Goal: Information Seeking & Learning: Check status

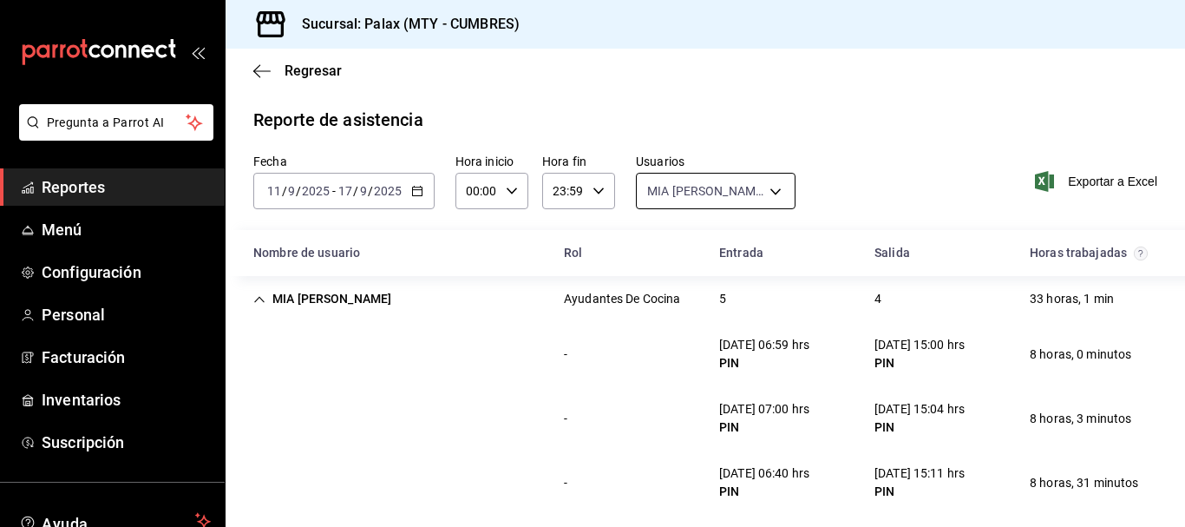
click at [676, 196] on body "Pregunta a Parrot AI Reportes Menú Configuración Personal Facturación Inventari…" at bounding box center [592, 263] width 1185 height 527
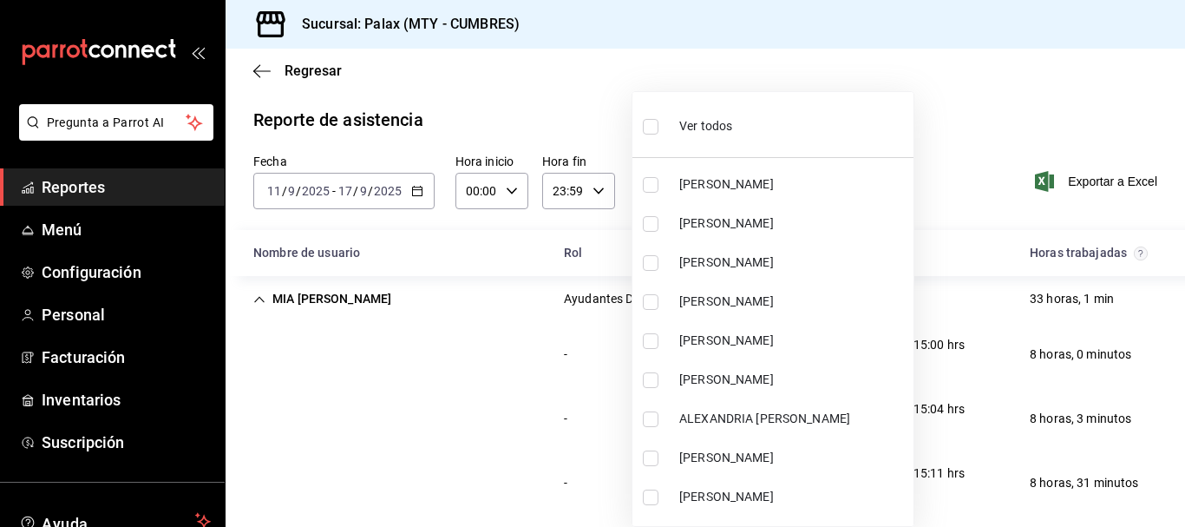
click at [715, 118] on span "Ver todos" at bounding box center [705, 126] width 53 height 18
type input "7983b2f7-d0f4-4af1-9fa3-360334d8cdec,66712768-6990-4750-9703-738ecc4bbf02,63165…"
checkbox input "true"
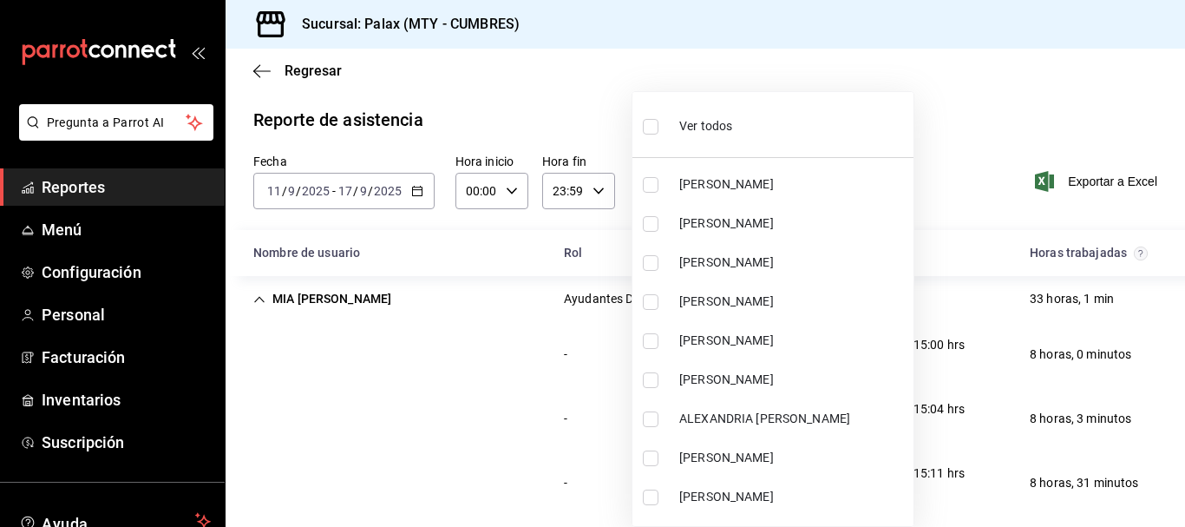
checkbox input "true"
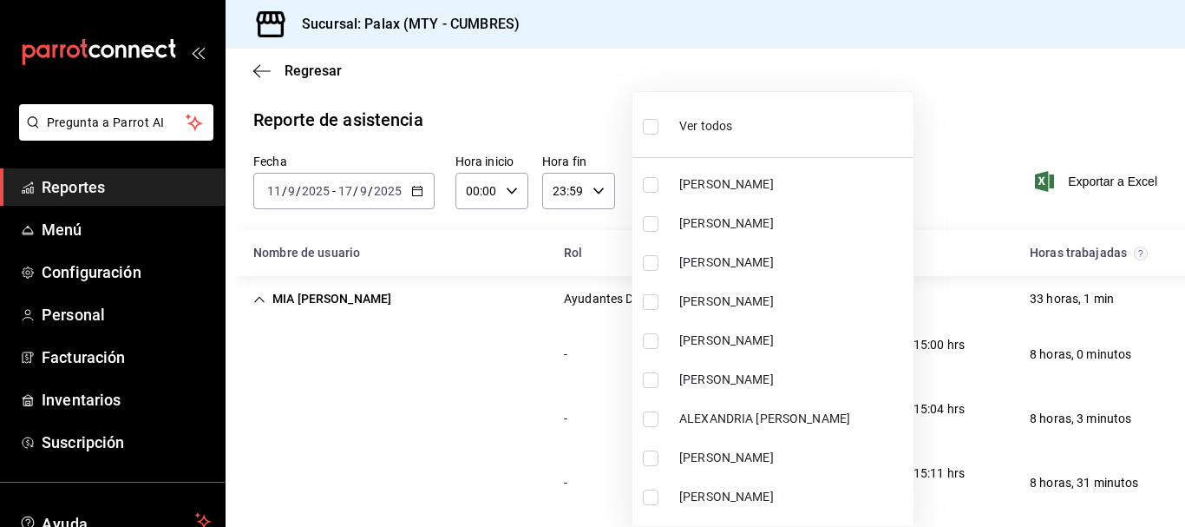
checkbox input "true"
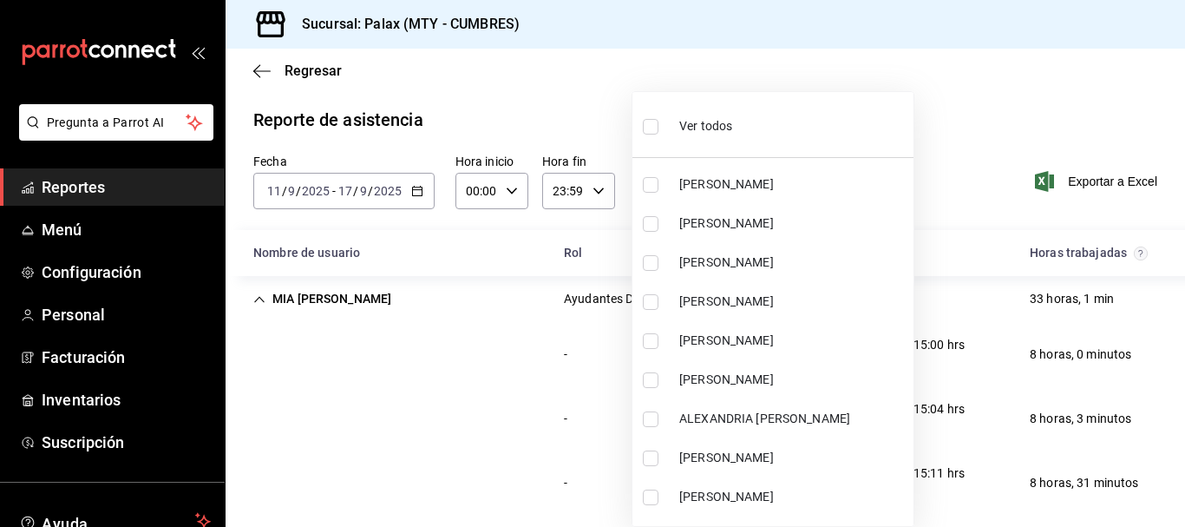
checkbox input "true"
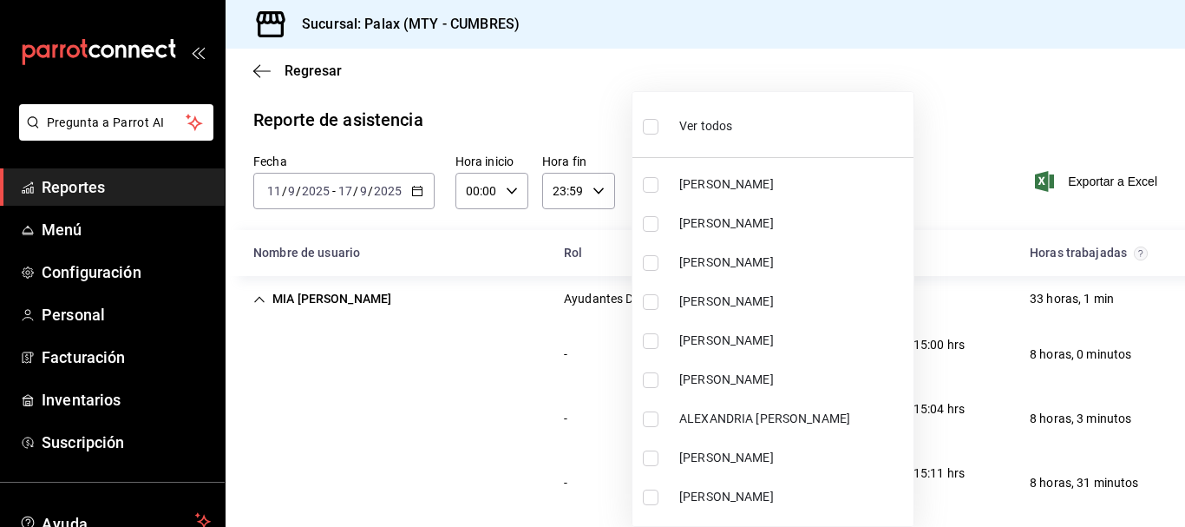
checkbox input "true"
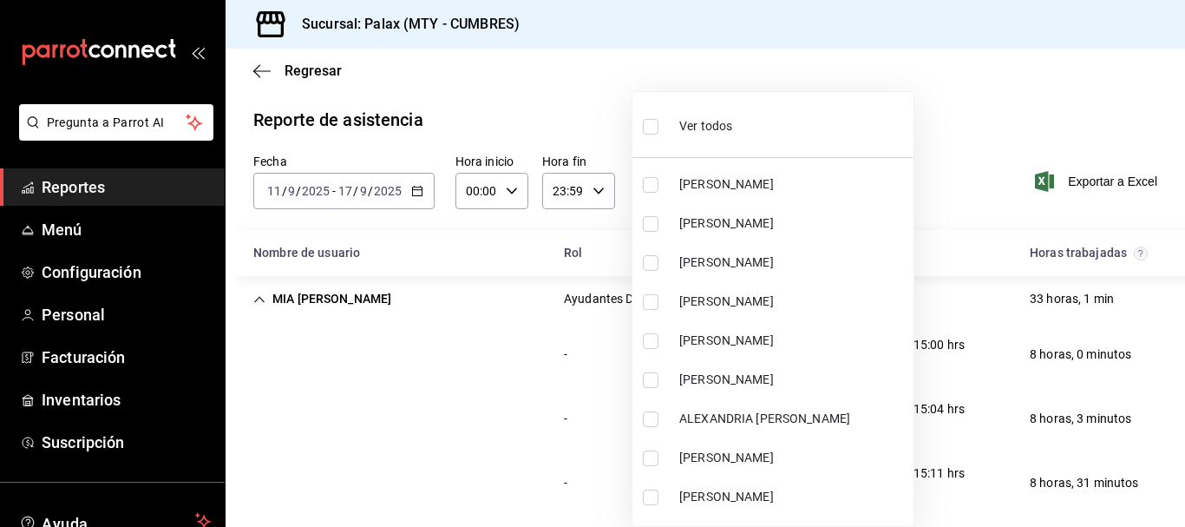
checkbox input "true"
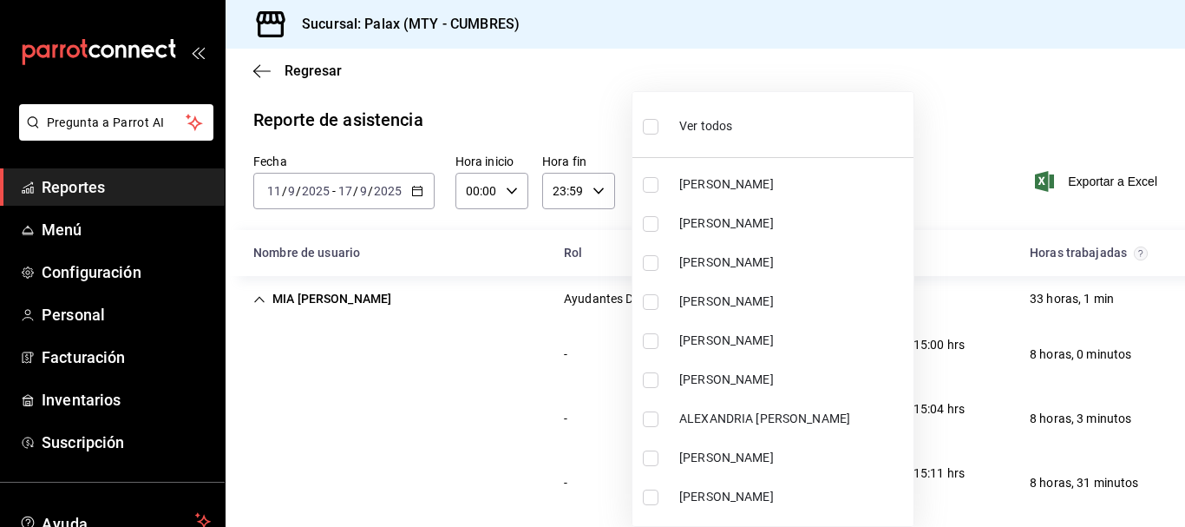
checkbox input "true"
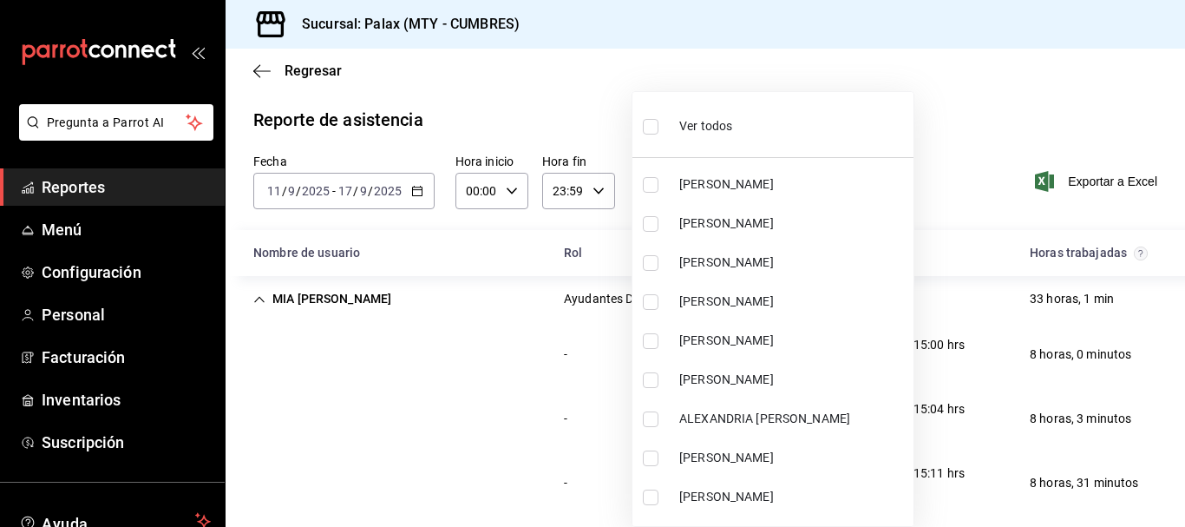
checkbox input "true"
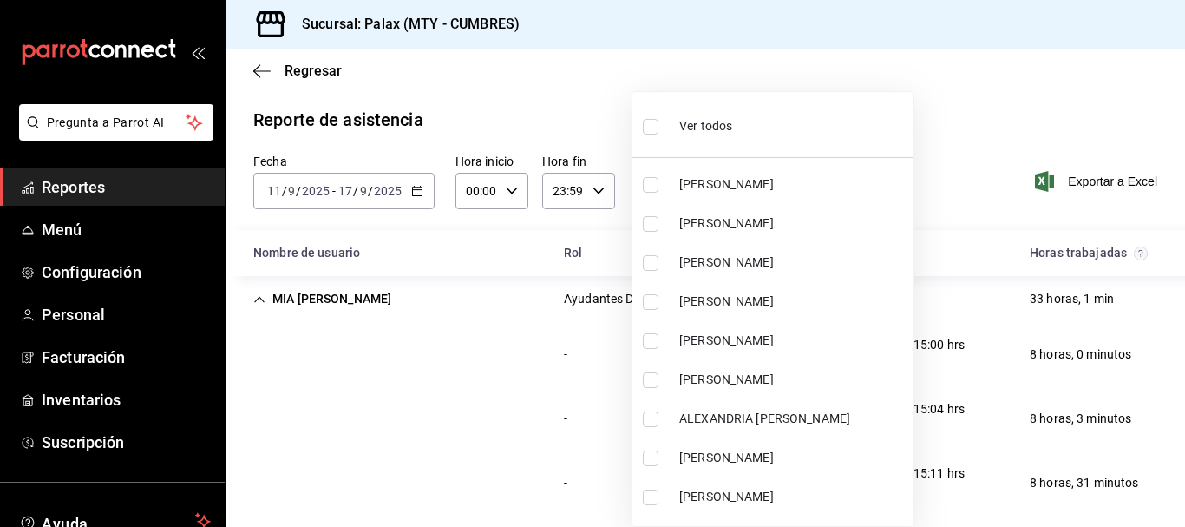
checkbox input "true"
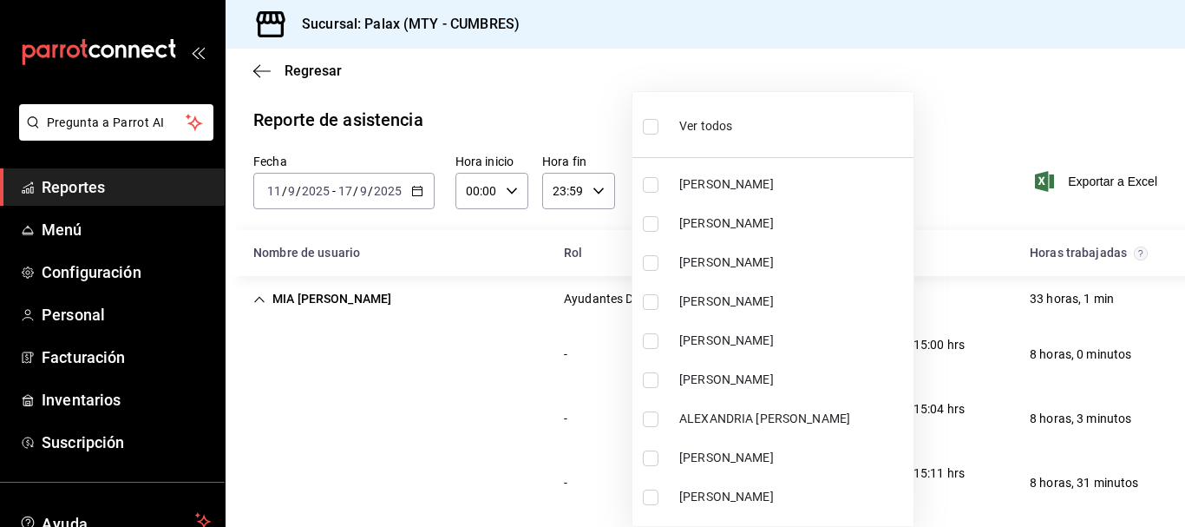
checkbox input "true"
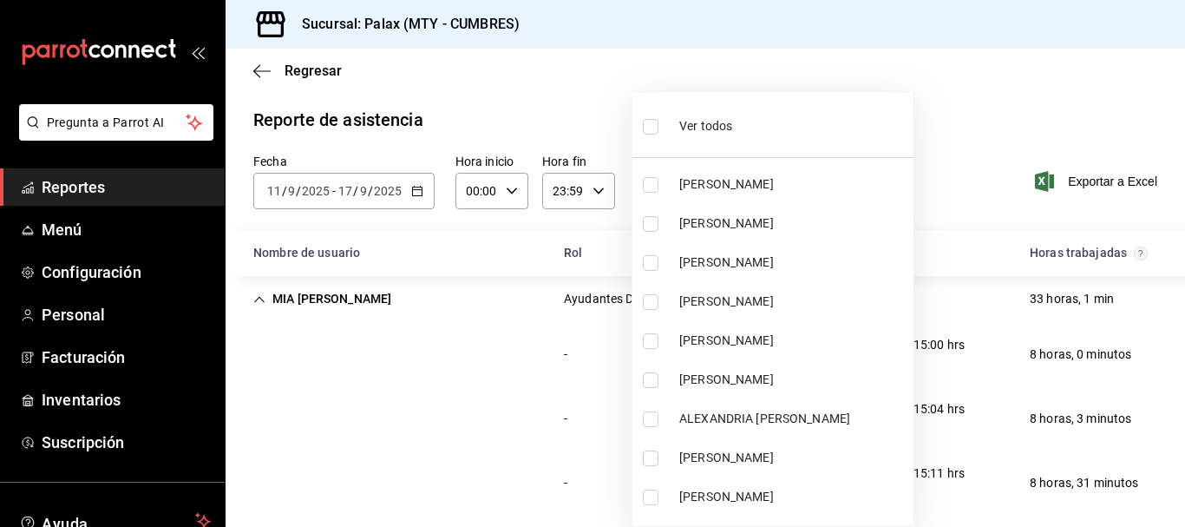
checkbox input "true"
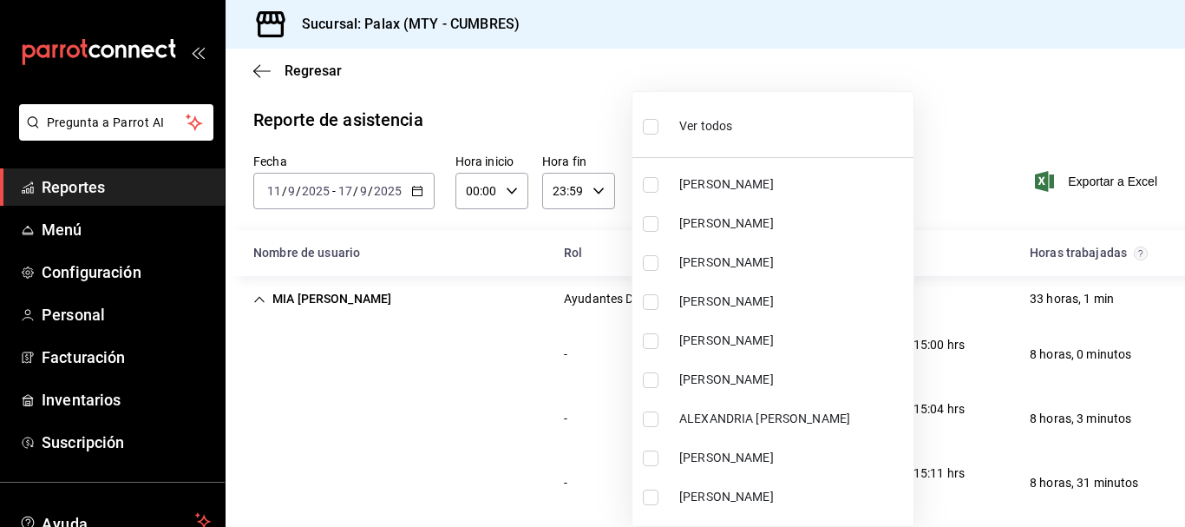
checkbox input "true"
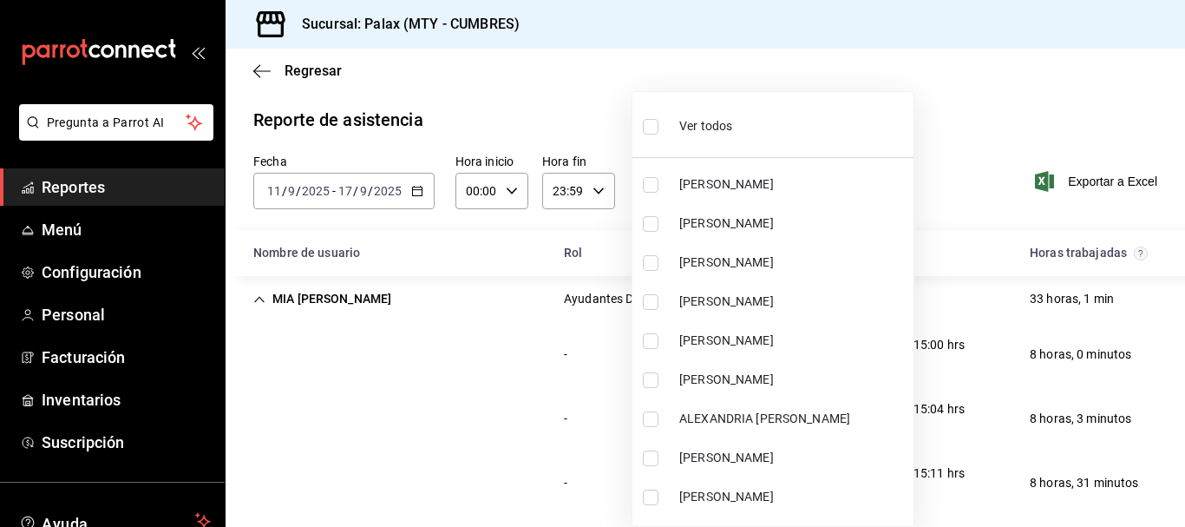
checkbox input "true"
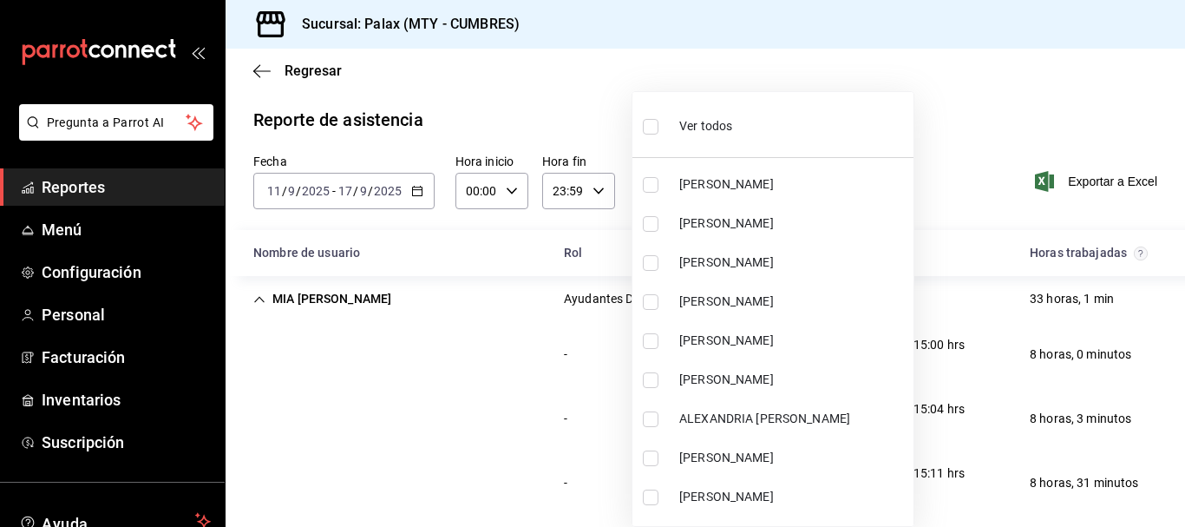
checkbox input "true"
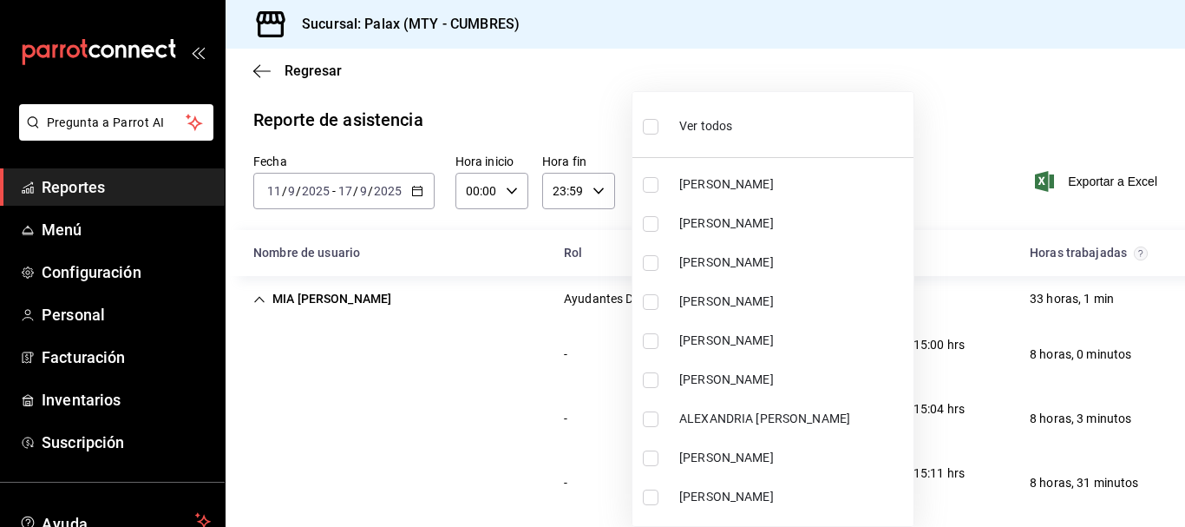
checkbox input "true"
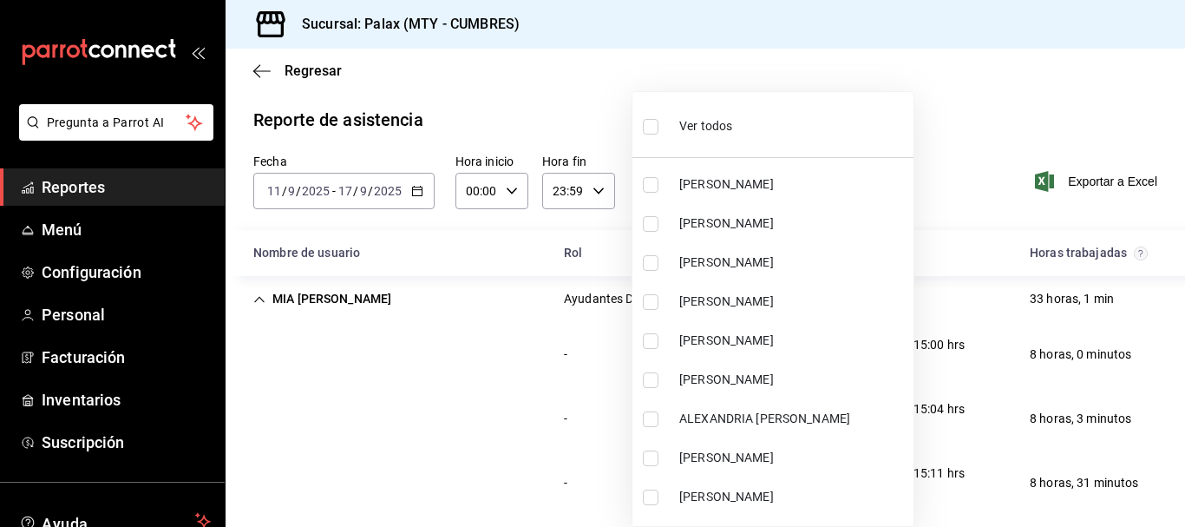
checkbox input "true"
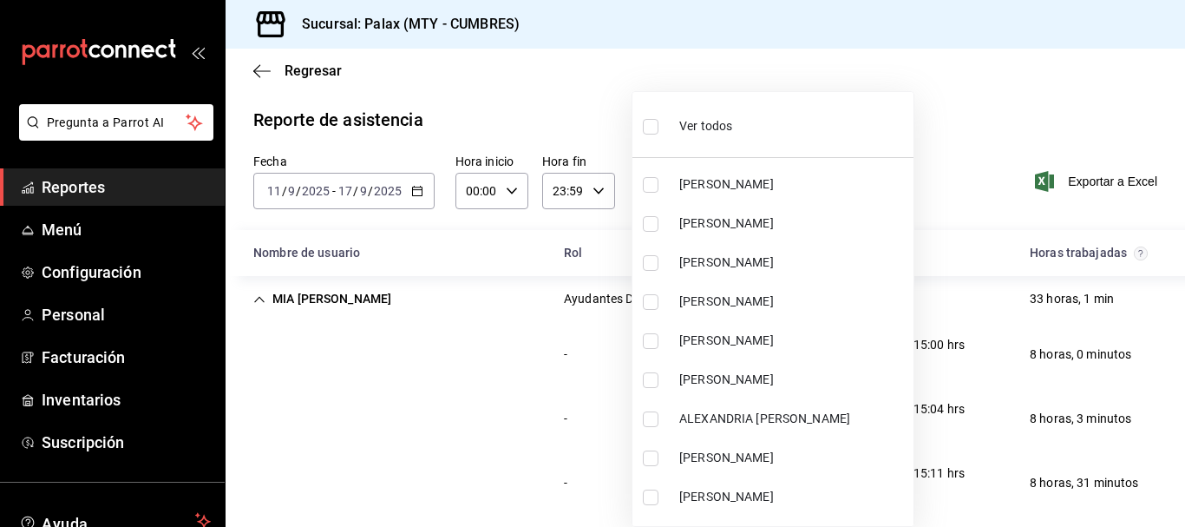
checkbox input "true"
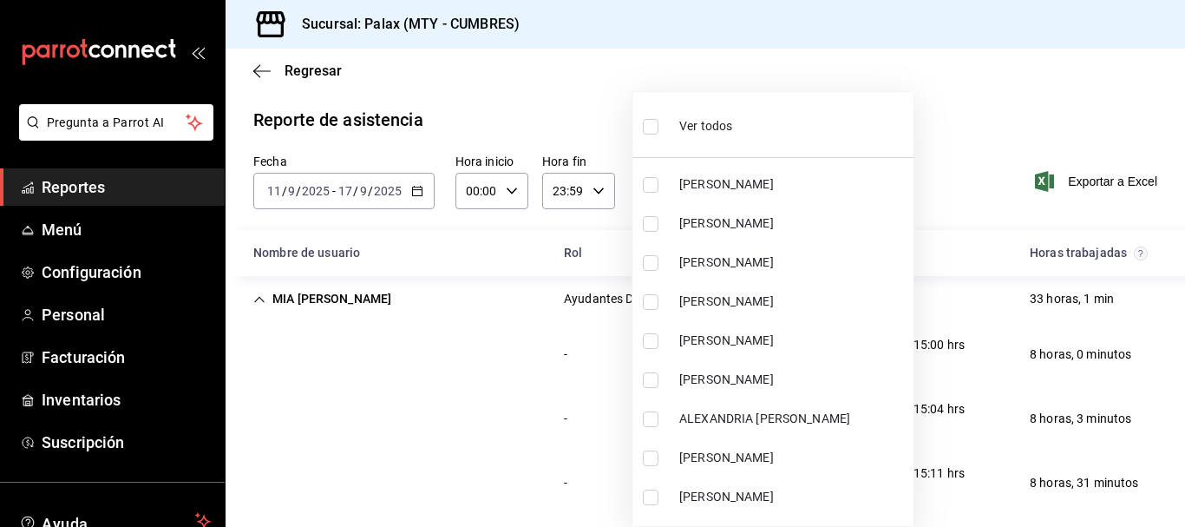
checkbox input "true"
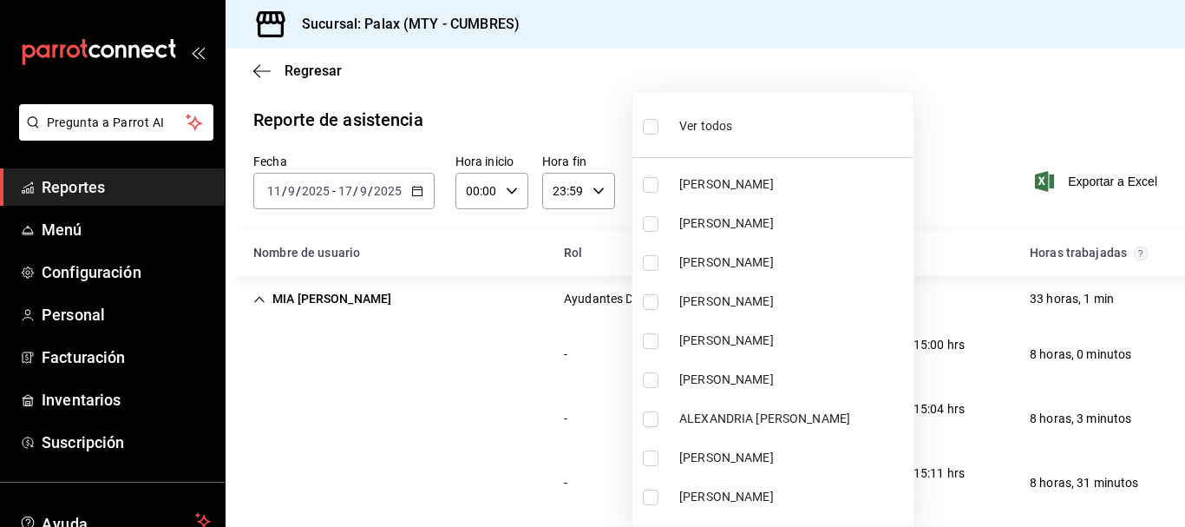
checkbox input "true"
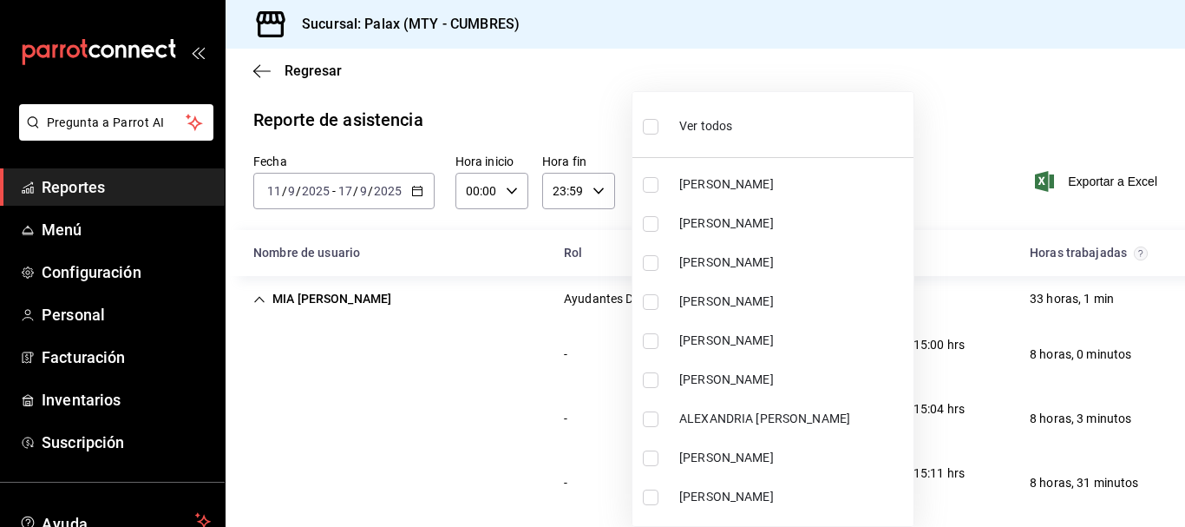
checkbox input "true"
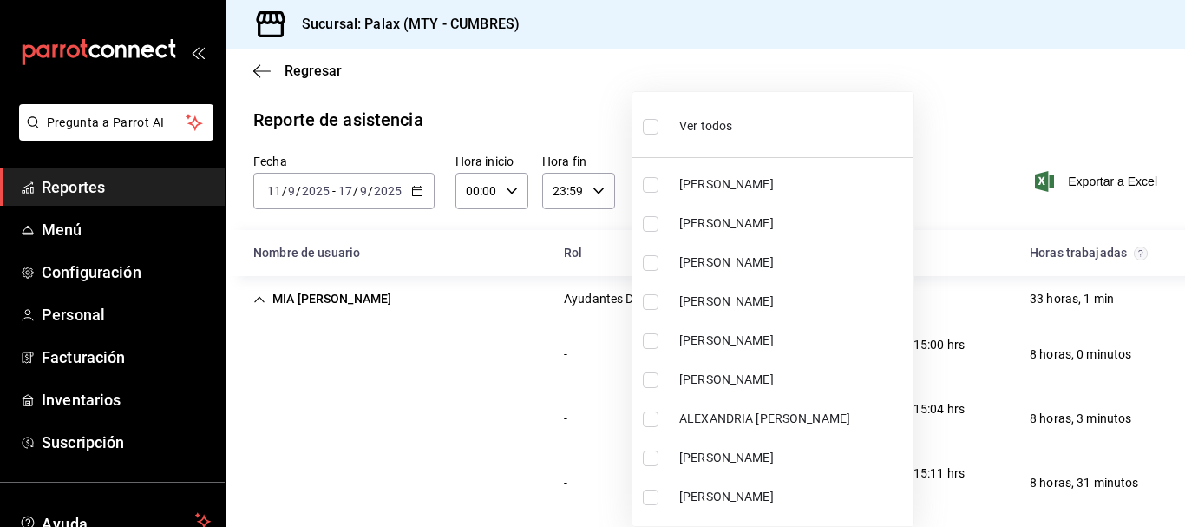
checkbox input "true"
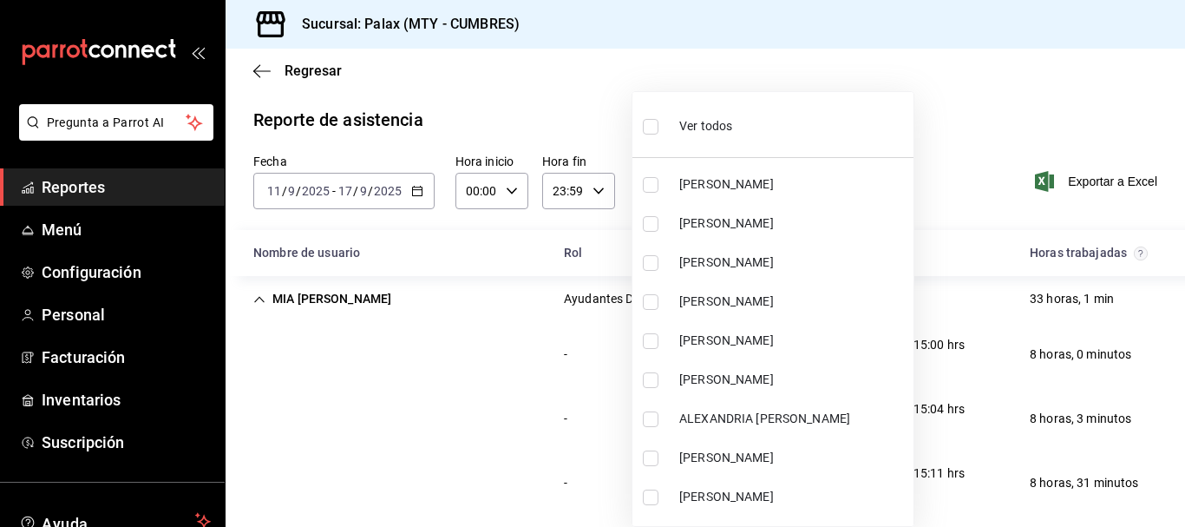
checkbox input "true"
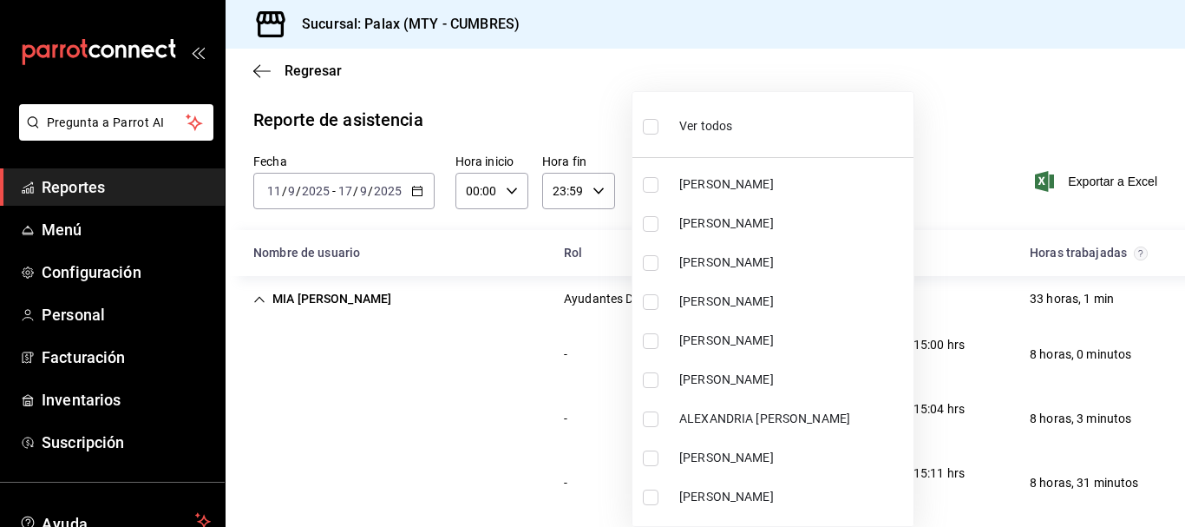
checkbox input "true"
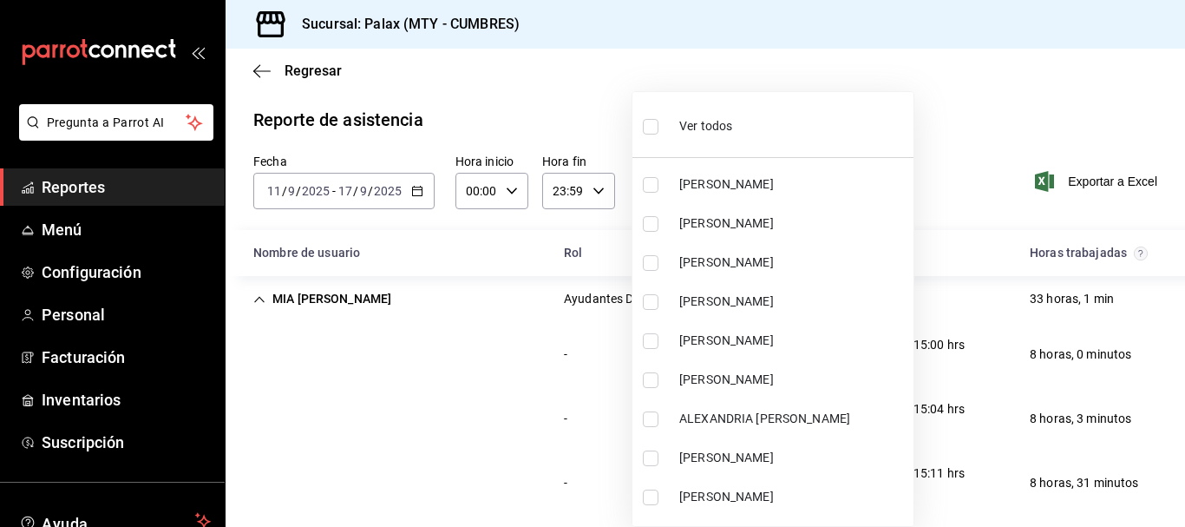
checkbox input "true"
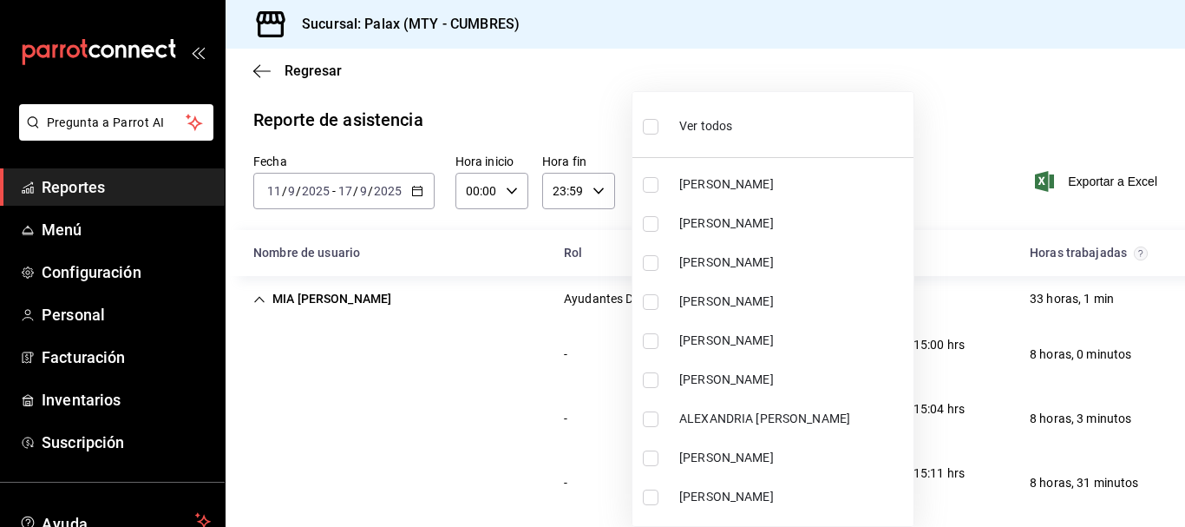
checkbox input "true"
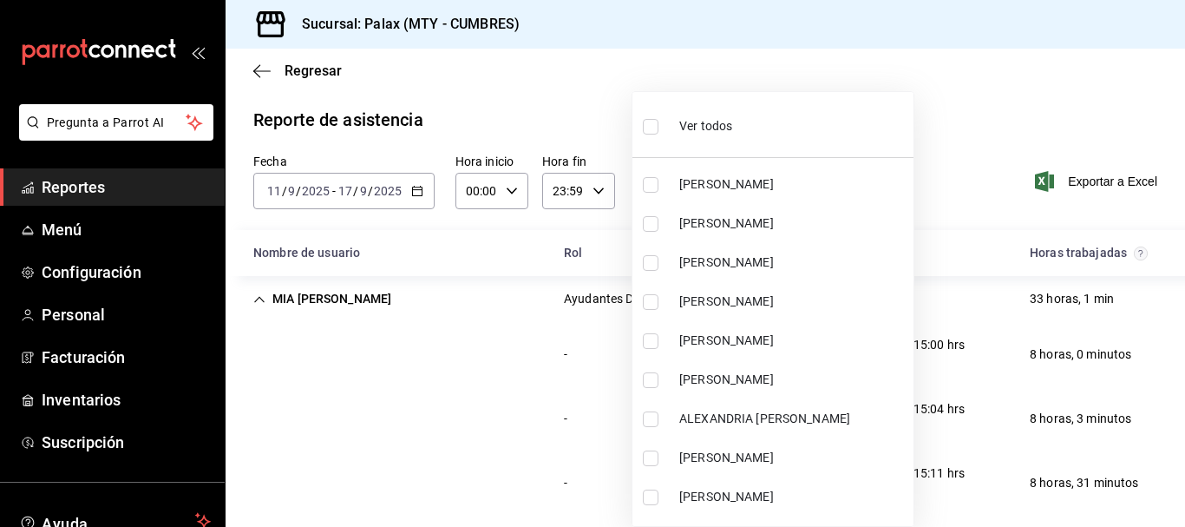
checkbox input "true"
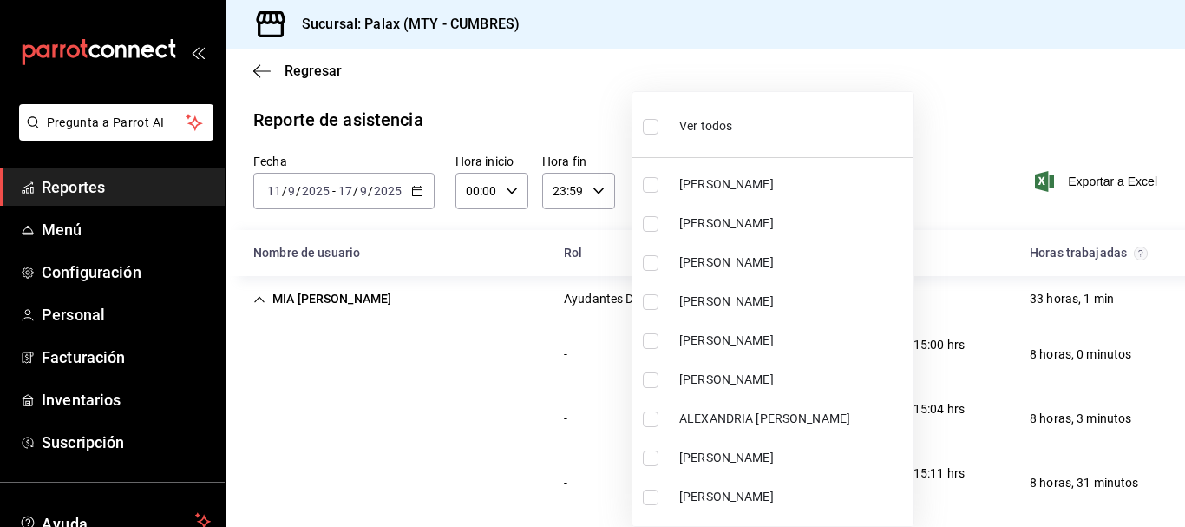
checkbox input "true"
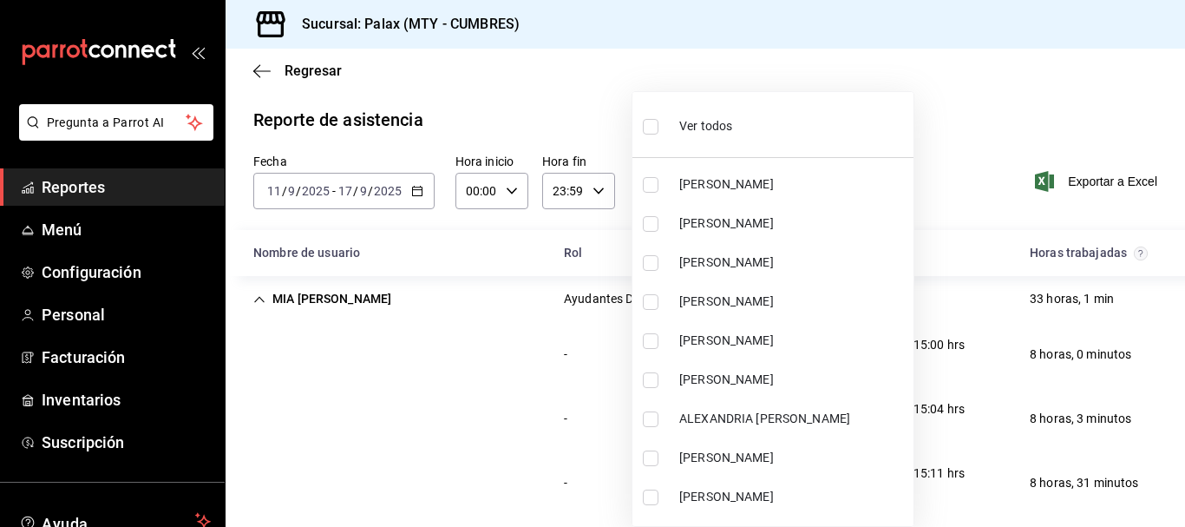
checkbox input "true"
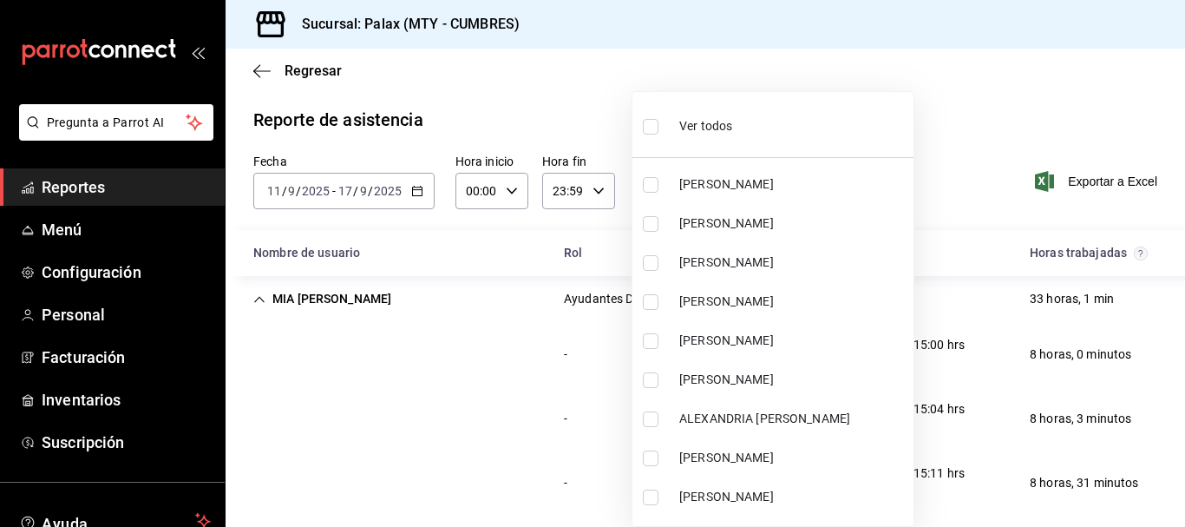
checkbox input "true"
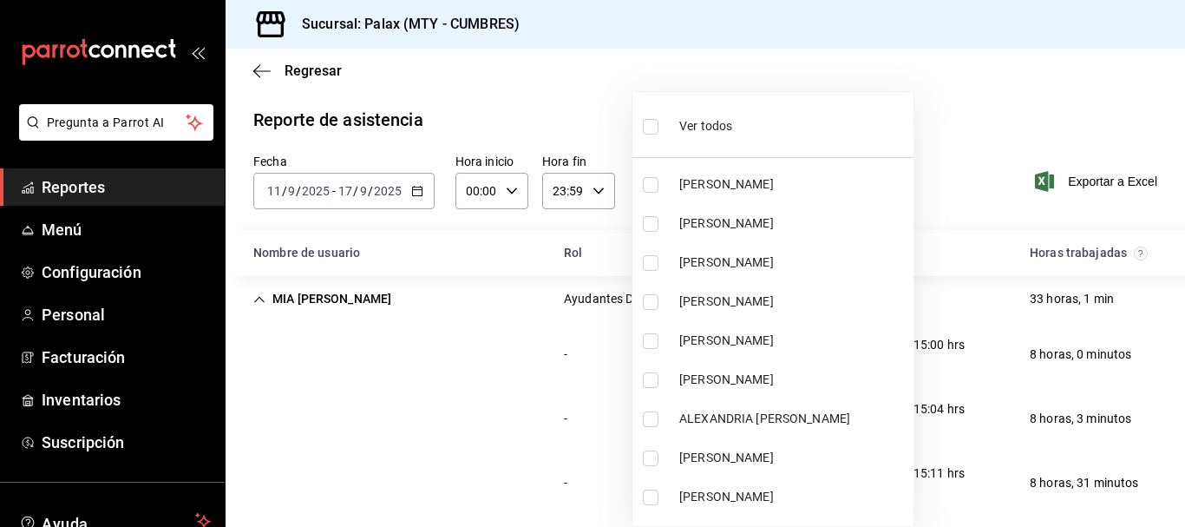
checkbox input "true"
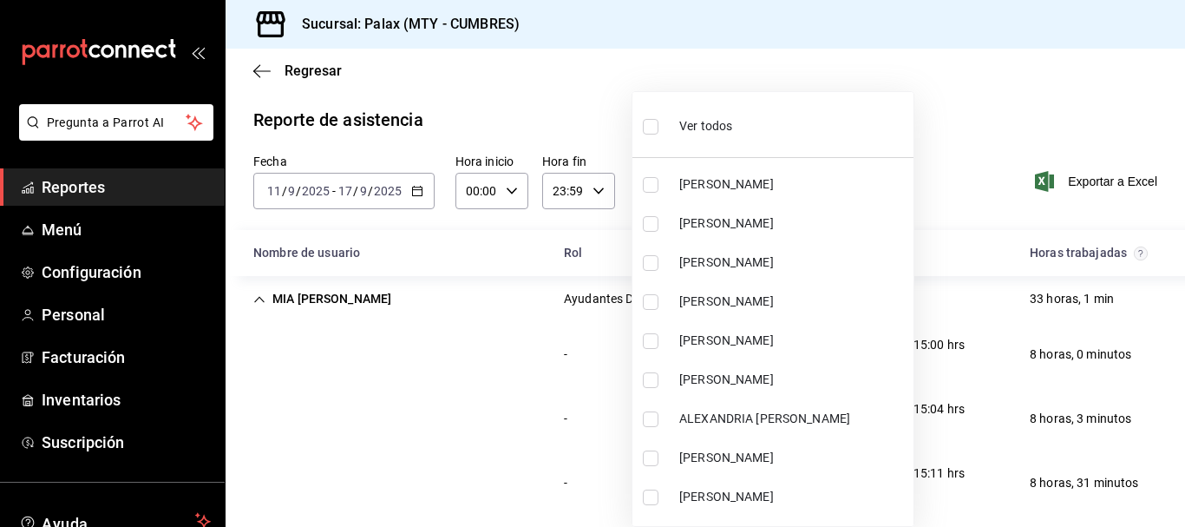
checkbox input "true"
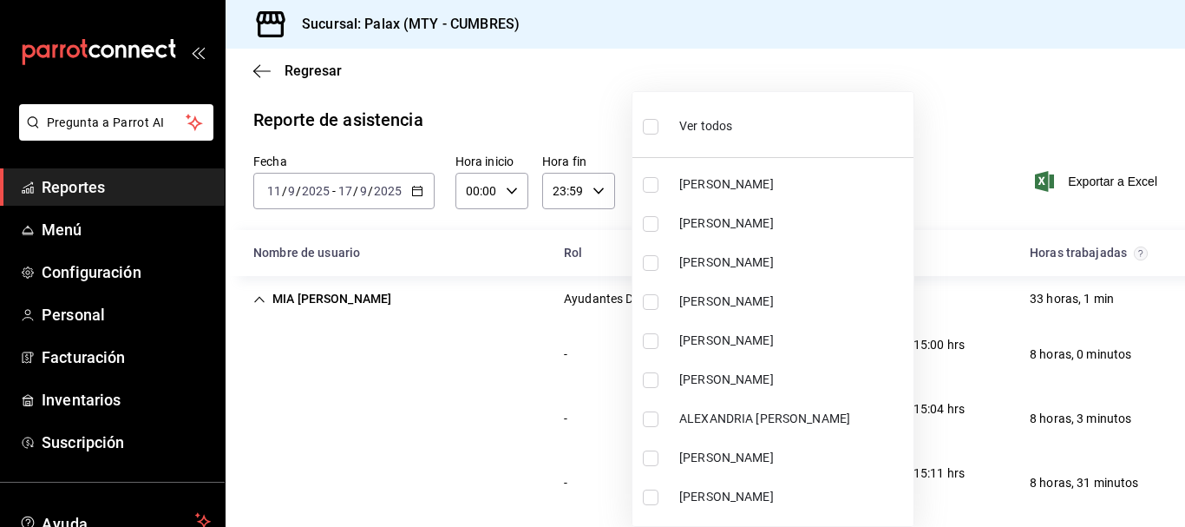
checkbox input "true"
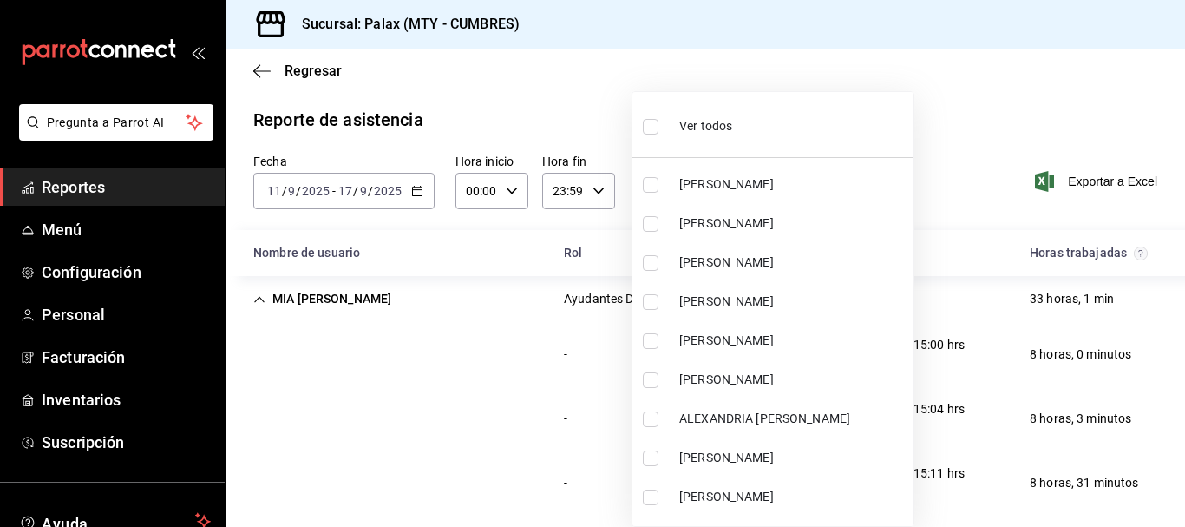
checkbox input "true"
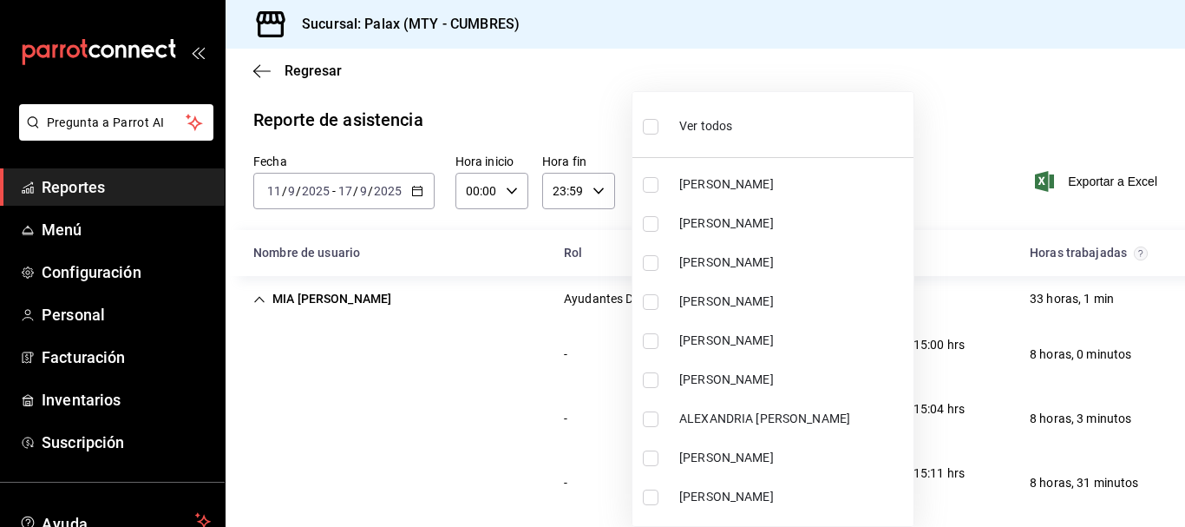
checkbox input "true"
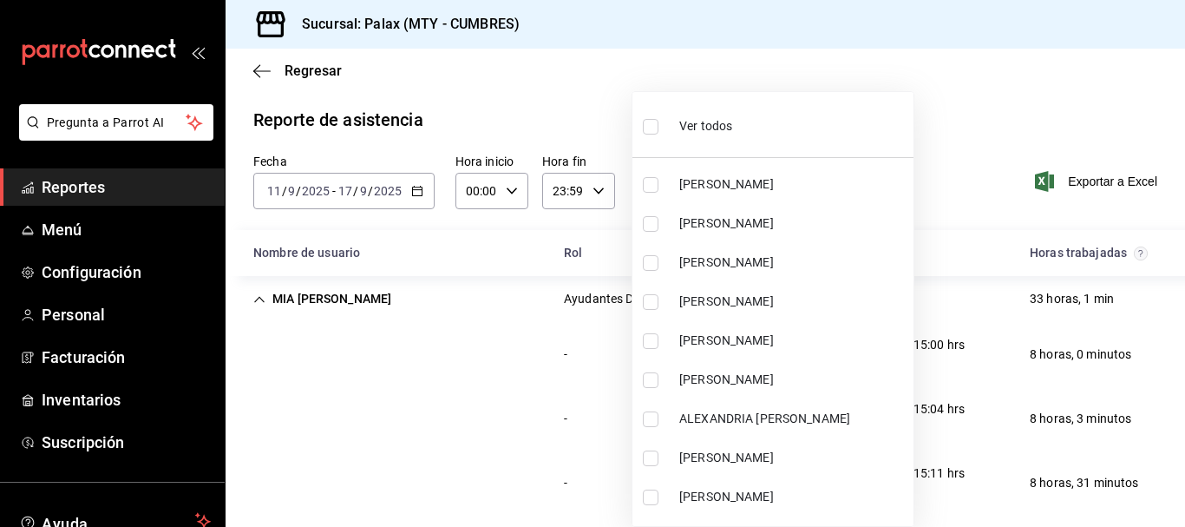
checkbox input "true"
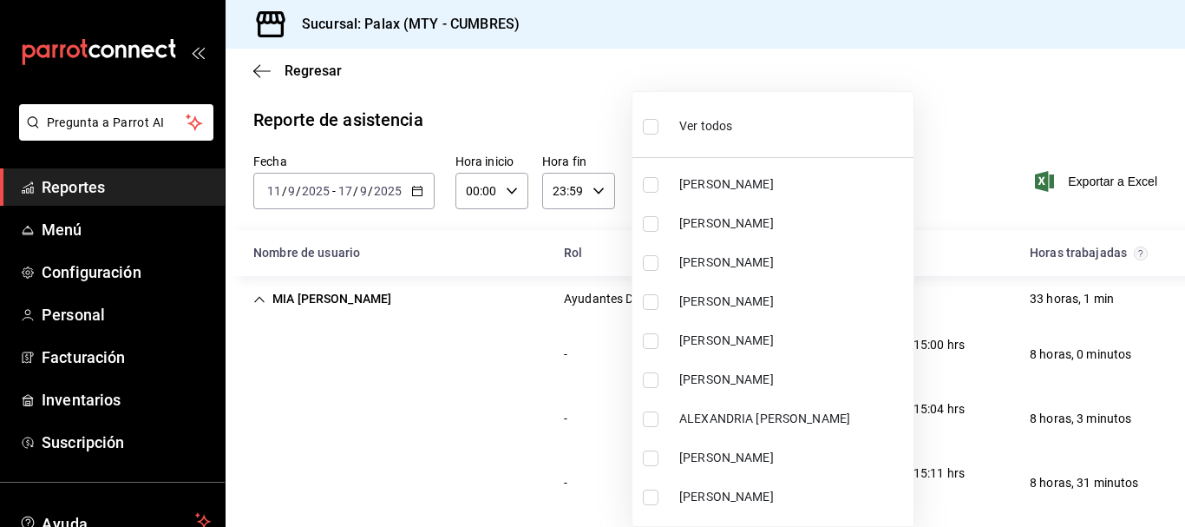
checkbox input "true"
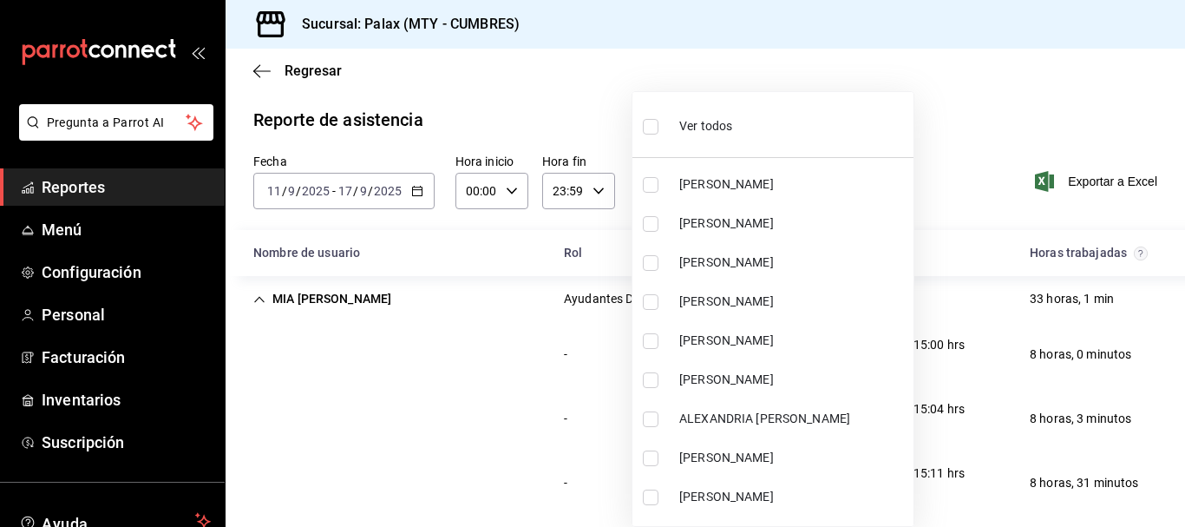
checkbox input "true"
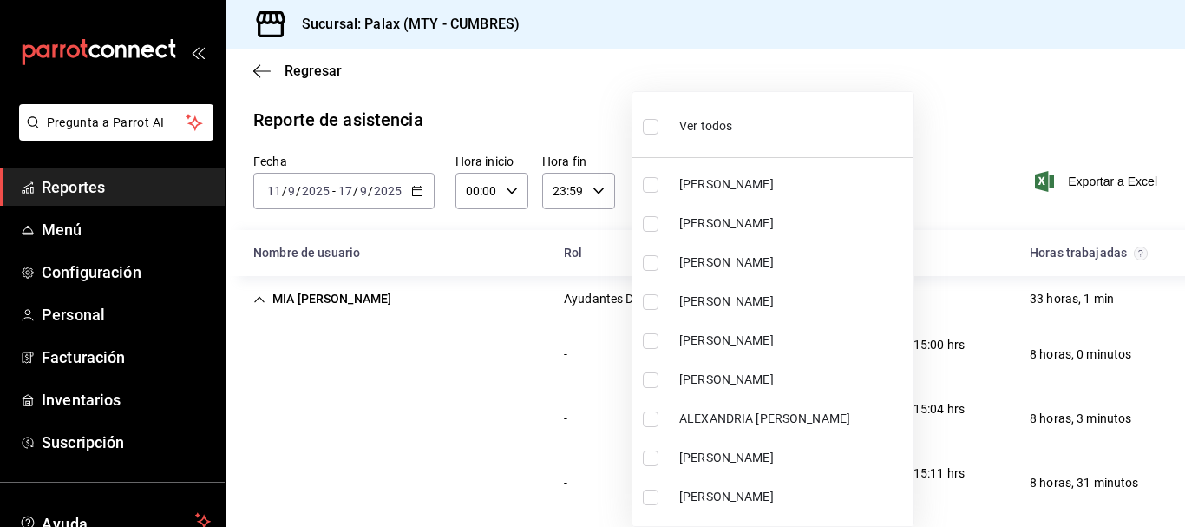
checkbox input "true"
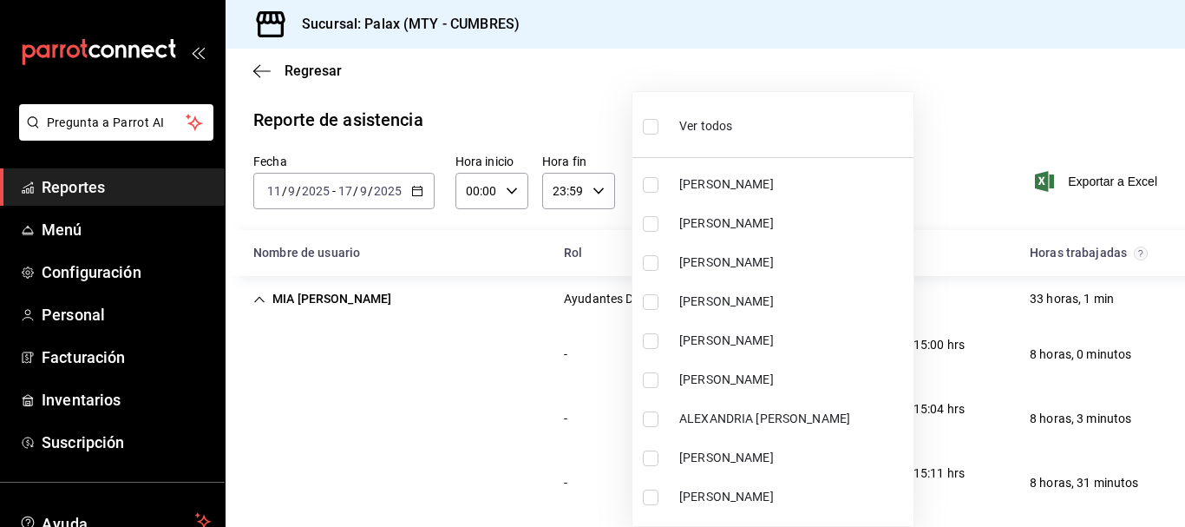
checkbox input "true"
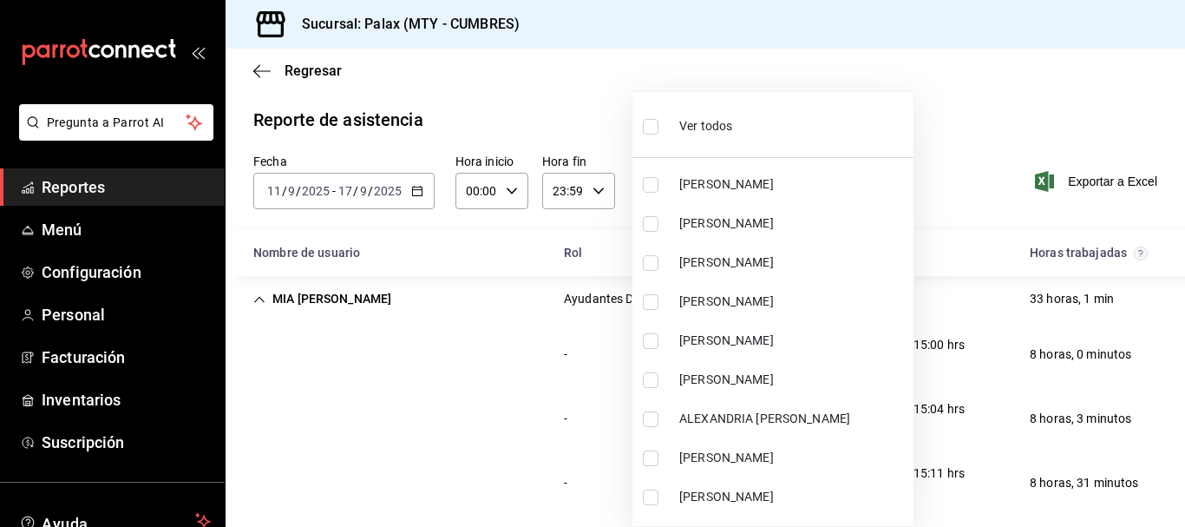
checkbox input "true"
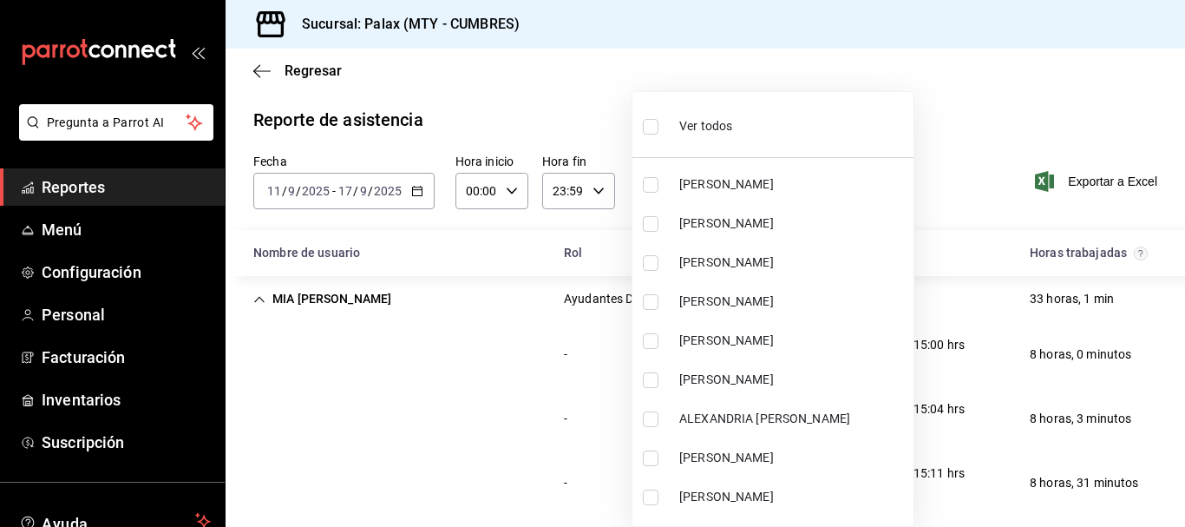
checkbox input "true"
click at [708, 122] on span "Ver todos" at bounding box center [705, 126] width 53 height 18
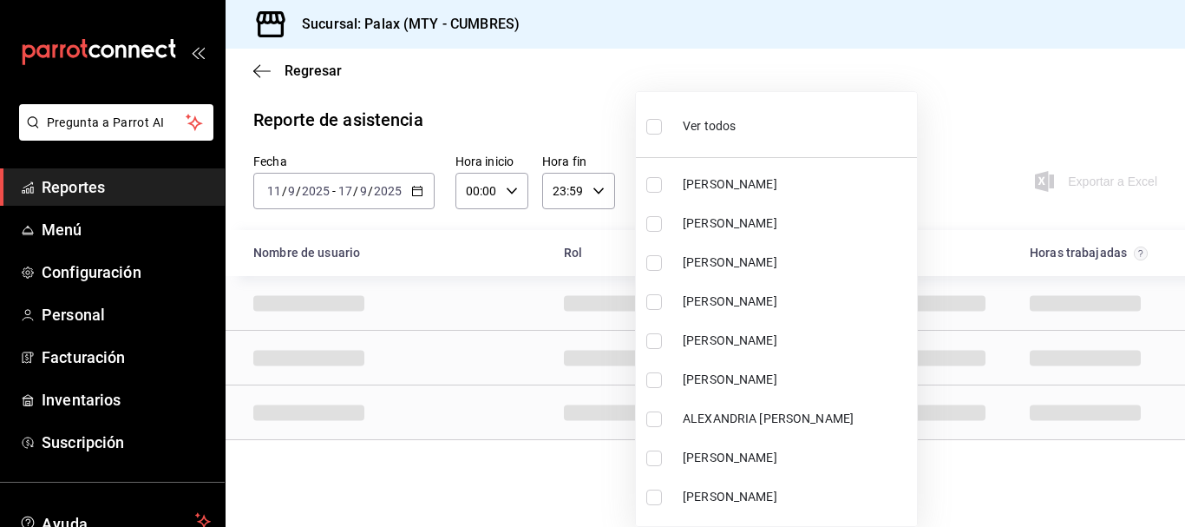
click at [747, 308] on span "[PERSON_NAME]" at bounding box center [796, 301] width 227 height 18
click at [994, 98] on div at bounding box center [592, 263] width 1185 height 527
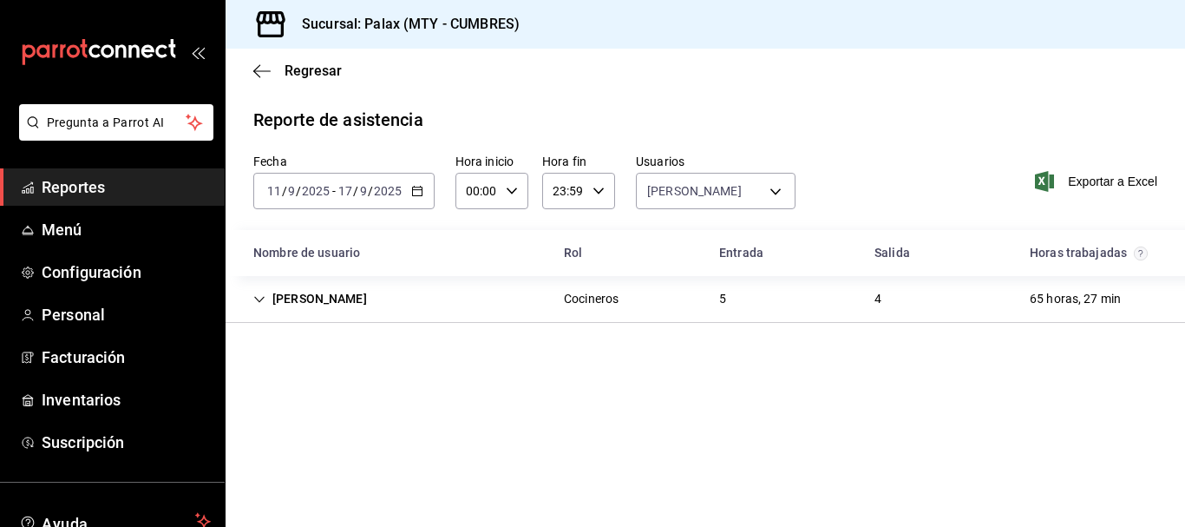
click at [700, 296] on div "[PERSON_NAME] 5 4 65 horas, 27 min" at bounding box center [706, 299] width 960 height 47
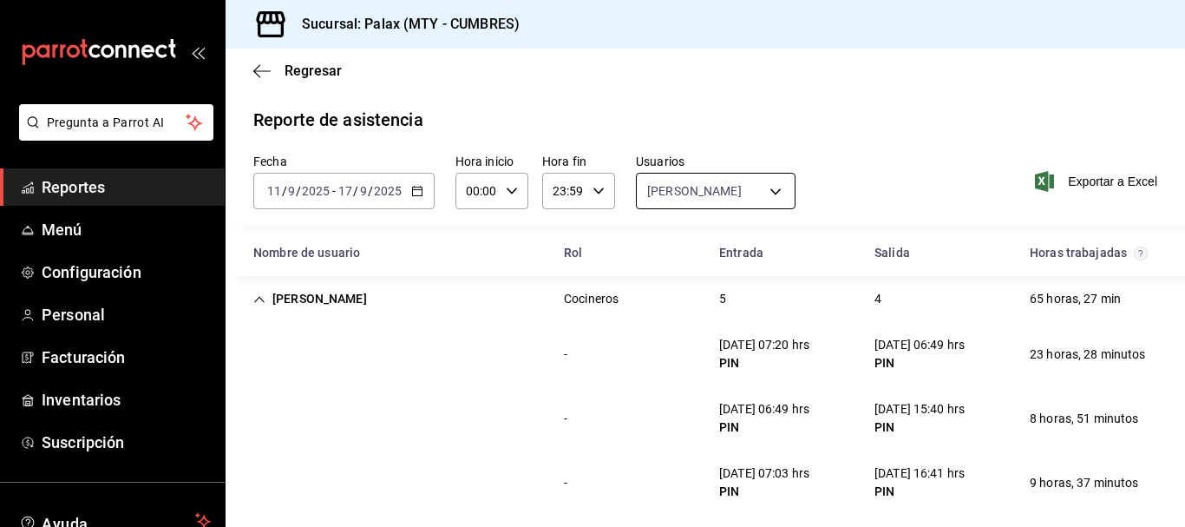
click at [704, 192] on body "Pregunta a Parrot AI Reportes Menú Configuración Personal Facturación Inventari…" at bounding box center [592, 263] width 1185 height 527
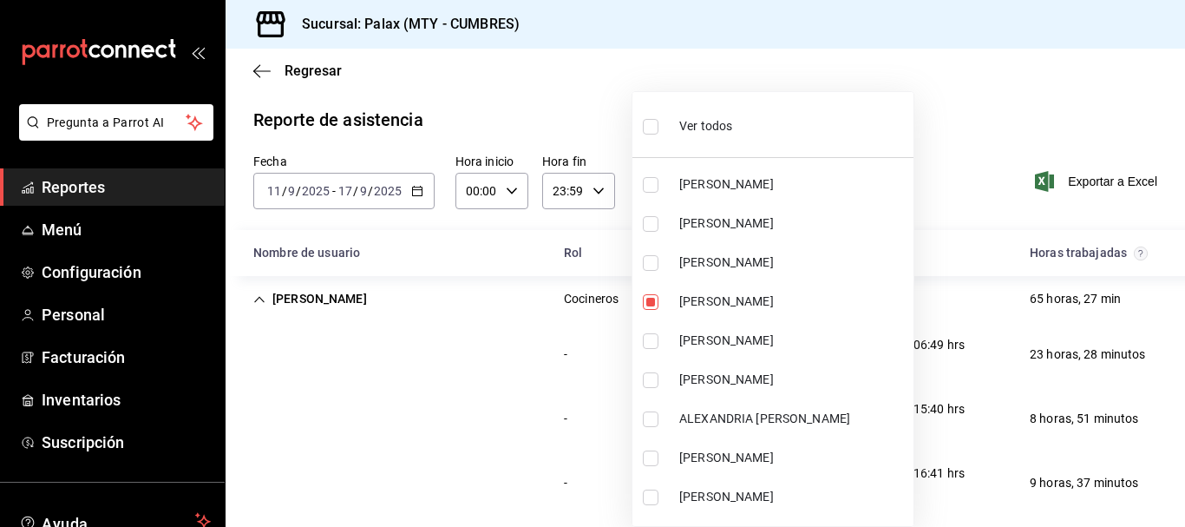
click at [701, 116] on div "Ver todos" at bounding box center [687, 124] width 89 height 37
click at [699, 115] on div "Ver todos" at bounding box center [687, 124] width 89 height 37
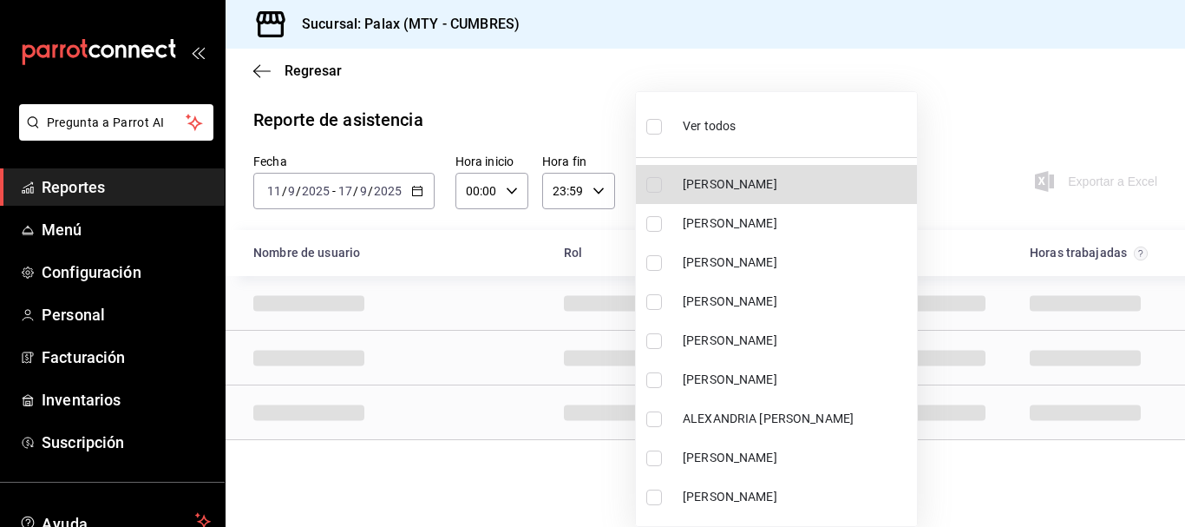
click at [720, 181] on span "[PERSON_NAME]" at bounding box center [796, 184] width 227 height 18
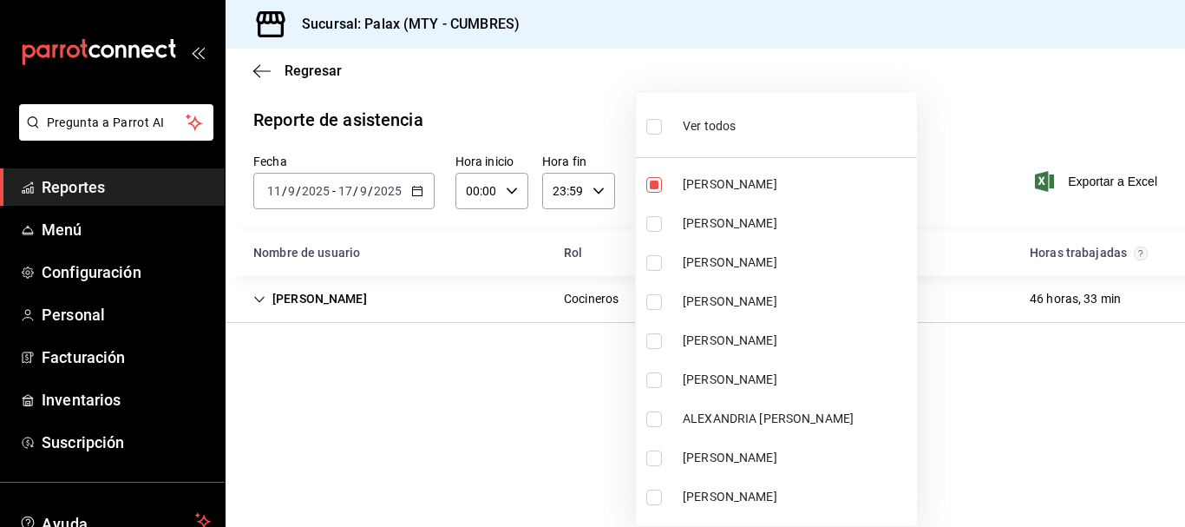
click at [1020, 102] on div at bounding box center [592, 263] width 1185 height 527
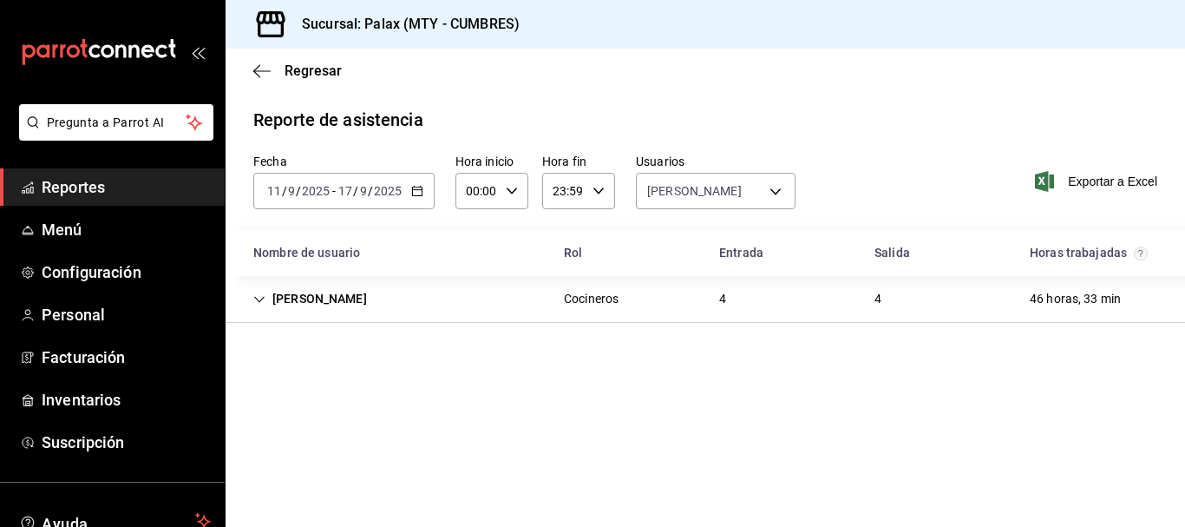
click at [712, 289] on div "4" at bounding box center [722, 299] width 35 height 32
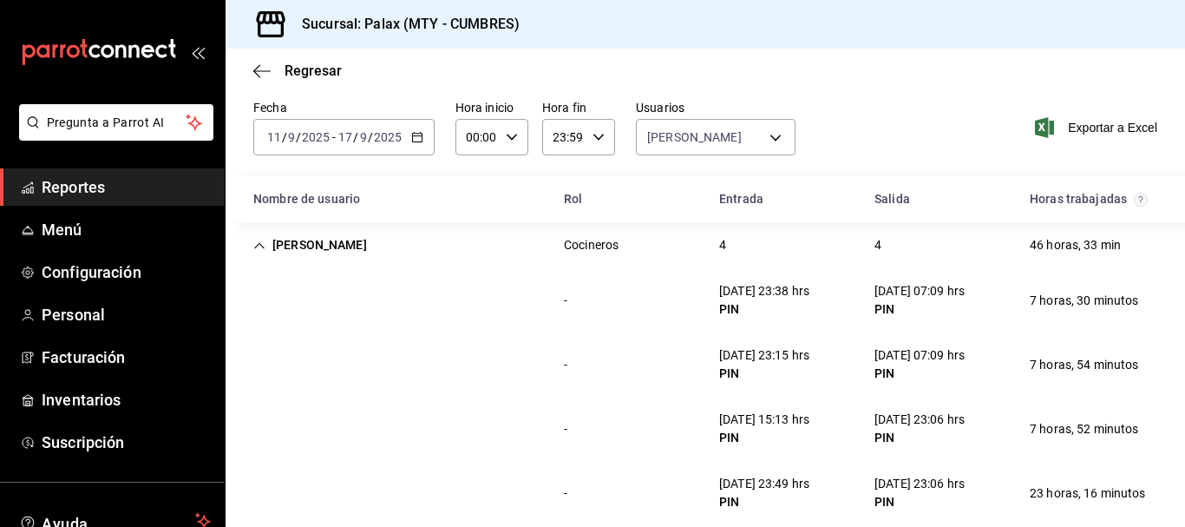
scroll to position [80, 0]
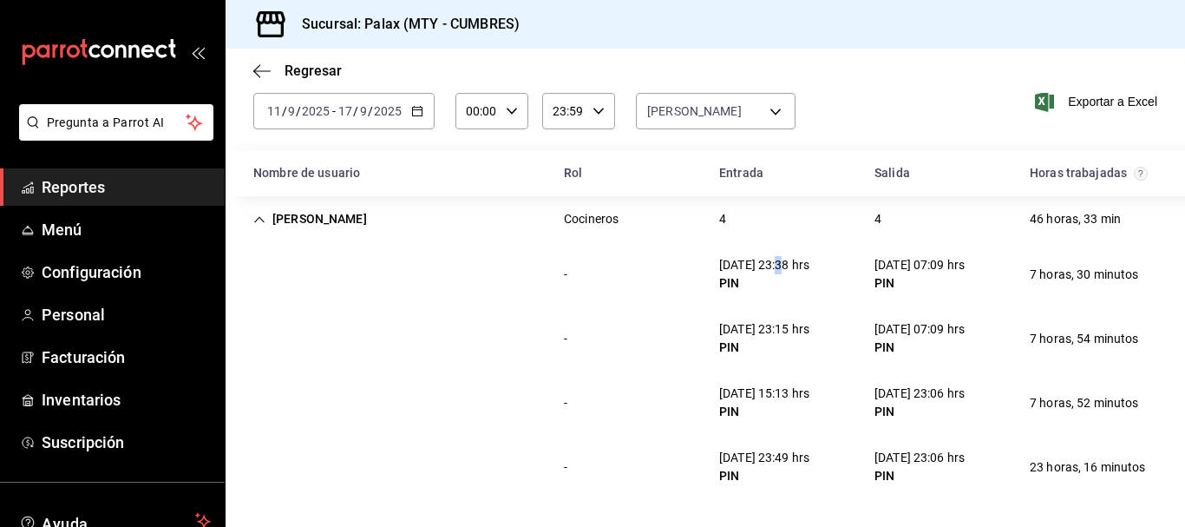
click at [777, 267] on div "[DATE] 23:38 hrs" at bounding box center [764, 265] width 90 height 18
click at [784, 282] on div "PIN" at bounding box center [764, 283] width 90 height 18
click at [704, 120] on body "Pregunta a Parrot AI Reportes Menú Configuración Personal Facturación Inventari…" at bounding box center [592, 263] width 1185 height 527
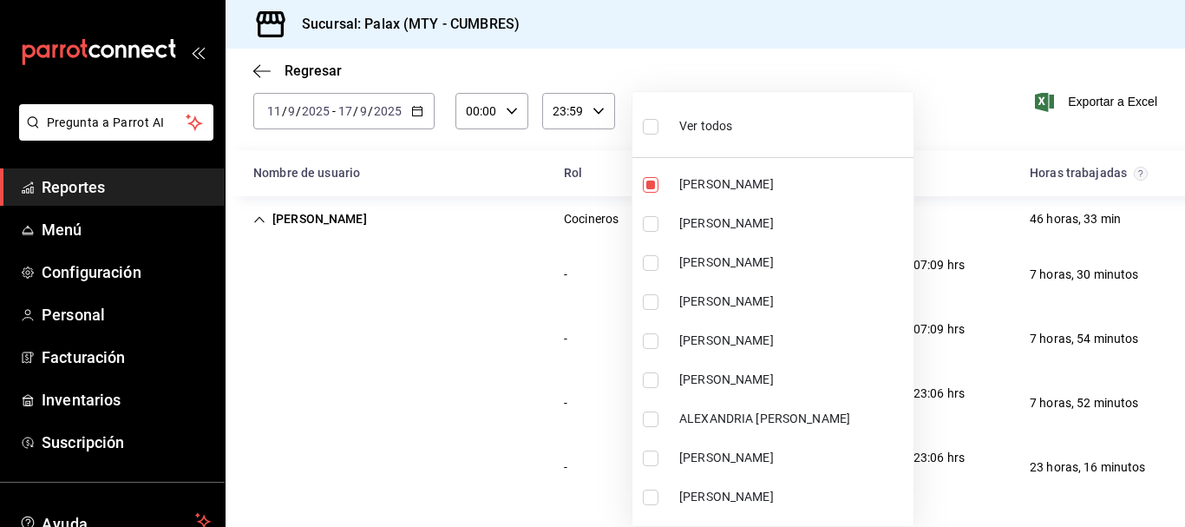
click at [739, 125] on li "Ver todos" at bounding box center [772, 124] width 281 height 51
click at [741, 117] on li "Ver todos" at bounding box center [772, 124] width 281 height 51
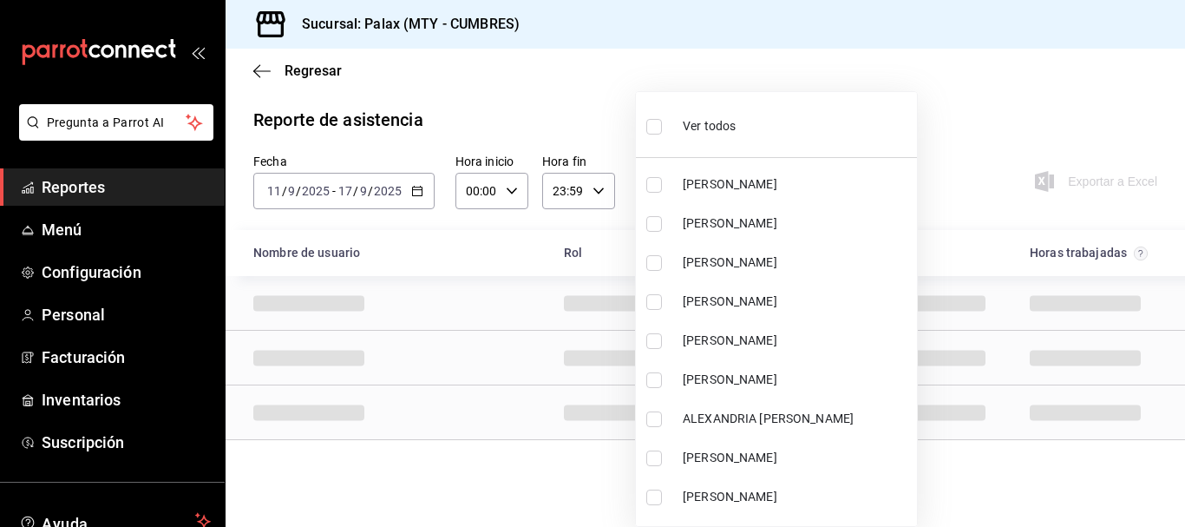
scroll to position [7411, 0]
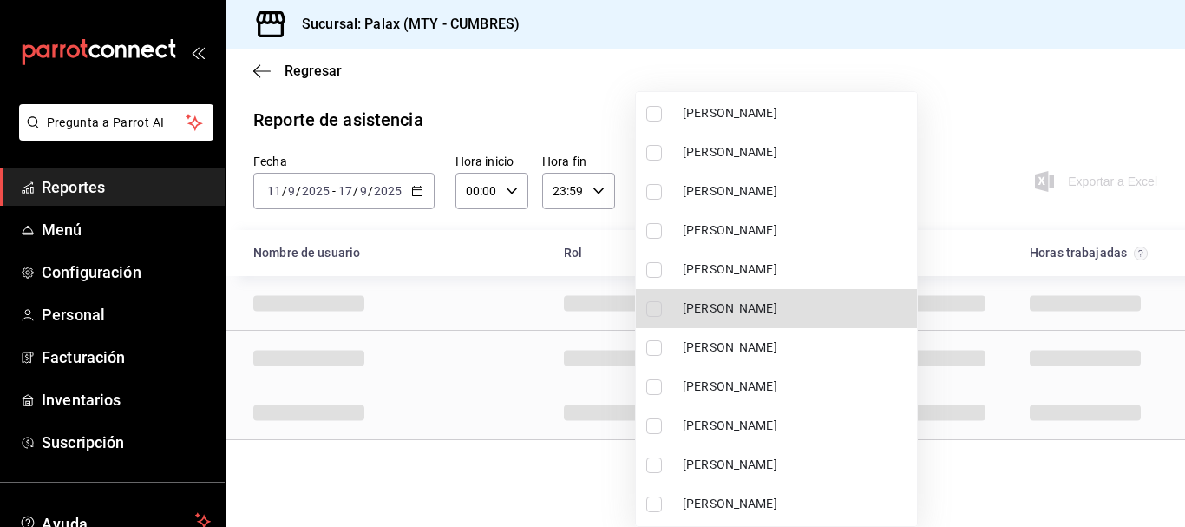
click at [758, 316] on span "[PERSON_NAME]" at bounding box center [796, 308] width 227 height 18
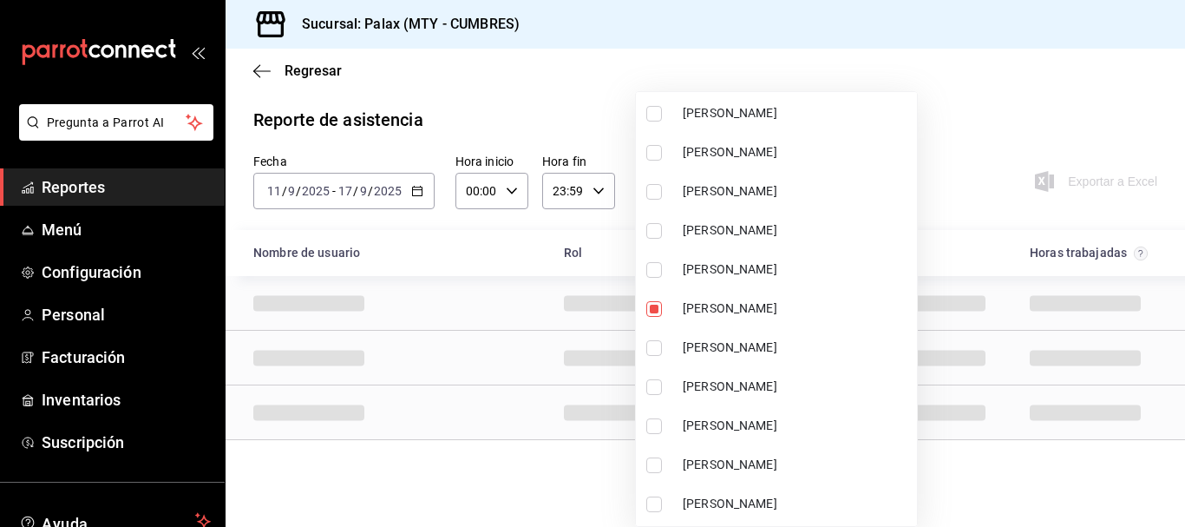
click at [949, 71] on div at bounding box center [592, 263] width 1185 height 527
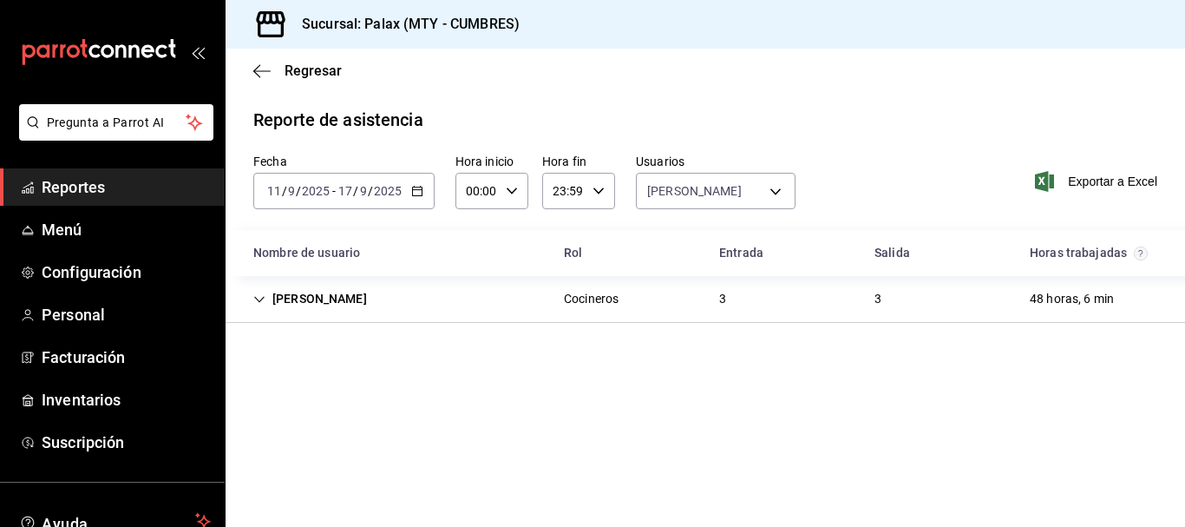
click at [730, 293] on div "3" at bounding box center [722, 299] width 35 height 32
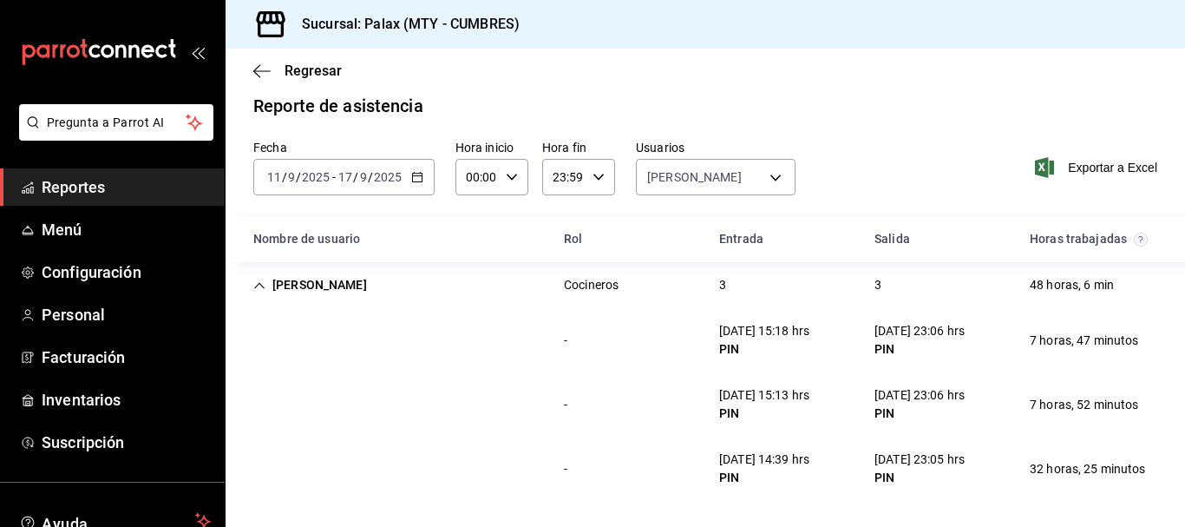
scroll to position [16, 0]
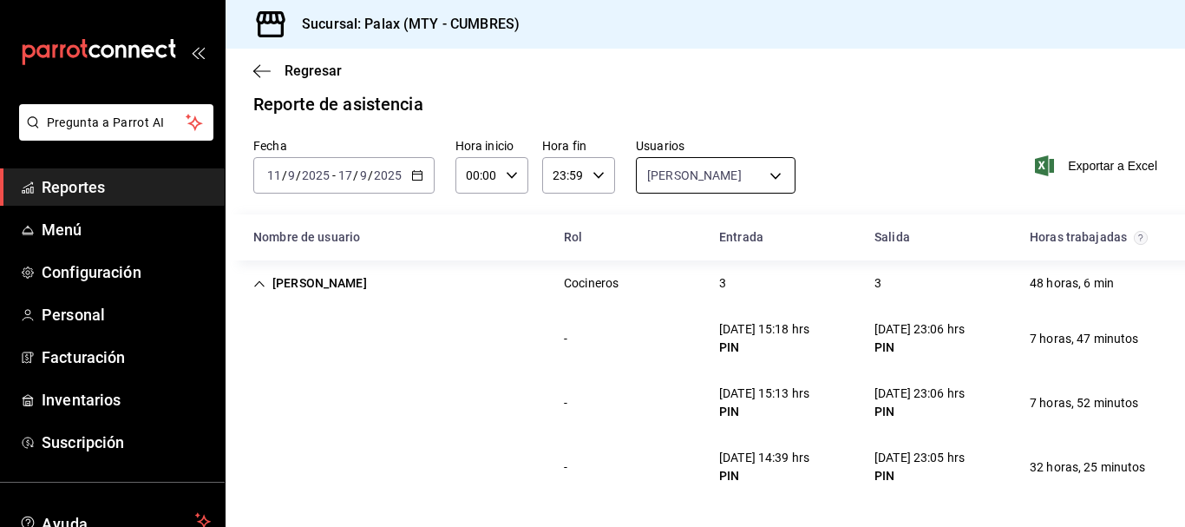
click at [671, 167] on body "Pregunta a Parrot AI Reportes Menú Configuración Personal Facturación Inventari…" at bounding box center [592, 263] width 1185 height 527
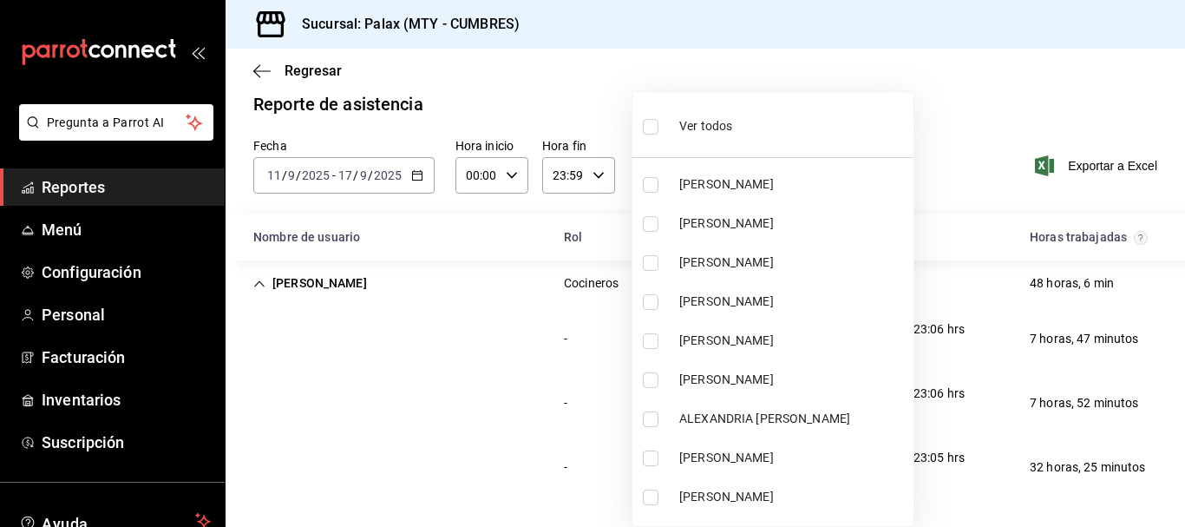
click at [741, 141] on li "Ver todos" at bounding box center [772, 124] width 281 height 51
click at [718, 119] on span "Ver todos" at bounding box center [705, 126] width 53 height 18
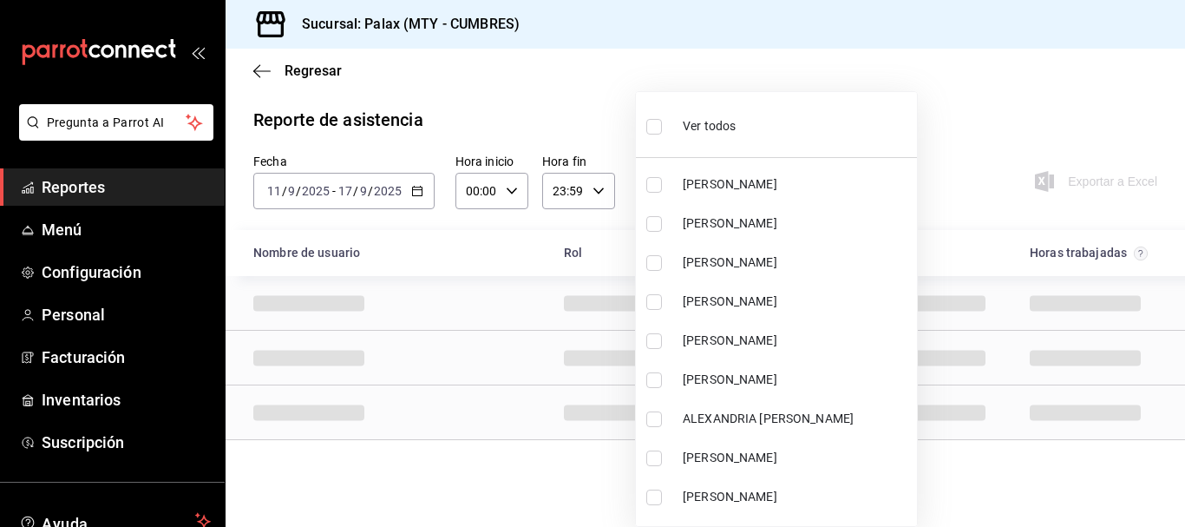
scroll to position [7411, 0]
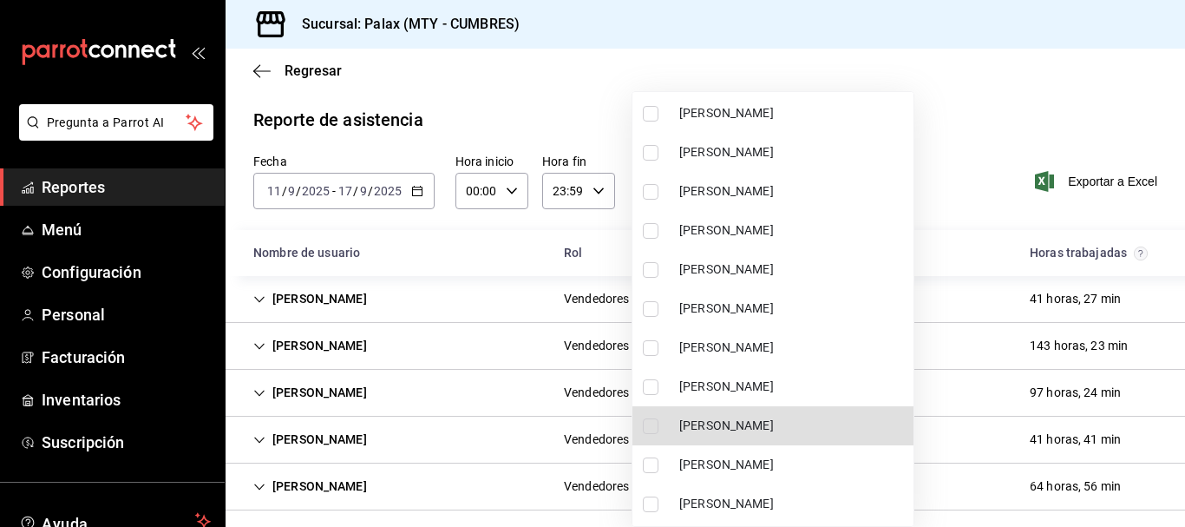
click at [733, 422] on span "[PERSON_NAME]" at bounding box center [792, 425] width 227 height 18
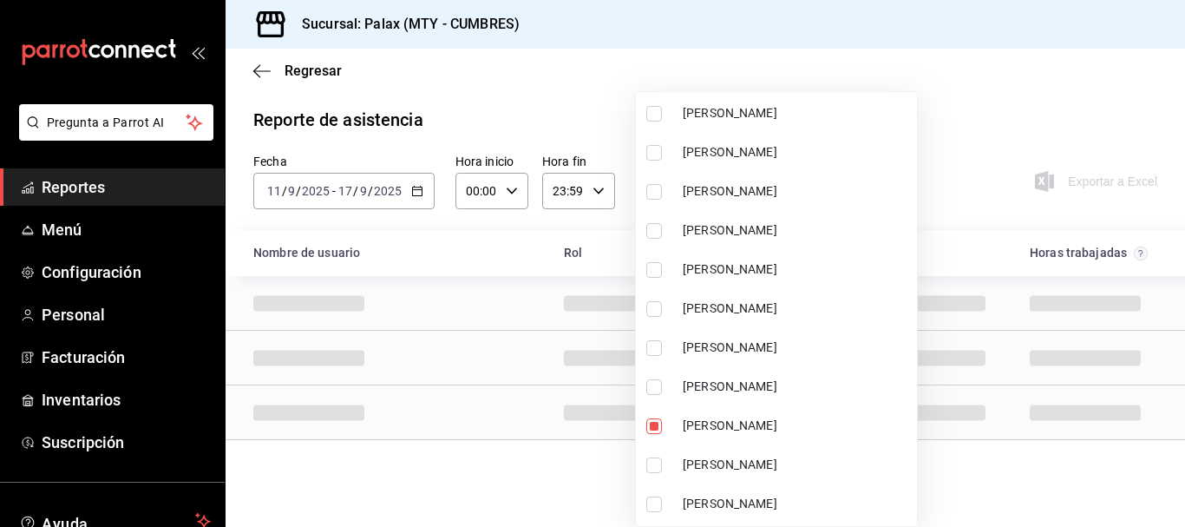
click at [995, 72] on div at bounding box center [592, 263] width 1185 height 527
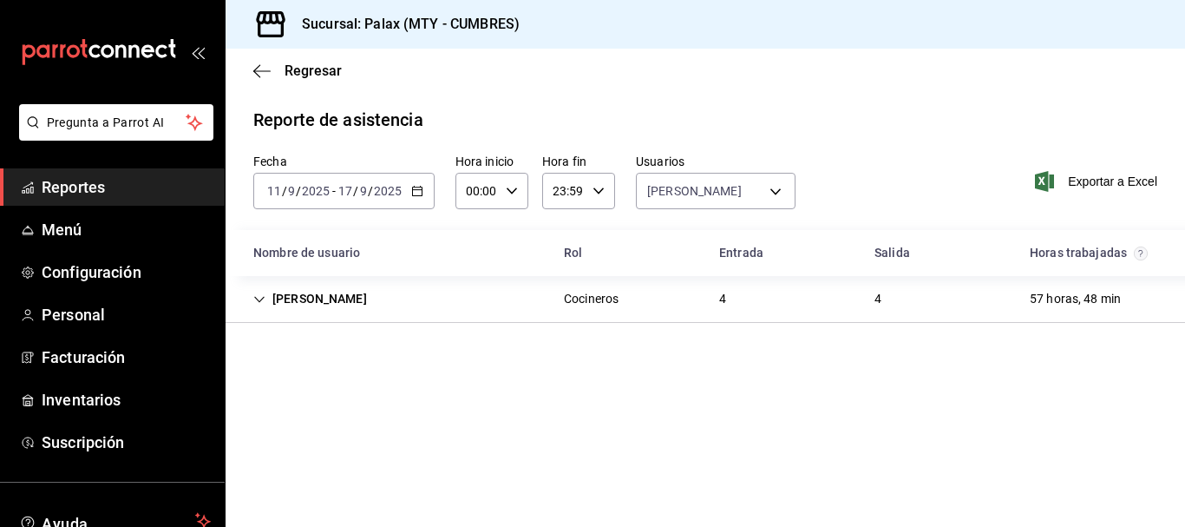
click at [733, 298] on div "4" at bounding box center [722, 299] width 35 height 32
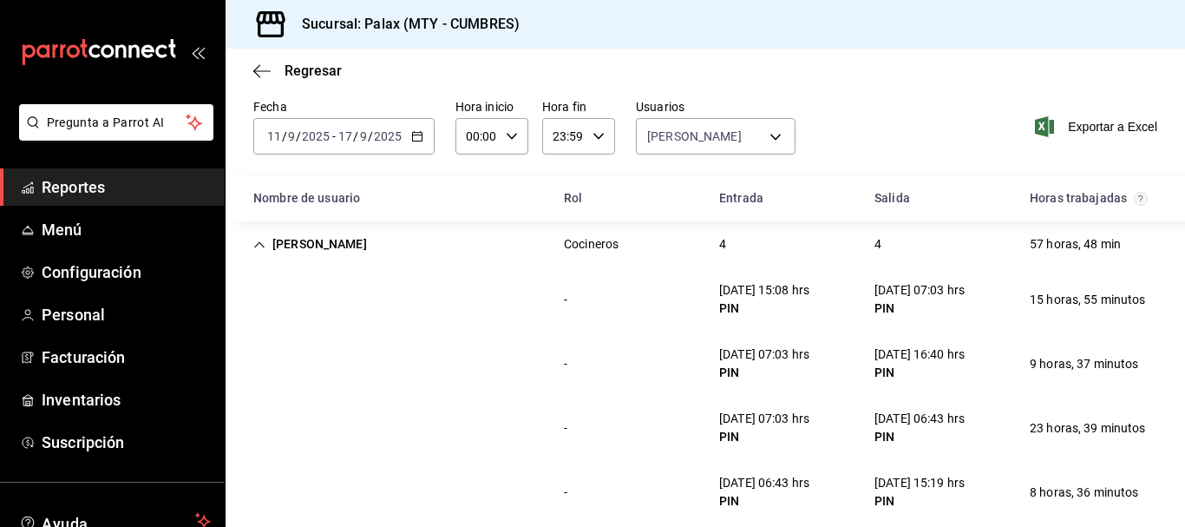
scroll to position [80, 0]
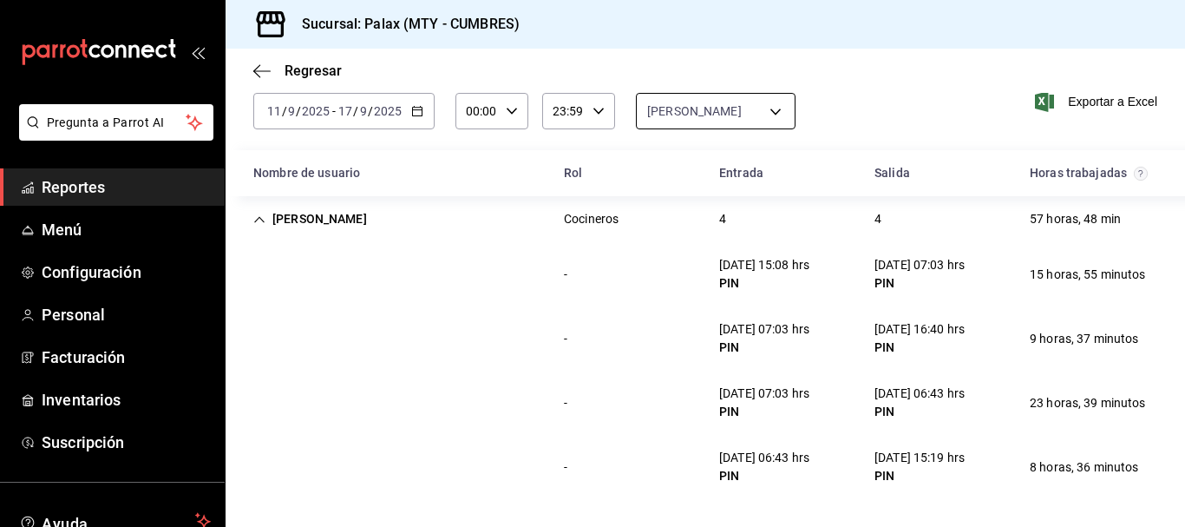
click at [694, 110] on body "Pregunta a Parrot AI Reportes Menú Configuración Personal Facturación Inventari…" at bounding box center [592, 263] width 1185 height 527
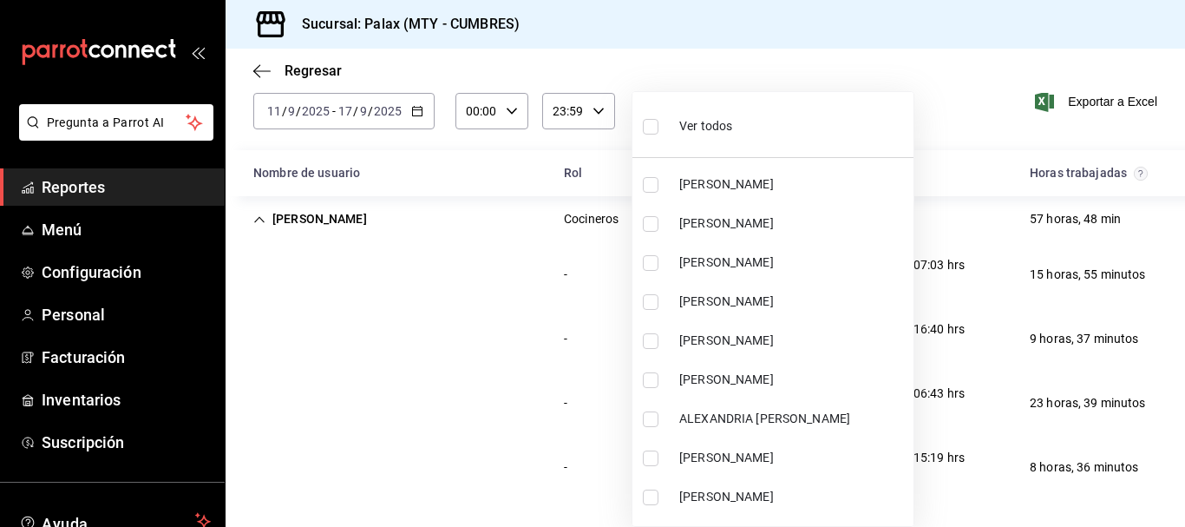
click at [695, 123] on span "Ver todos" at bounding box center [705, 126] width 53 height 18
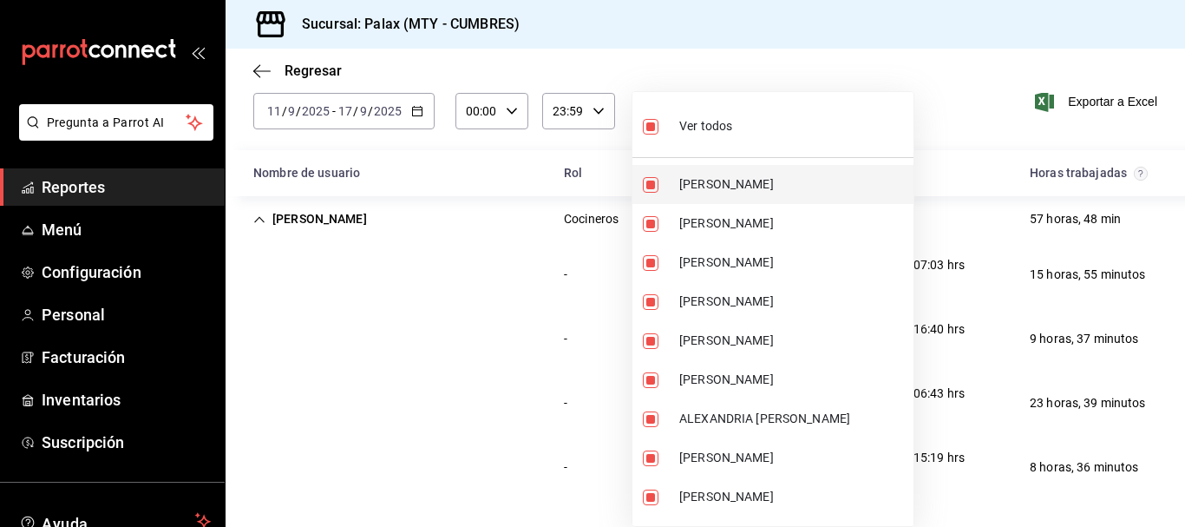
click at [695, 128] on span "Ver todos" at bounding box center [705, 126] width 53 height 18
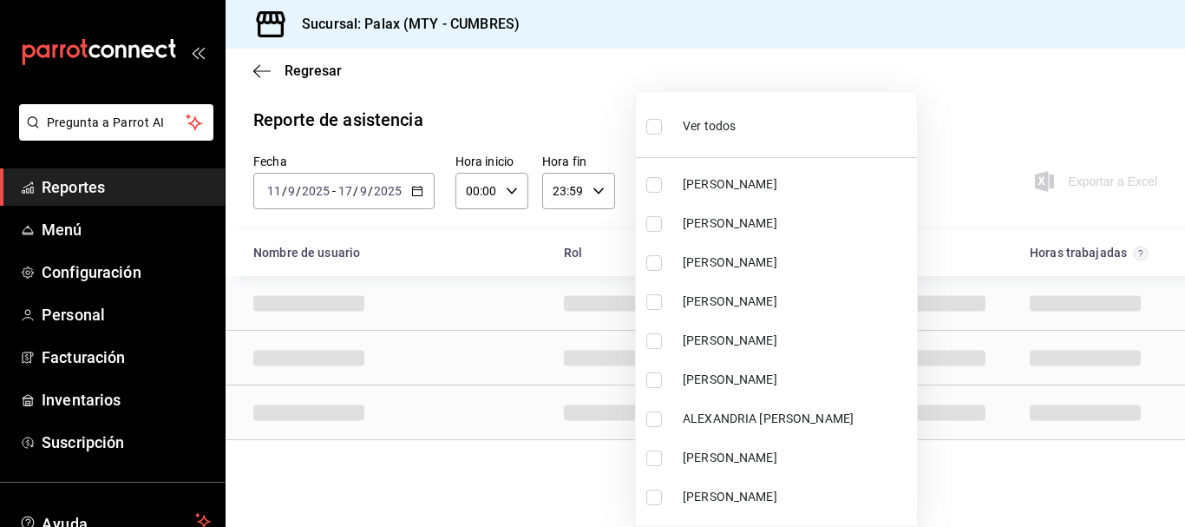
click at [689, 115] on div "Ver todos" at bounding box center [690, 124] width 89 height 37
click at [689, 120] on span "Ver todos" at bounding box center [709, 126] width 53 height 18
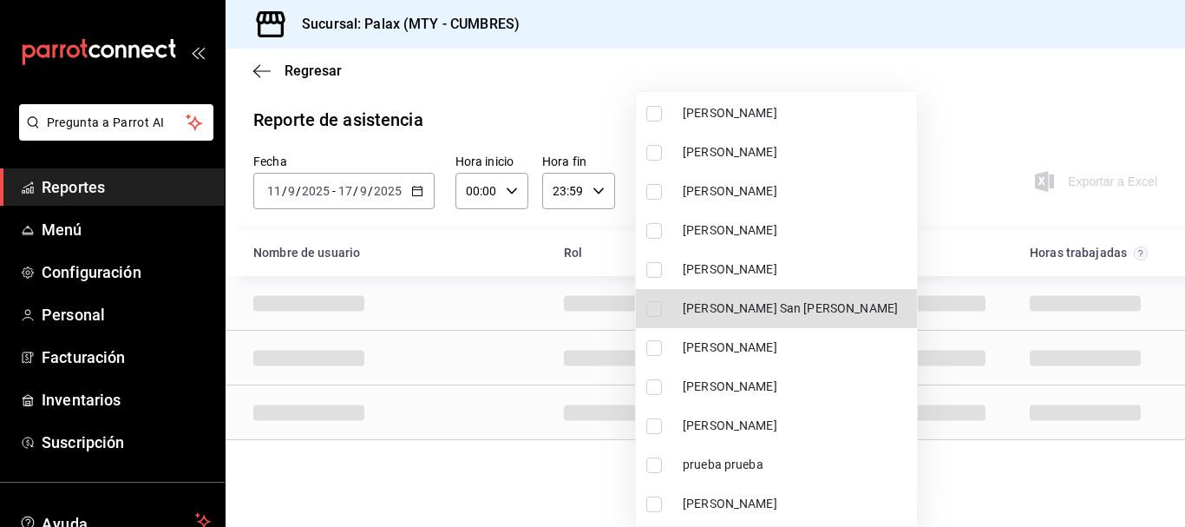
click at [744, 354] on span "[PERSON_NAME]" at bounding box center [796, 347] width 227 height 18
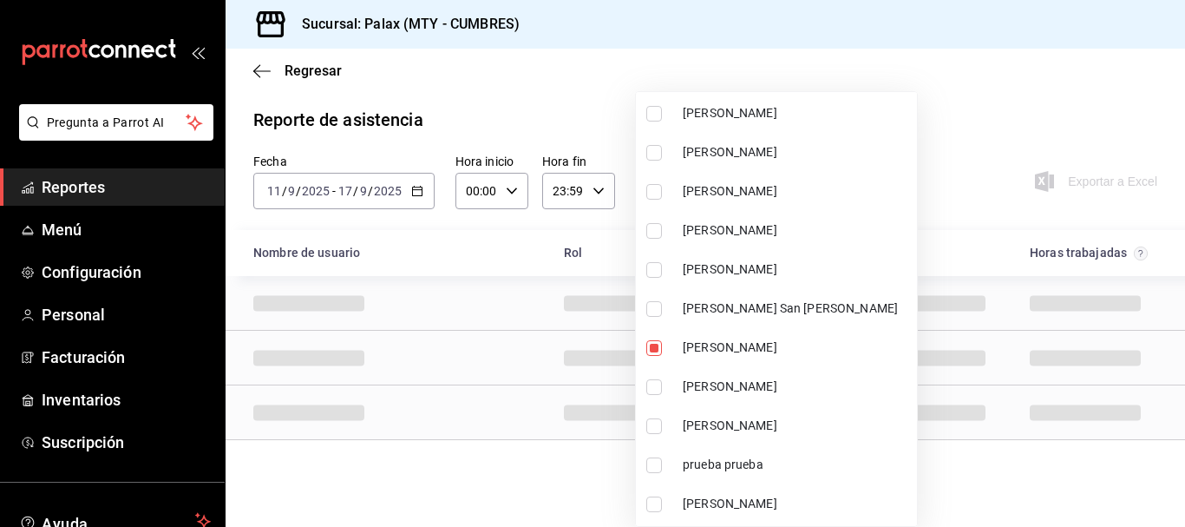
click at [976, 68] on div at bounding box center [592, 263] width 1185 height 527
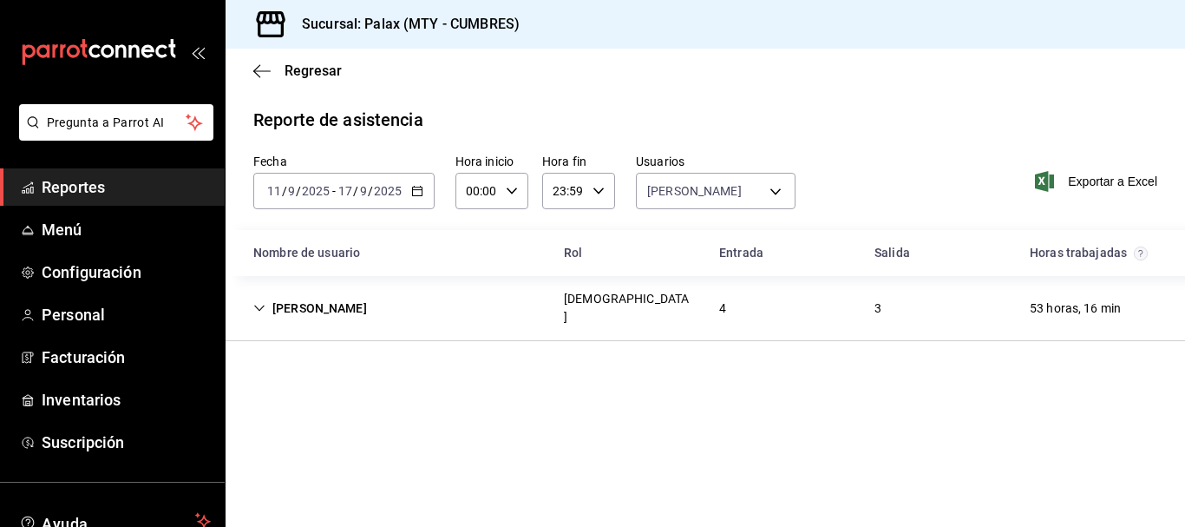
click at [646, 297] on div "[PERSON_NAME] 4 3 53 horas, 16 min" at bounding box center [706, 308] width 960 height 65
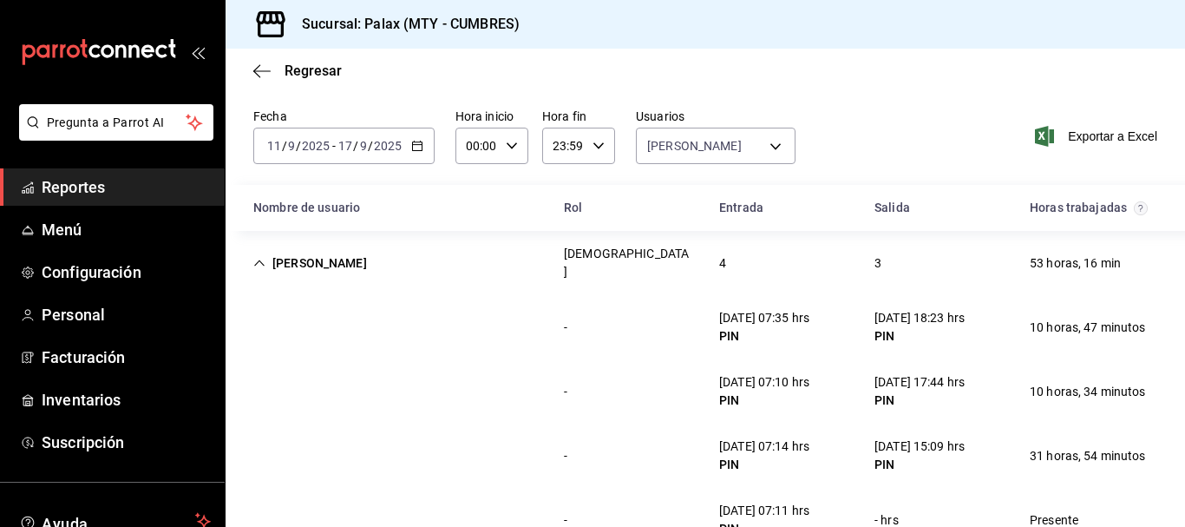
scroll to position [80, 0]
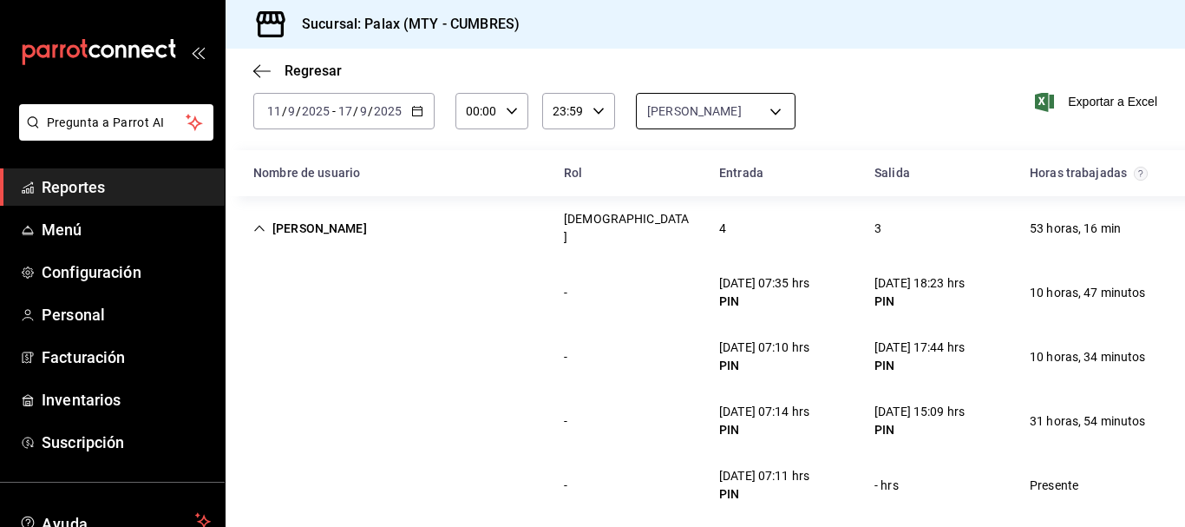
click at [754, 98] on body "Pregunta a Parrot AI Reportes Menú Configuración Personal Facturación Inventari…" at bounding box center [592, 263] width 1185 height 527
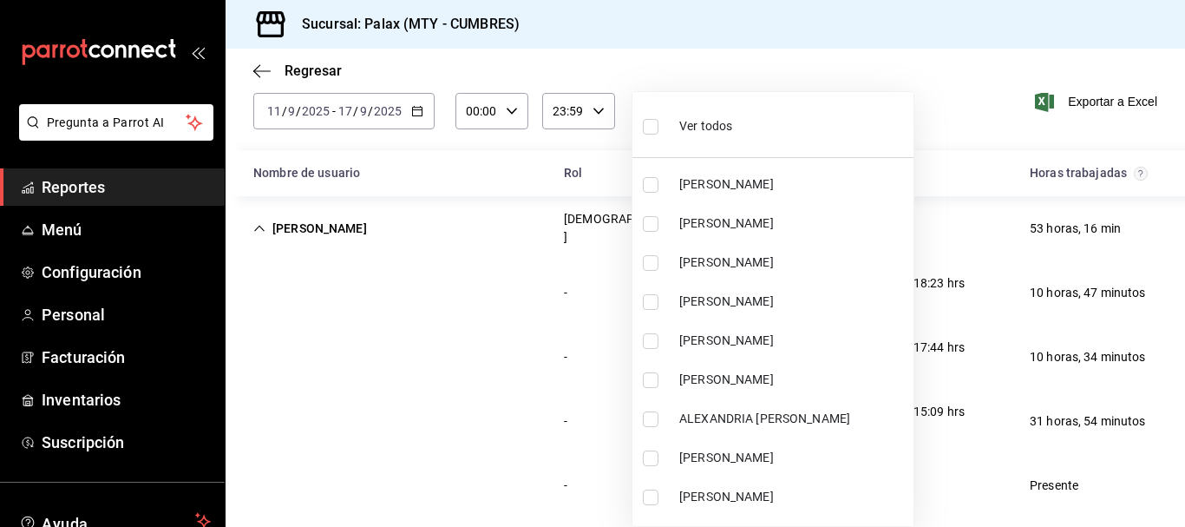
click at [698, 112] on div "Ver todos" at bounding box center [687, 124] width 89 height 37
click at [694, 116] on div "Ver todos" at bounding box center [687, 124] width 89 height 37
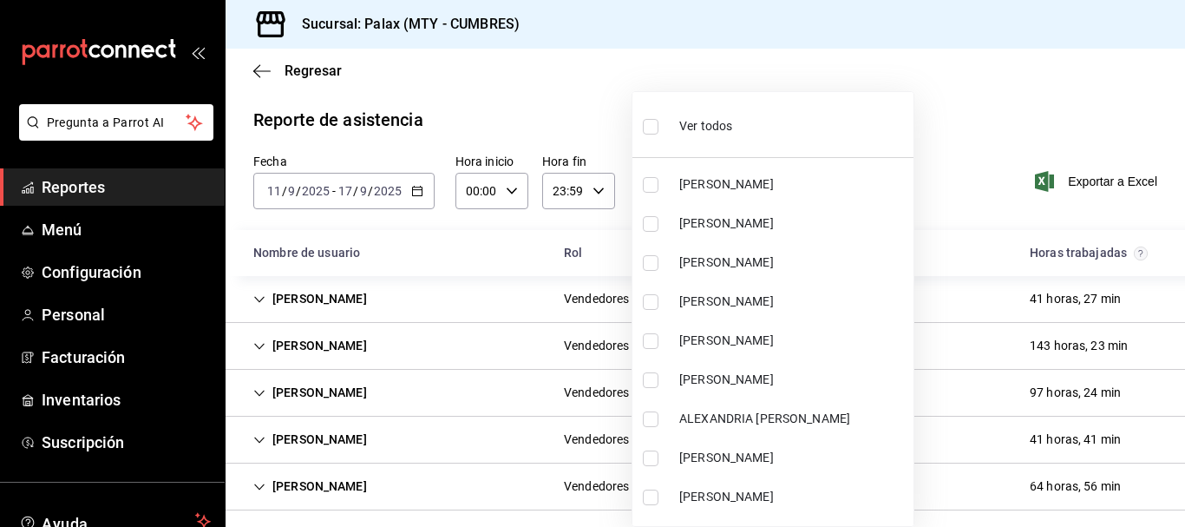
scroll to position [87, 0]
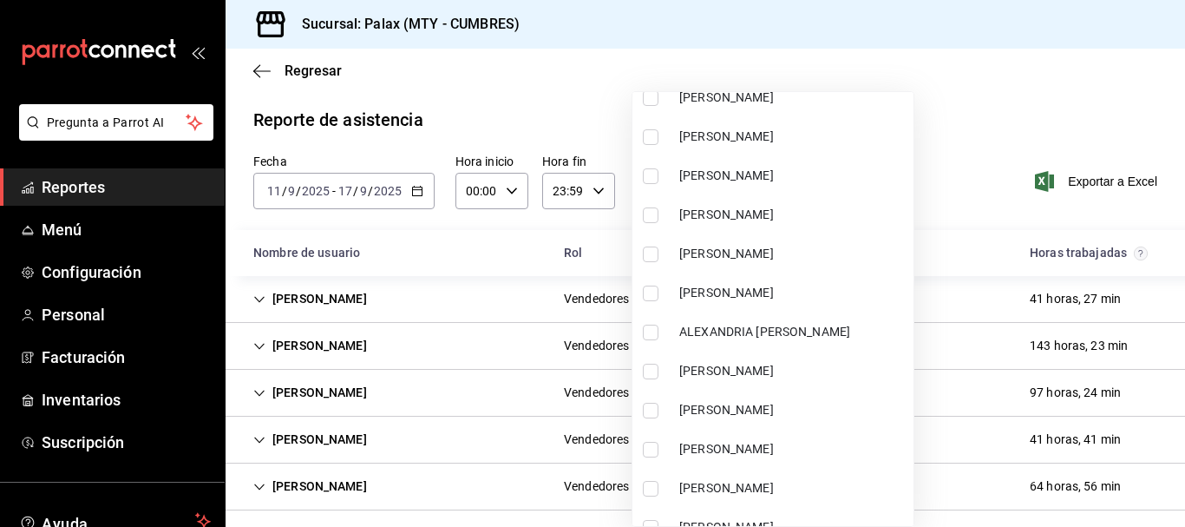
click at [752, 443] on span "[PERSON_NAME]" at bounding box center [792, 449] width 227 height 18
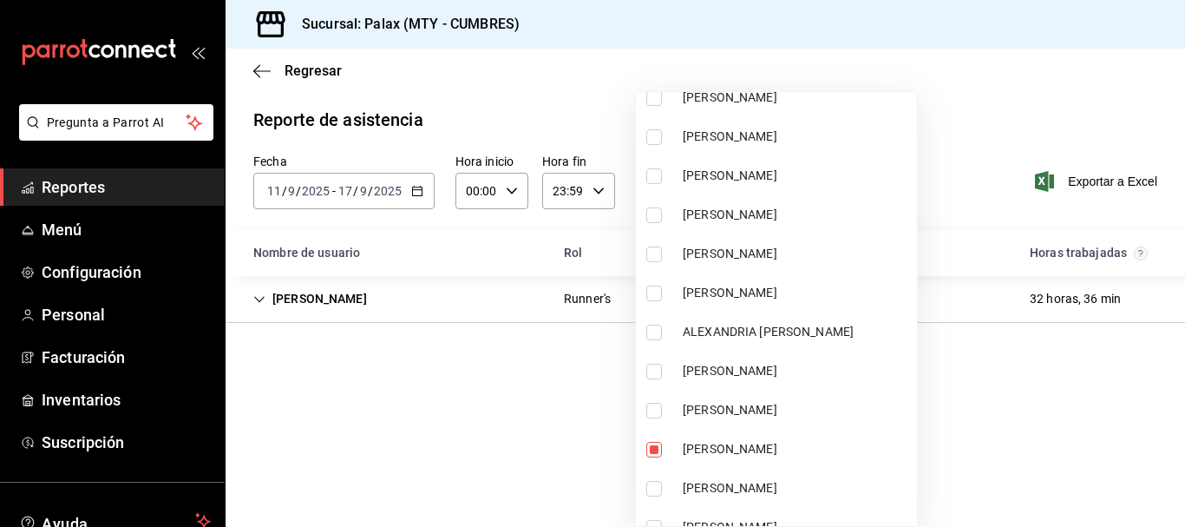
click at [948, 38] on div at bounding box center [592, 263] width 1185 height 527
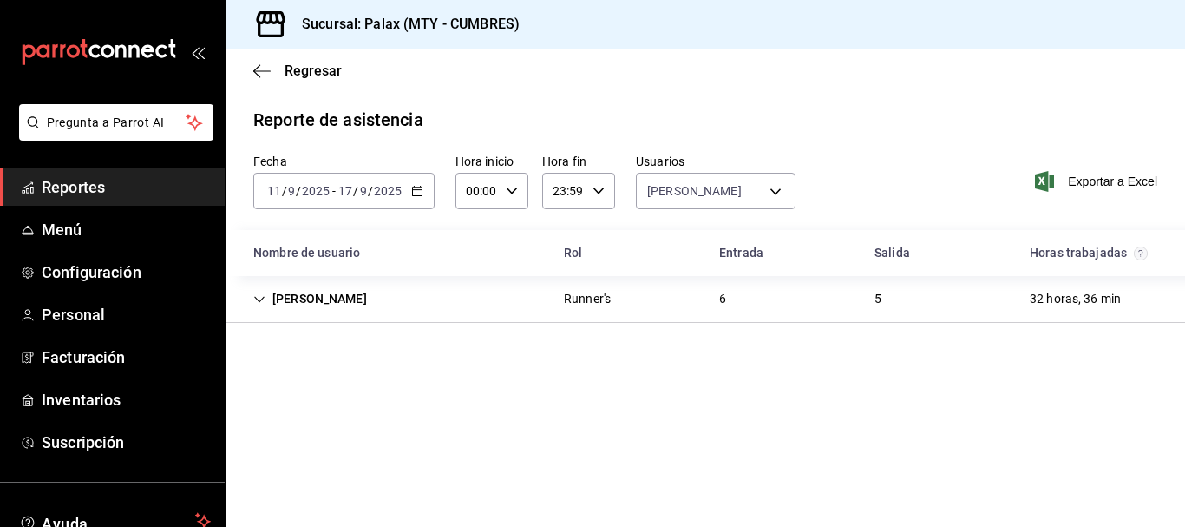
click at [689, 311] on div "[PERSON_NAME] Runner's 6 5 32 horas, 36 min" at bounding box center [706, 299] width 960 height 47
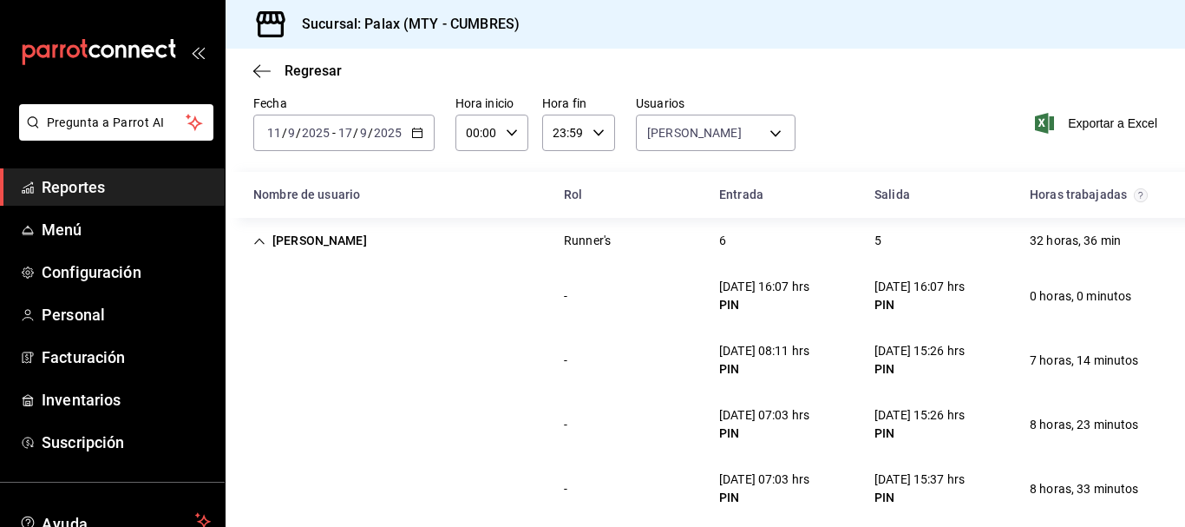
scroll to position [87, 0]
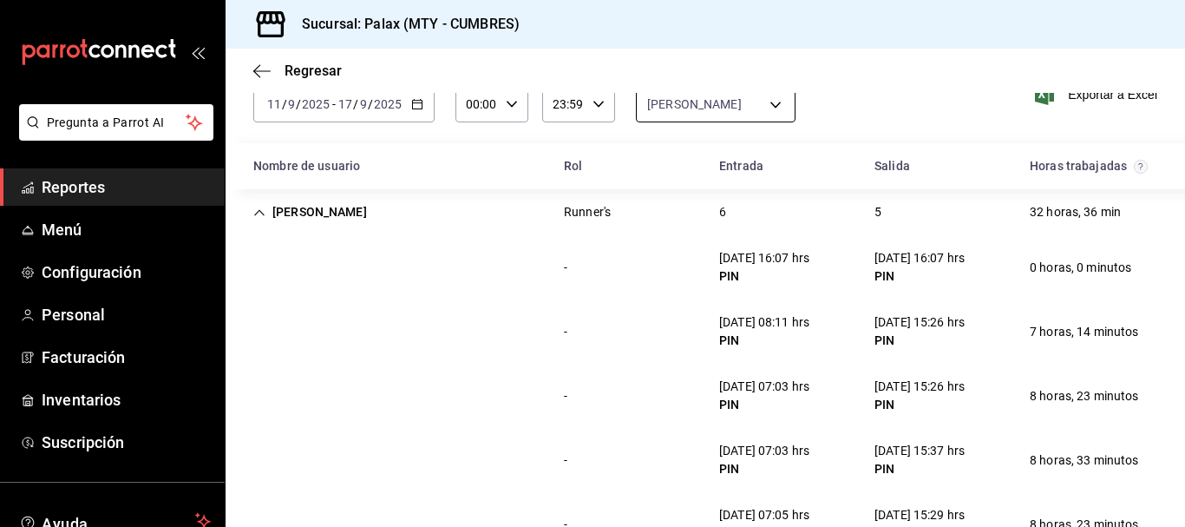
click at [682, 94] on body "Pregunta a Parrot AI Reportes Menú Configuración Personal Facturación Inventari…" at bounding box center [592, 263] width 1185 height 527
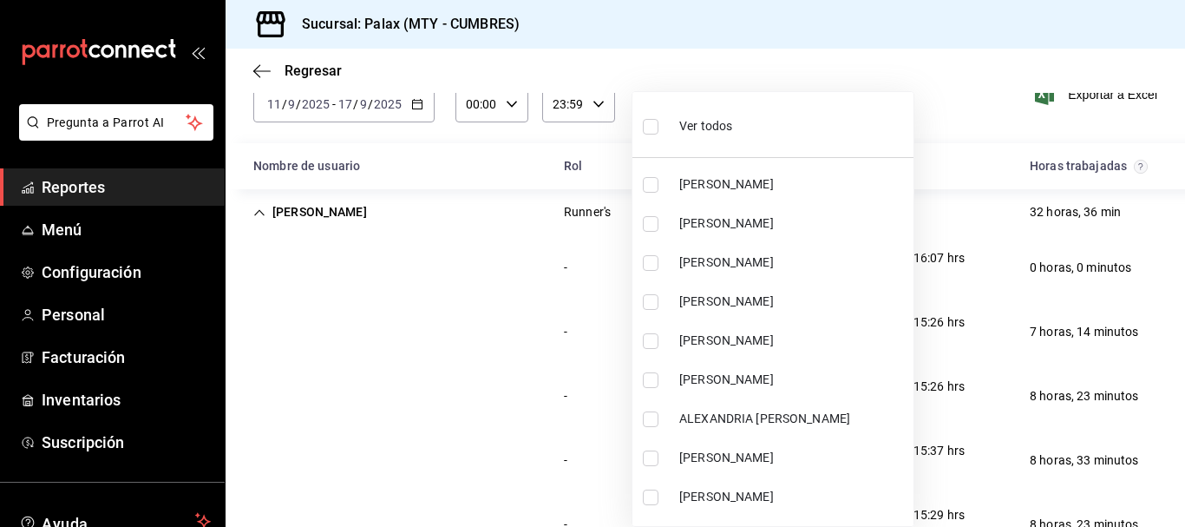
click at [732, 120] on li "Ver todos" at bounding box center [772, 124] width 281 height 51
click at [733, 120] on li "Ver todos" at bounding box center [772, 124] width 281 height 51
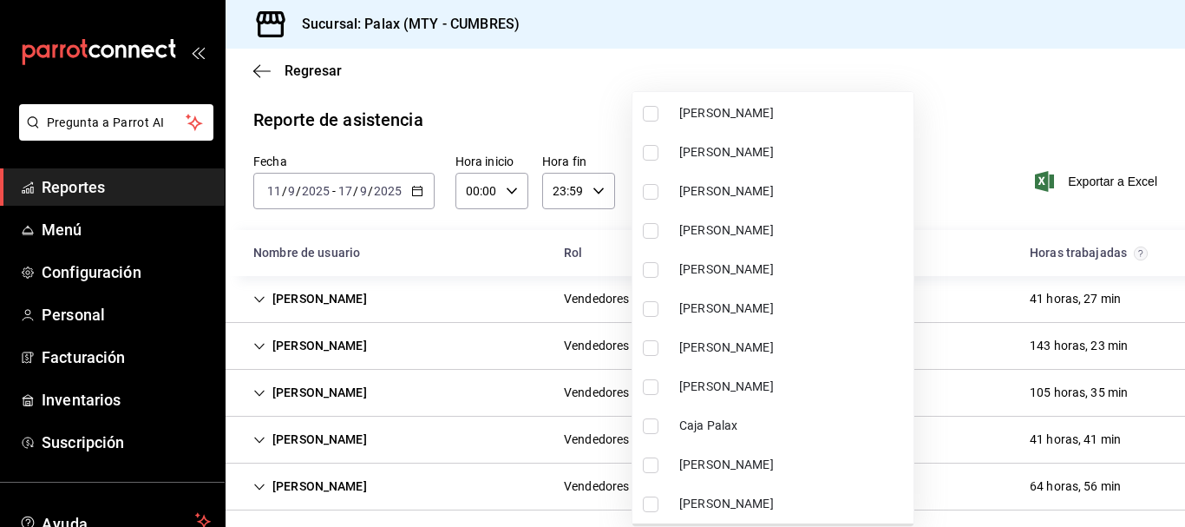
scroll to position [1552, 0]
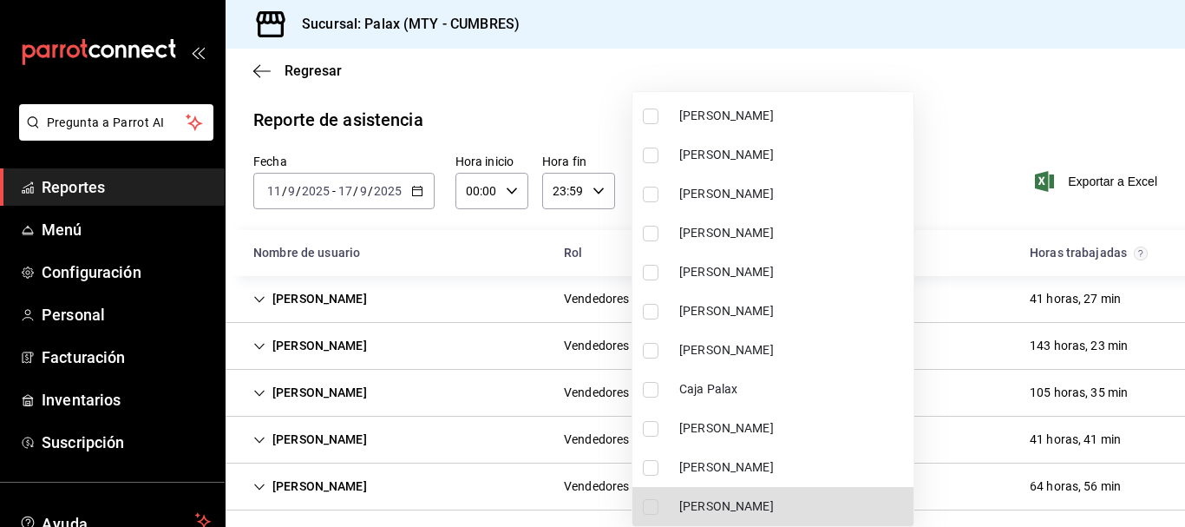
click at [711, 495] on li "[PERSON_NAME]" at bounding box center [772, 506] width 281 height 39
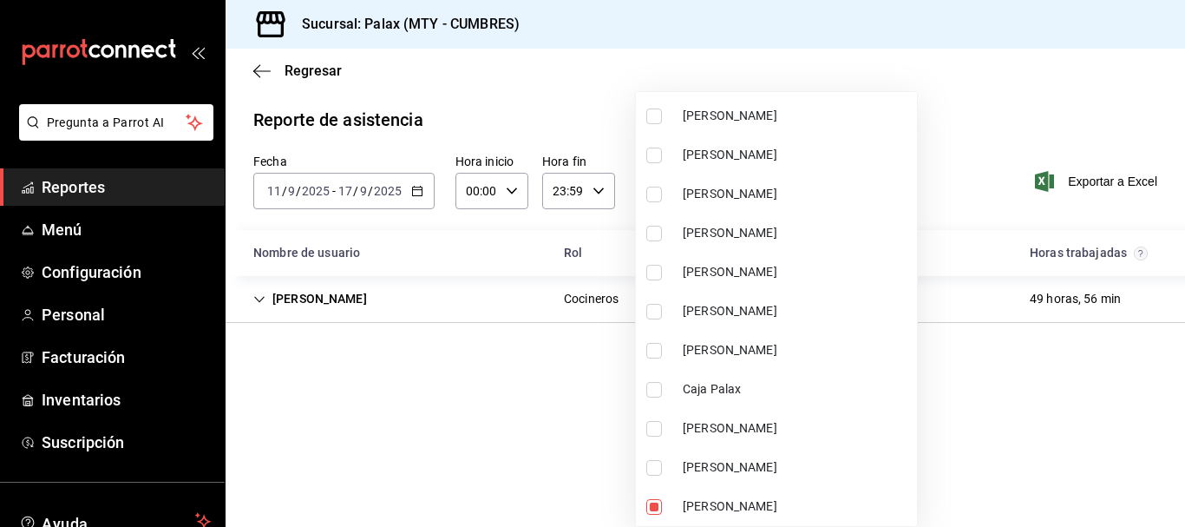
click at [973, 120] on div at bounding box center [592, 263] width 1185 height 527
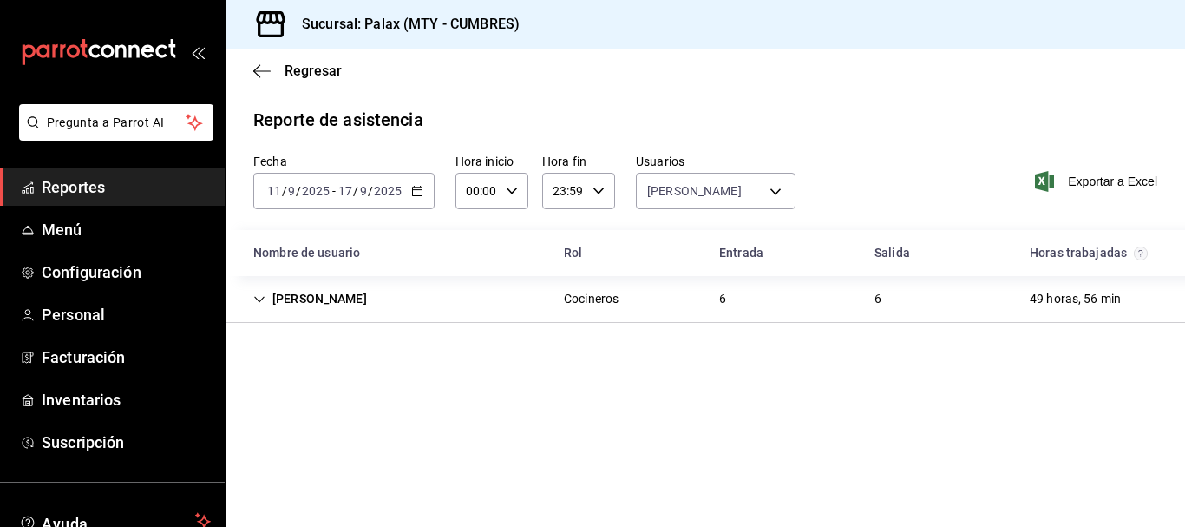
click at [696, 296] on div "[PERSON_NAME] 6 6 49 horas, 56 min" at bounding box center [706, 299] width 960 height 47
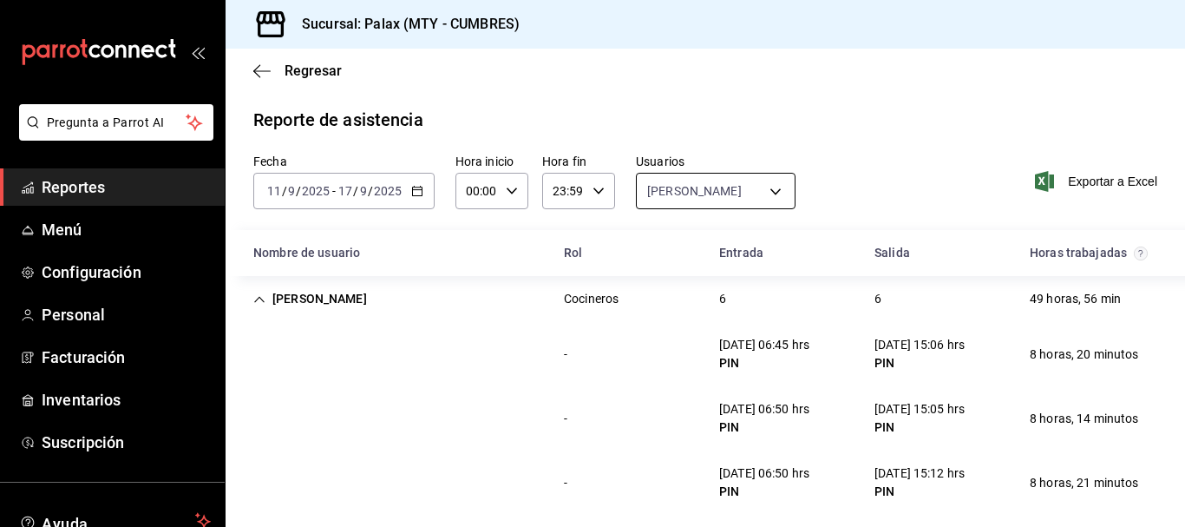
click at [744, 174] on body "Pregunta a Parrot AI Reportes Menú Configuración Personal Facturación Inventari…" at bounding box center [592, 263] width 1185 height 527
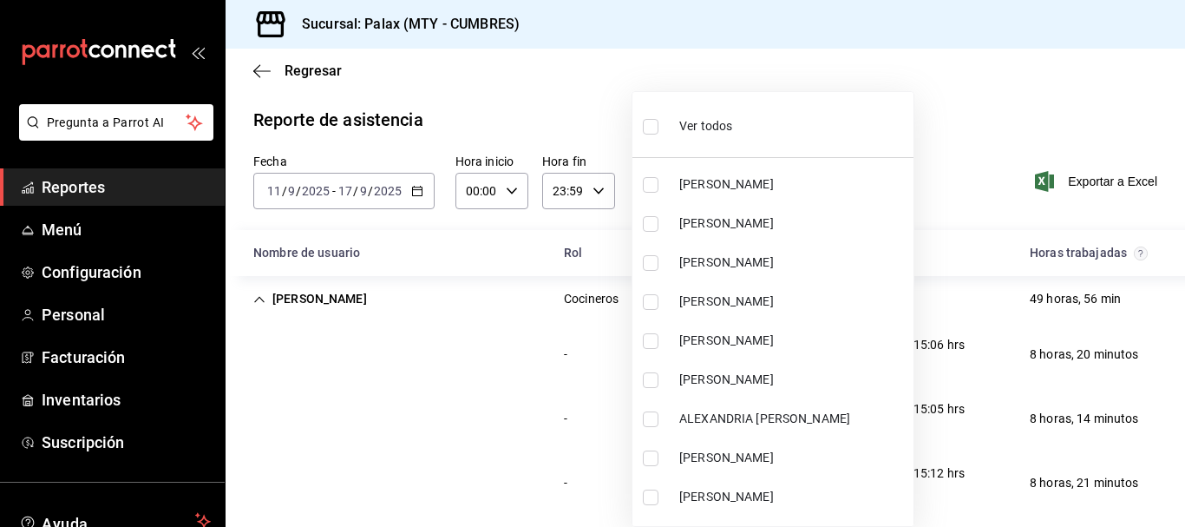
click at [938, 100] on div at bounding box center [592, 263] width 1185 height 527
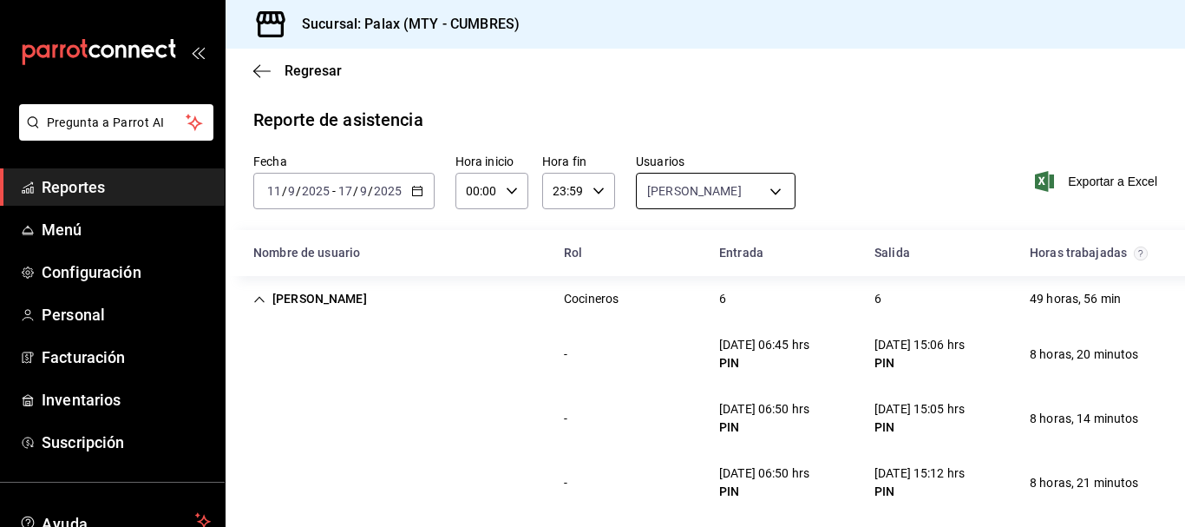
click at [690, 201] on body "Pregunta a Parrot AI Reportes Menú Configuración Personal Facturación Inventari…" at bounding box center [592, 263] width 1185 height 527
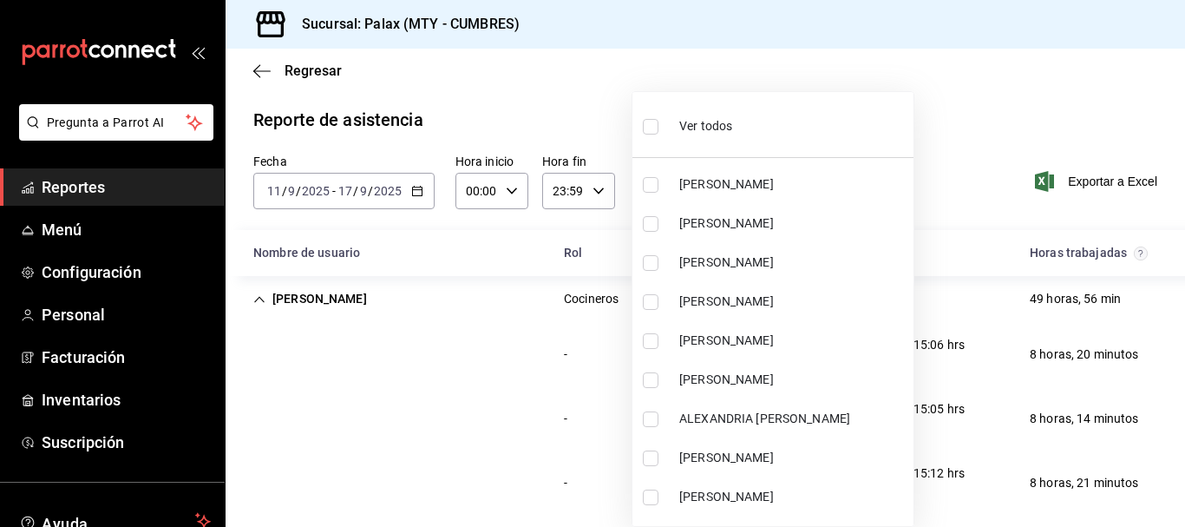
click at [712, 129] on span "Ver todos" at bounding box center [705, 126] width 53 height 18
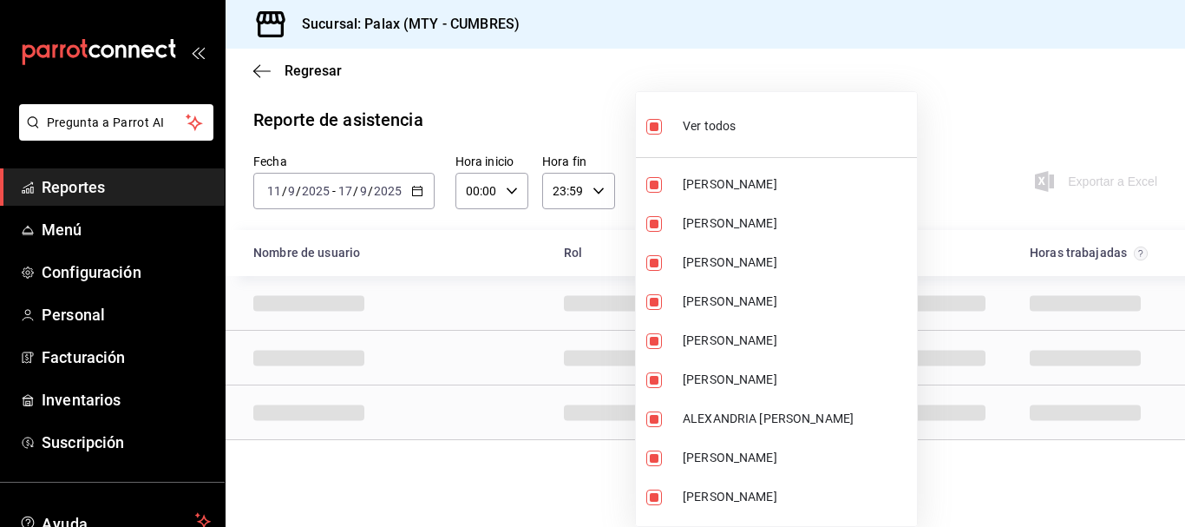
click at [712, 129] on span "Ver todos" at bounding box center [709, 126] width 53 height 18
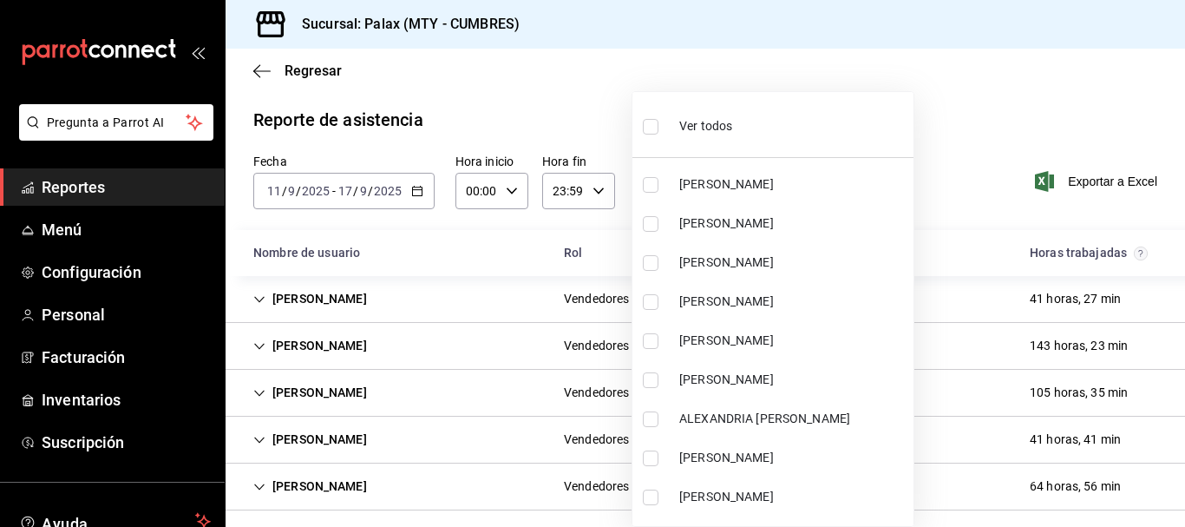
scroll to position [7762, 0]
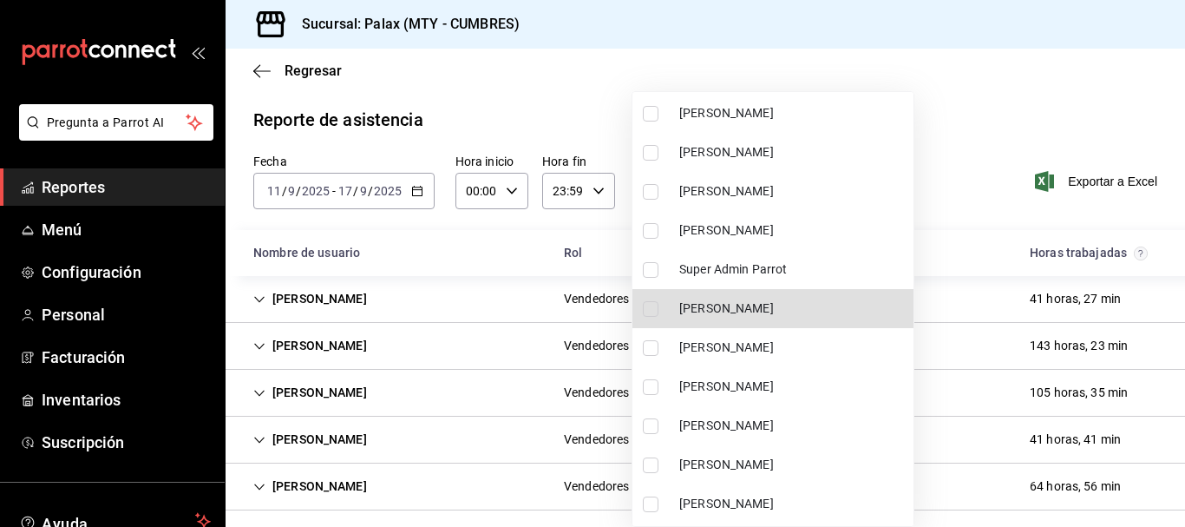
click at [718, 314] on span "[PERSON_NAME]" at bounding box center [792, 308] width 227 height 18
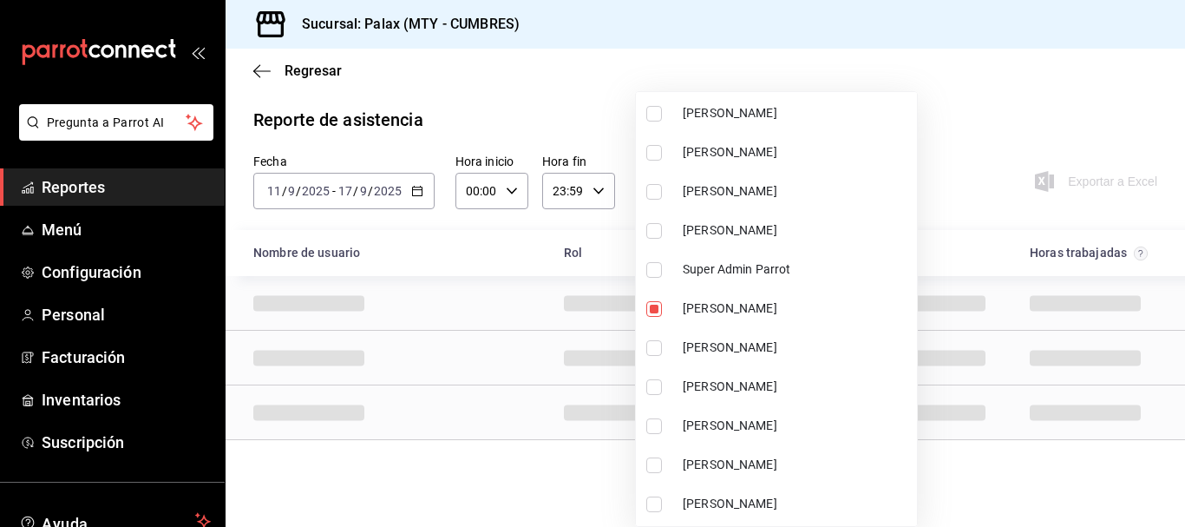
click at [966, 126] on div at bounding box center [592, 263] width 1185 height 527
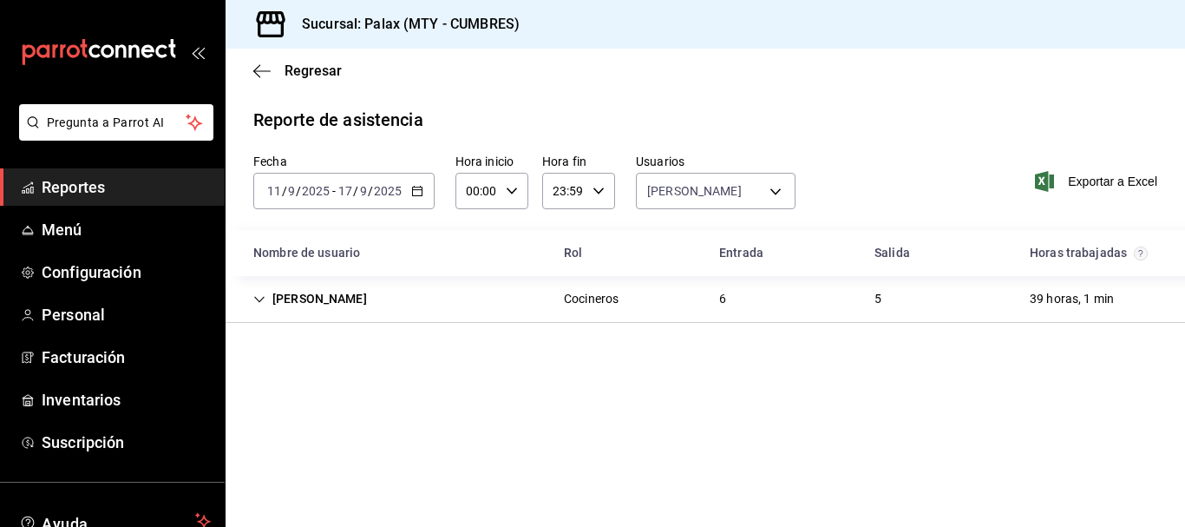
click at [816, 313] on div "[PERSON_NAME] 6 5 39 horas, 1 min" at bounding box center [706, 299] width 960 height 47
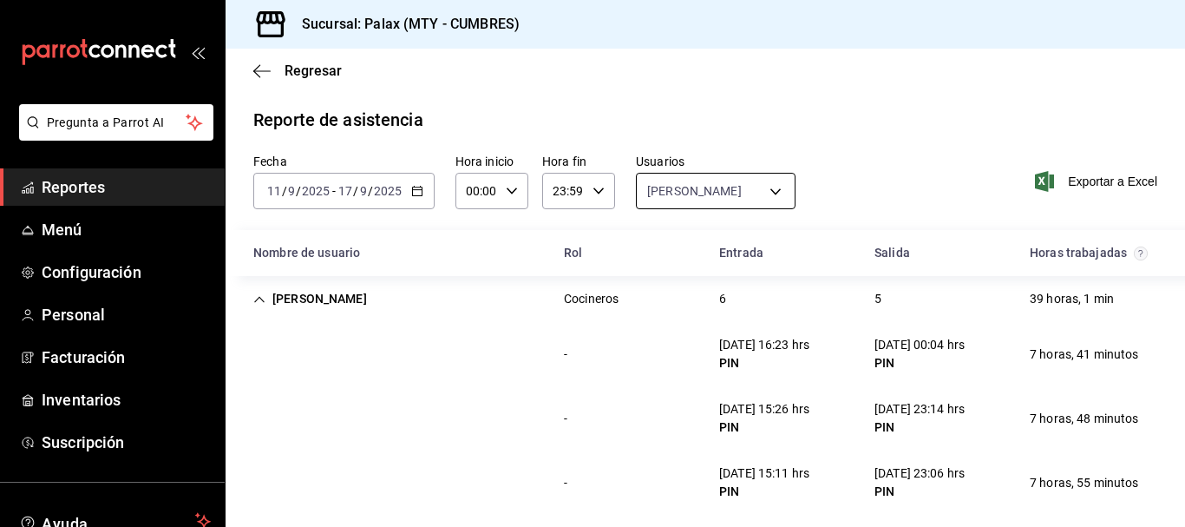
click at [746, 207] on body "Pregunta a Parrot AI Reportes Menú Configuración Personal Facturación Inventari…" at bounding box center [592, 263] width 1185 height 527
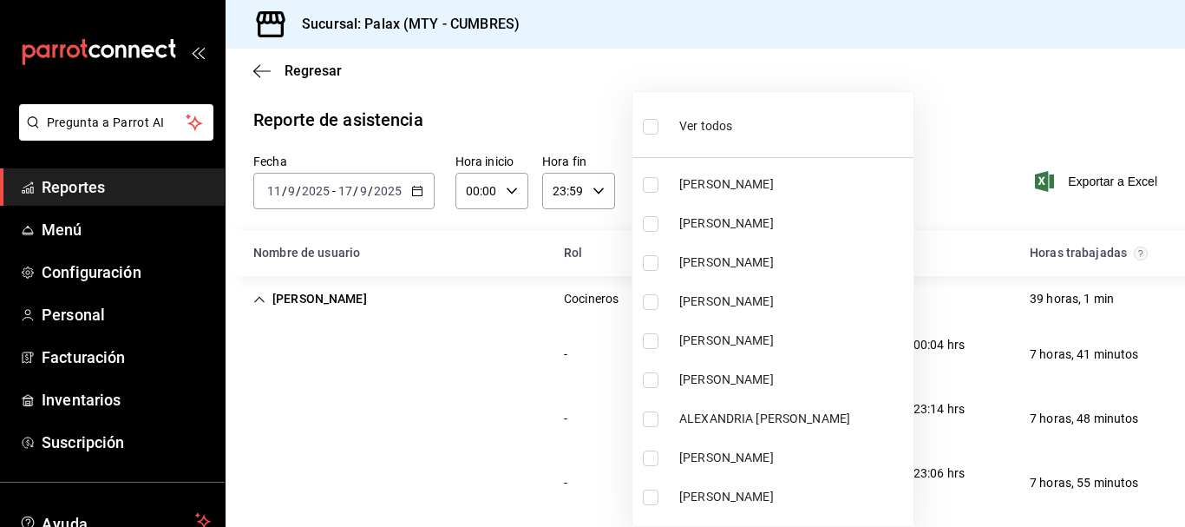
click at [705, 102] on li "Ver todos" at bounding box center [772, 124] width 281 height 51
click at [718, 118] on span "Ver todos" at bounding box center [705, 126] width 53 height 18
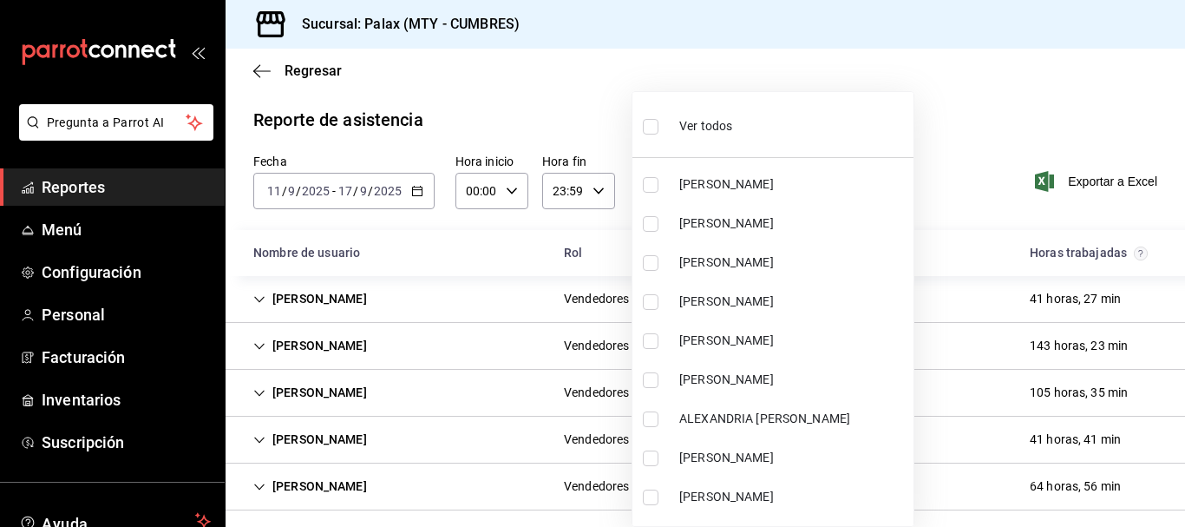
click at [692, 128] on span "Ver todos" at bounding box center [705, 126] width 53 height 18
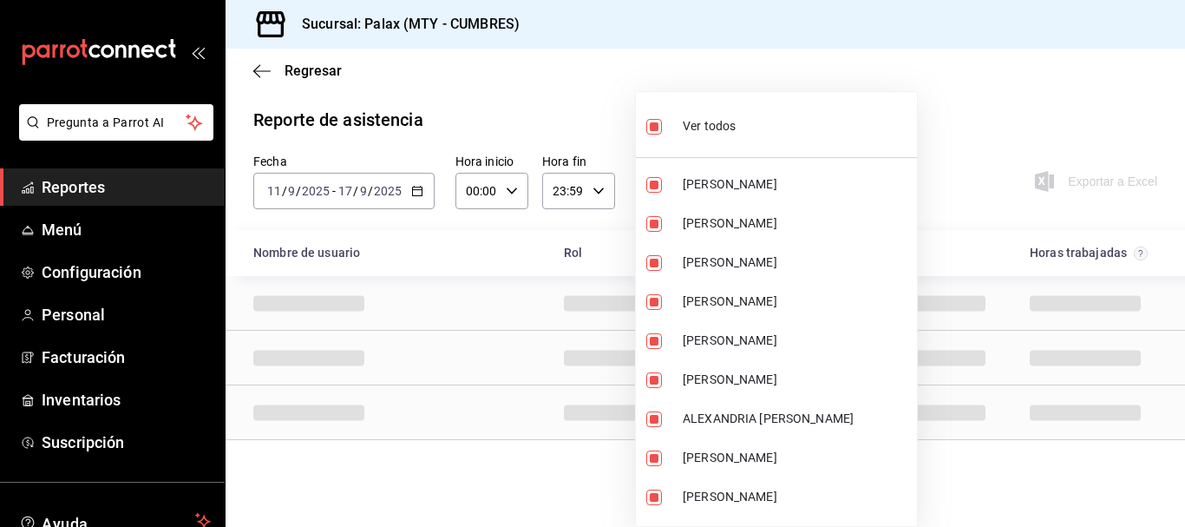
click at [731, 128] on span "Ver todos" at bounding box center [709, 126] width 53 height 18
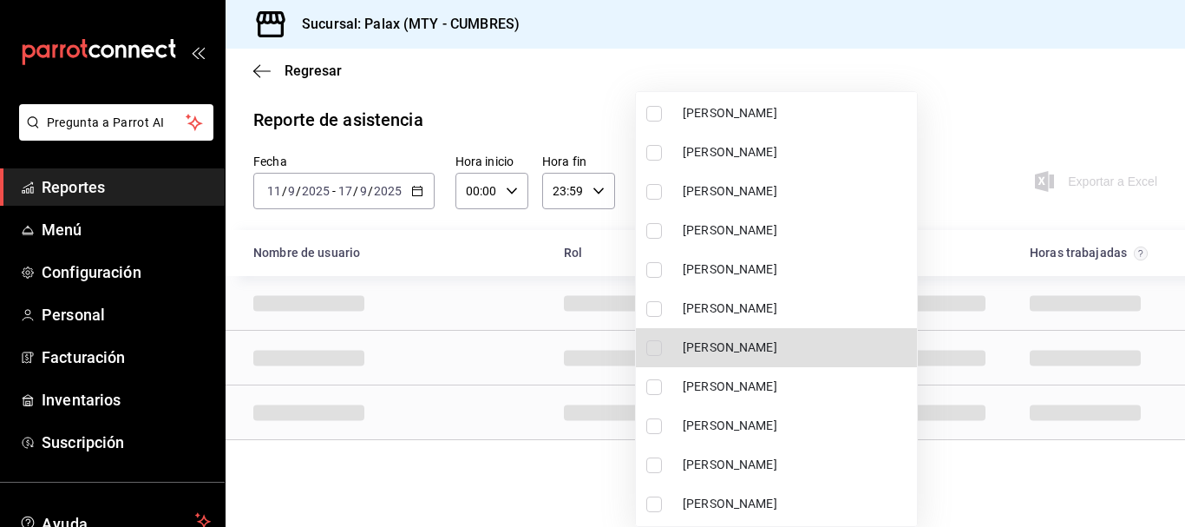
click at [766, 350] on span "[PERSON_NAME]" at bounding box center [796, 347] width 227 height 18
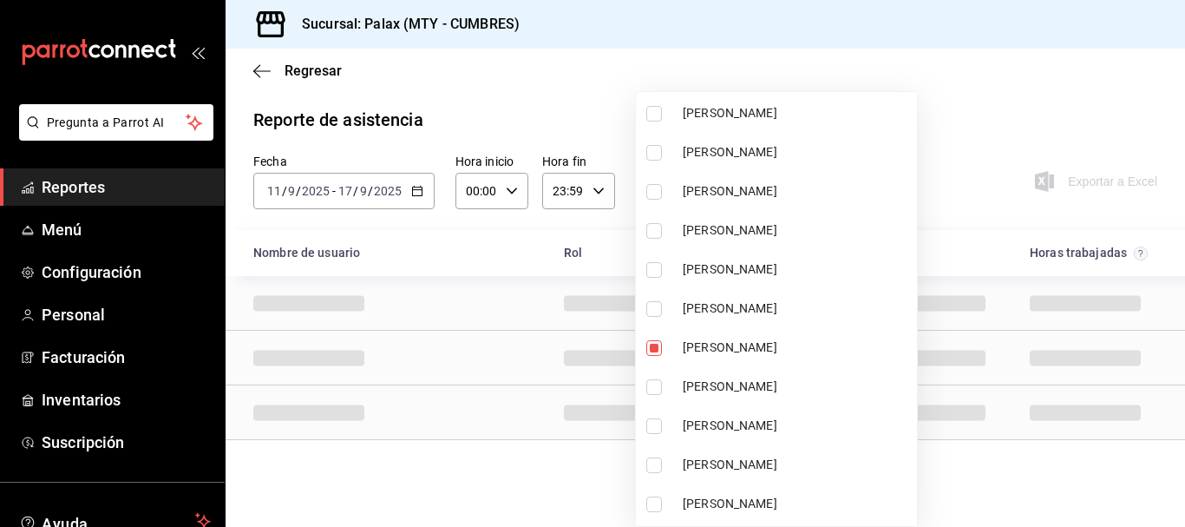
click at [948, 99] on div at bounding box center [592, 263] width 1185 height 527
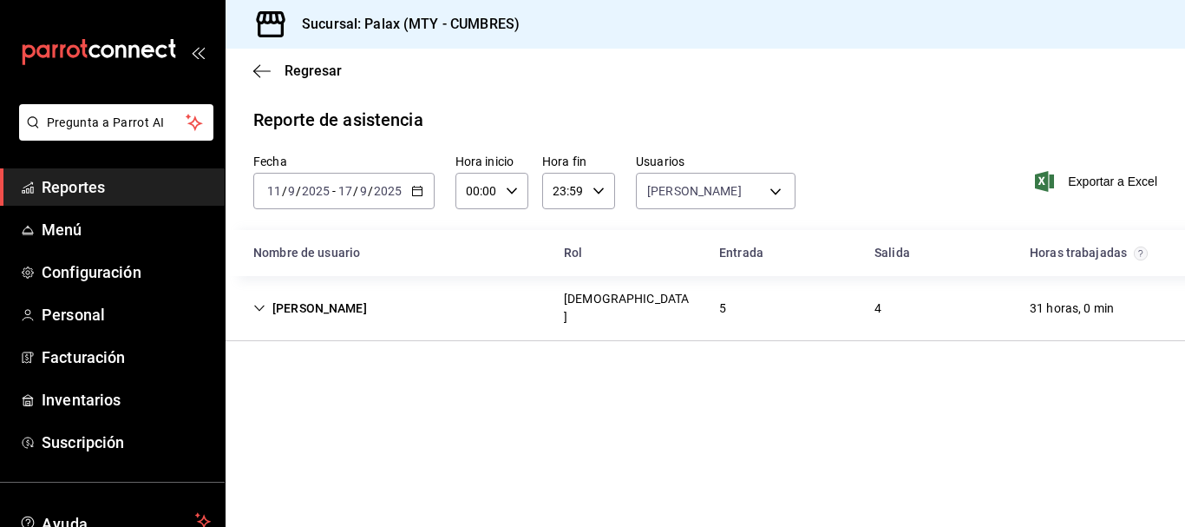
click at [727, 300] on div "5" at bounding box center [722, 308] width 35 height 32
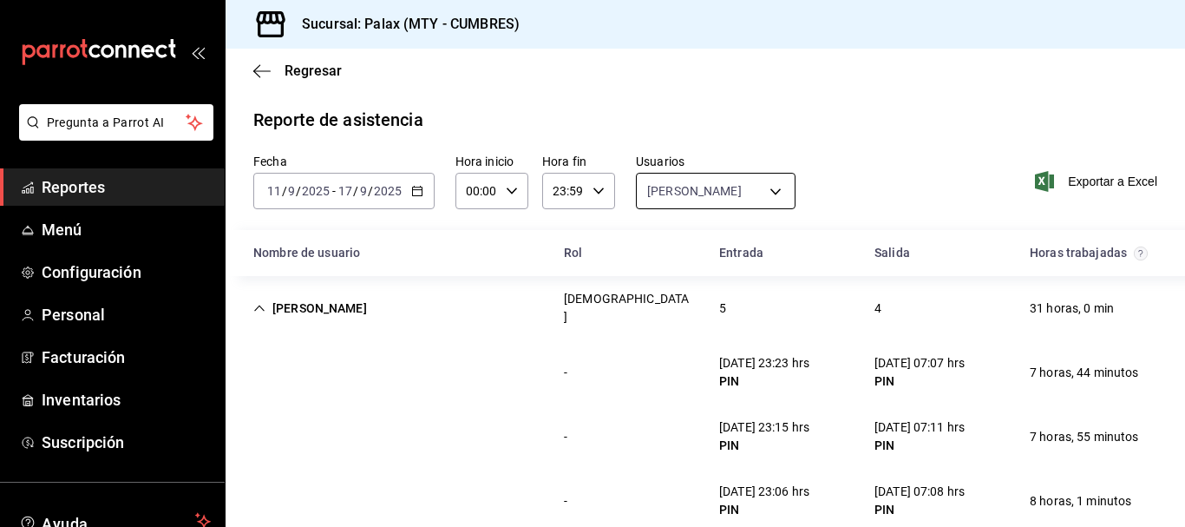
click at [737, 177] on body "Pregunta a Parrot AI Reportes Menú Configuración Personal Facturación Inventari…" at bounding box center [592, 263] width 1185 height 527
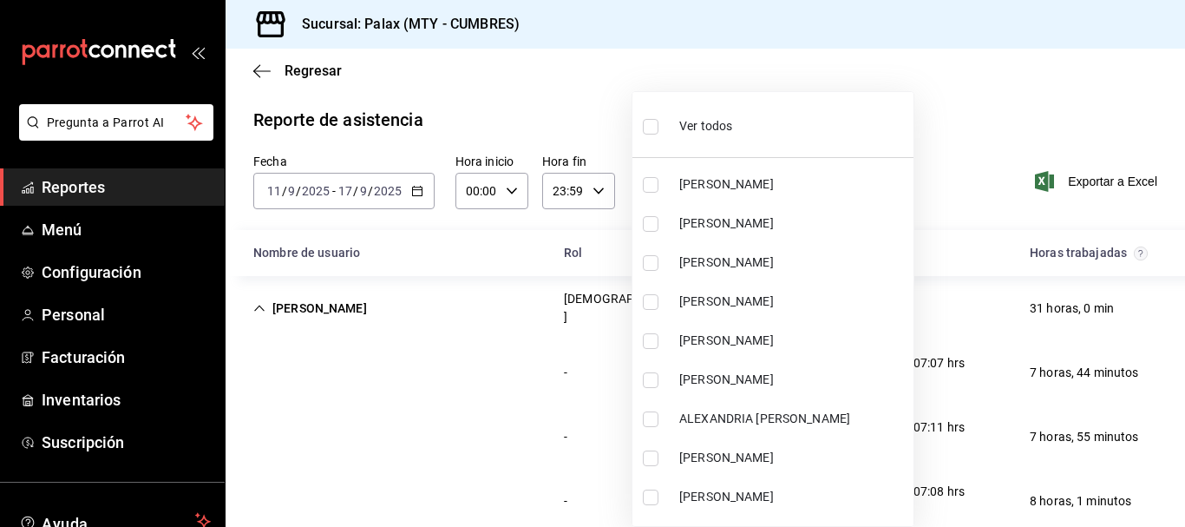
click at [668, 124] on div "Ver todos" at bounding box center [687, 124] width 89 height 37
click at [711, 122] on span "Ver todos" at bounding box center [705, 126] width 53 height 18
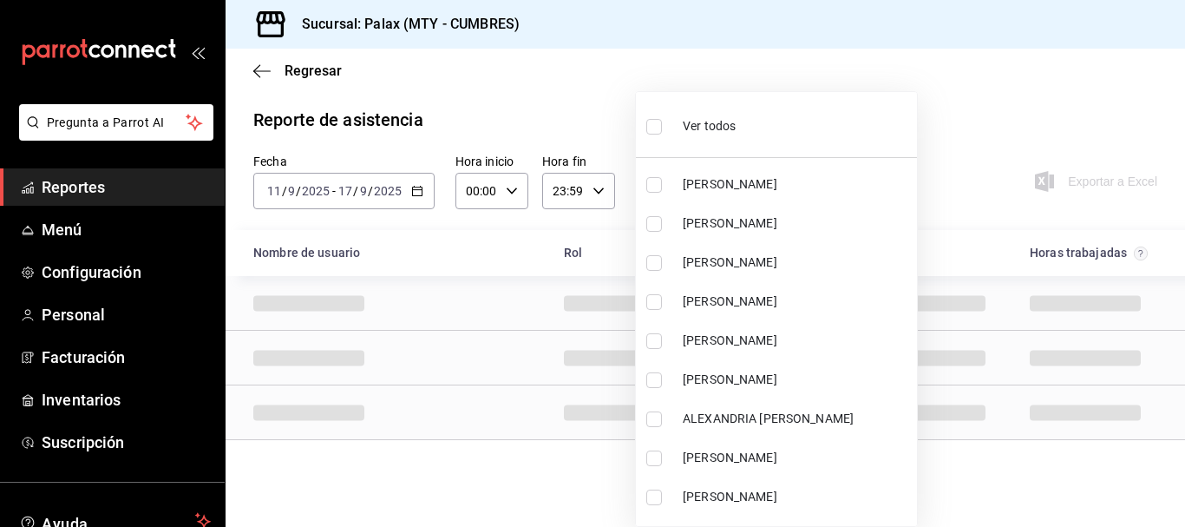
scroll to position [5186, 0]
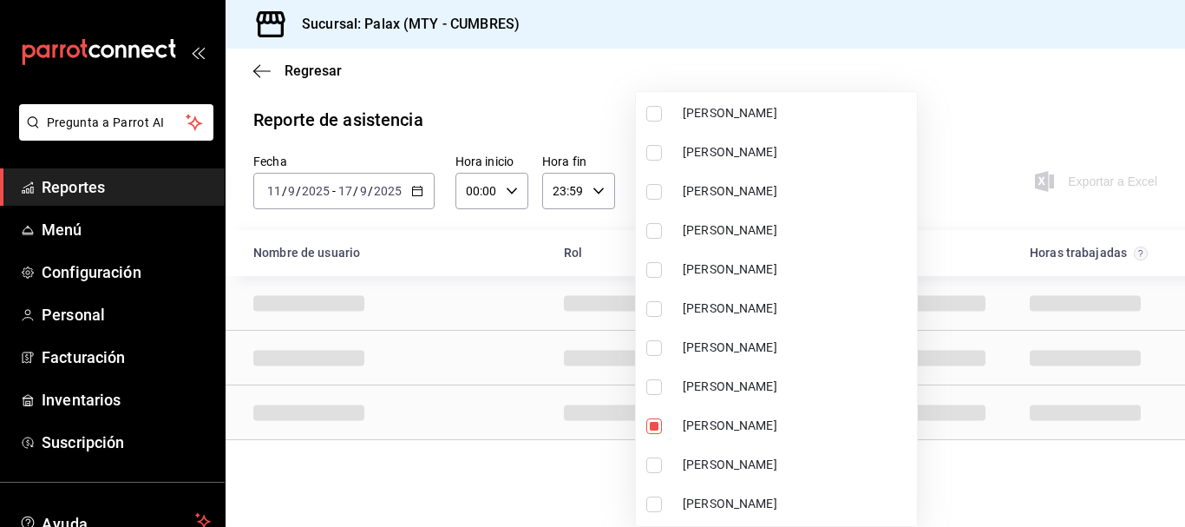
click at [1026, 116] on div at bounding box center [592, 263] width 1185 height 527
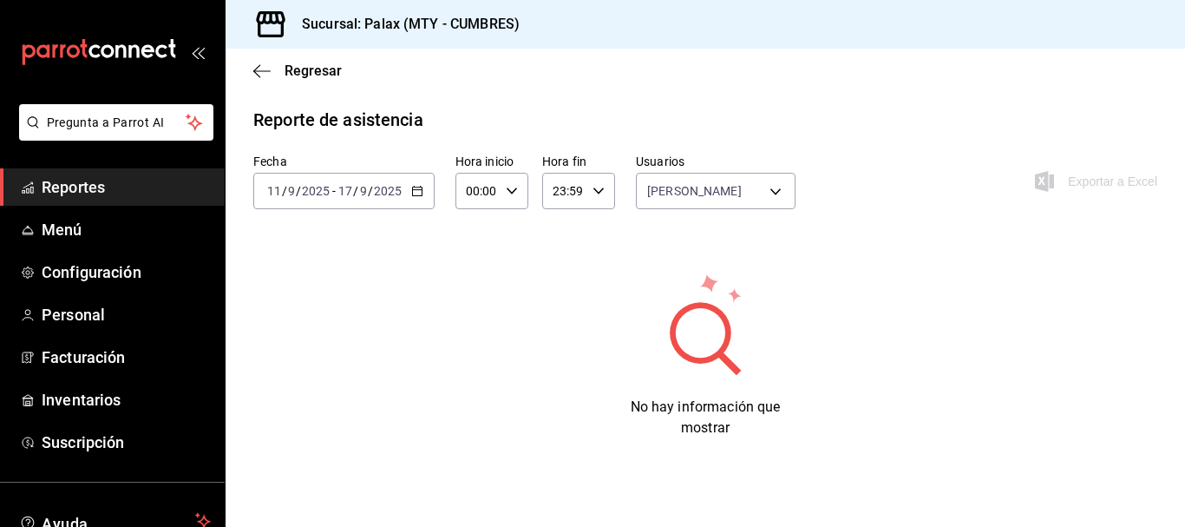
click at [98, 180] on span "Reportes" at bounding box center [126, 186] width 169 height 23
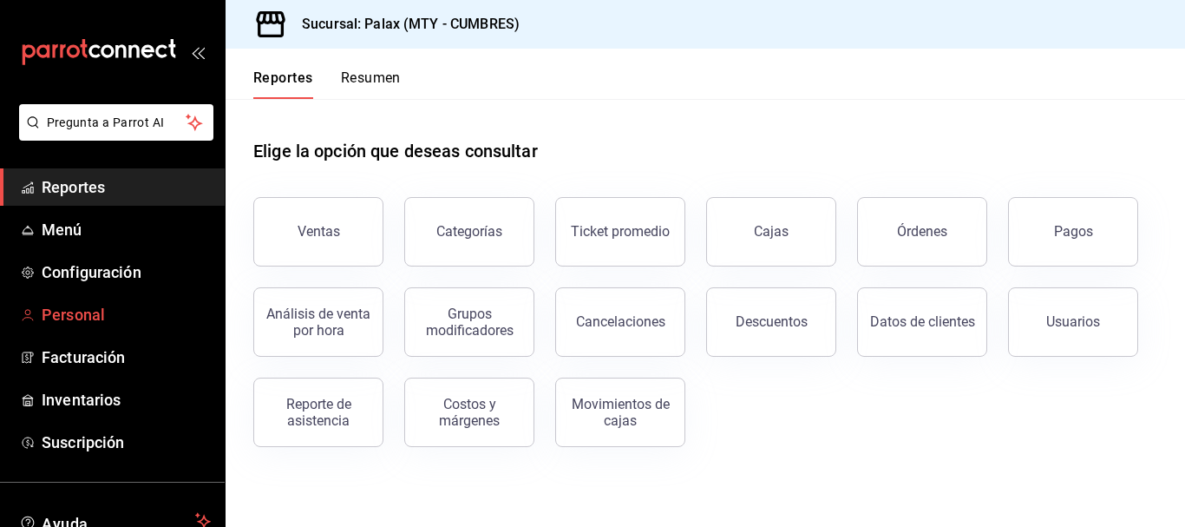
click at [99, 311] on span "Personal" at bounding box center [126, 314] width 169 height 23
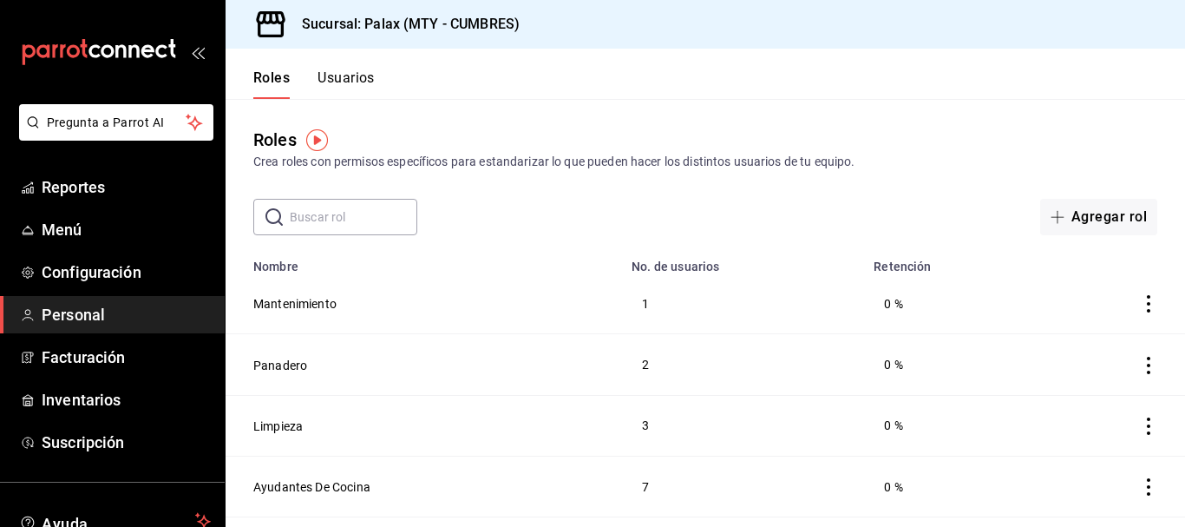
click at [348, 66] on div "Roles Usuarios" at bounding box center [300, 74] width 149 height 50
click at [355, 78] on button "Usuarios" at bounding box center [346, 83] width 57 height 29
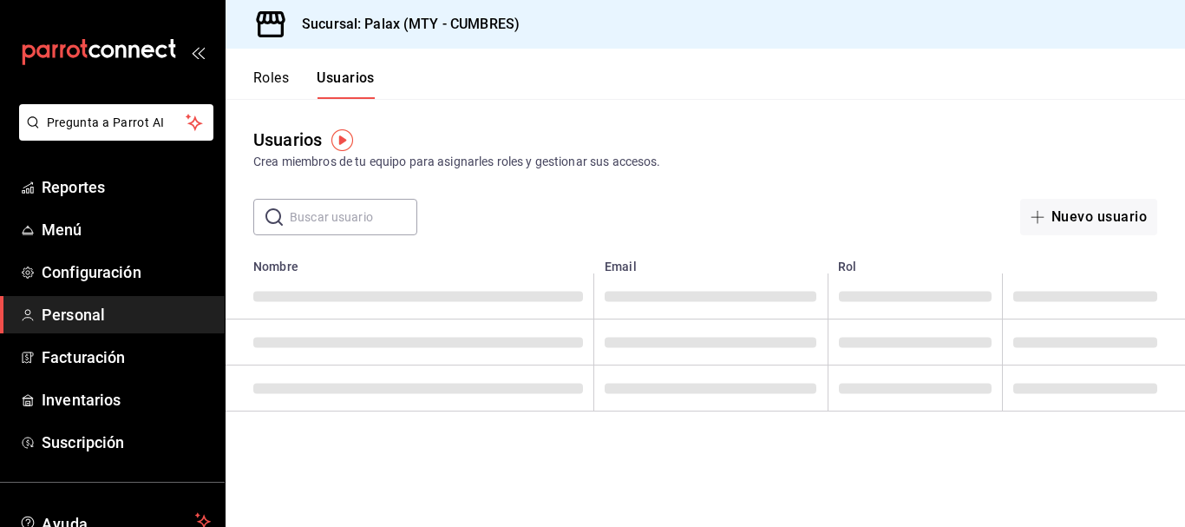
click at [346, 219] on input "text" at bounding box center [354, 217] width 128 height 35
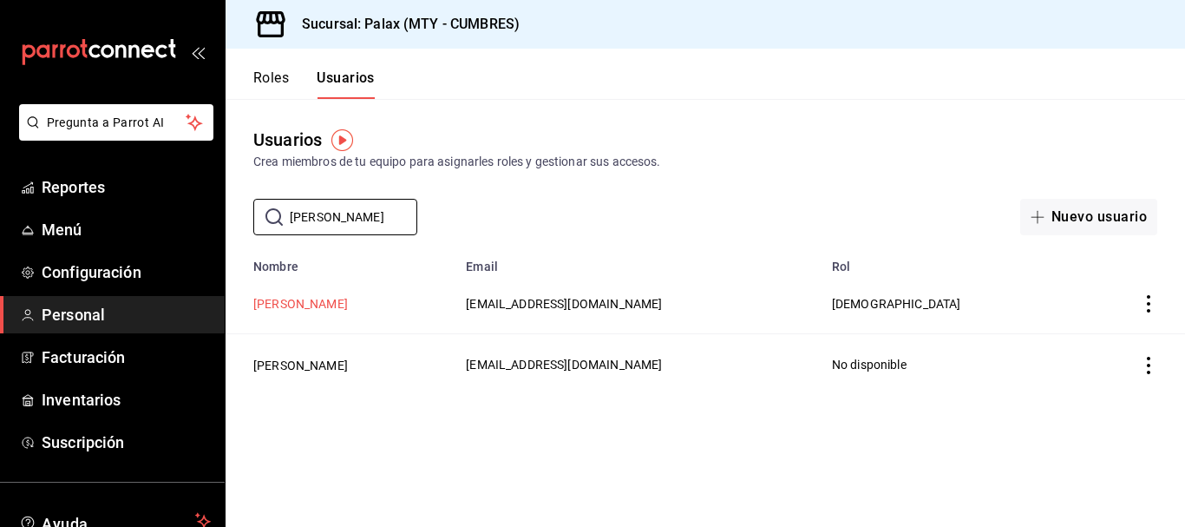
click at [326, 306] on button "[PERSON_NAME]" at bounding box center [300, 303] width 95 height 17
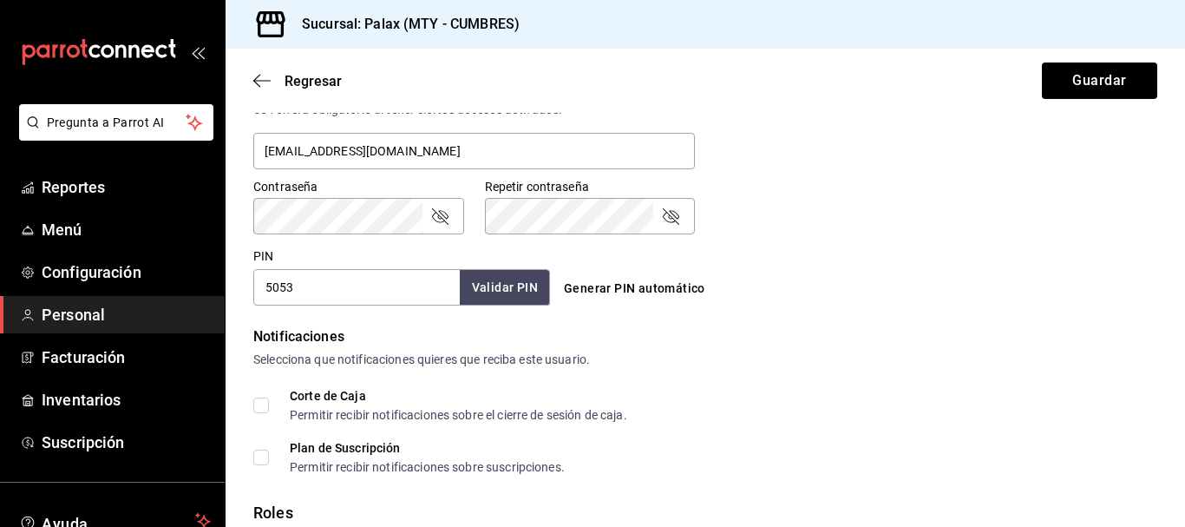
scroll to position [694, 0]
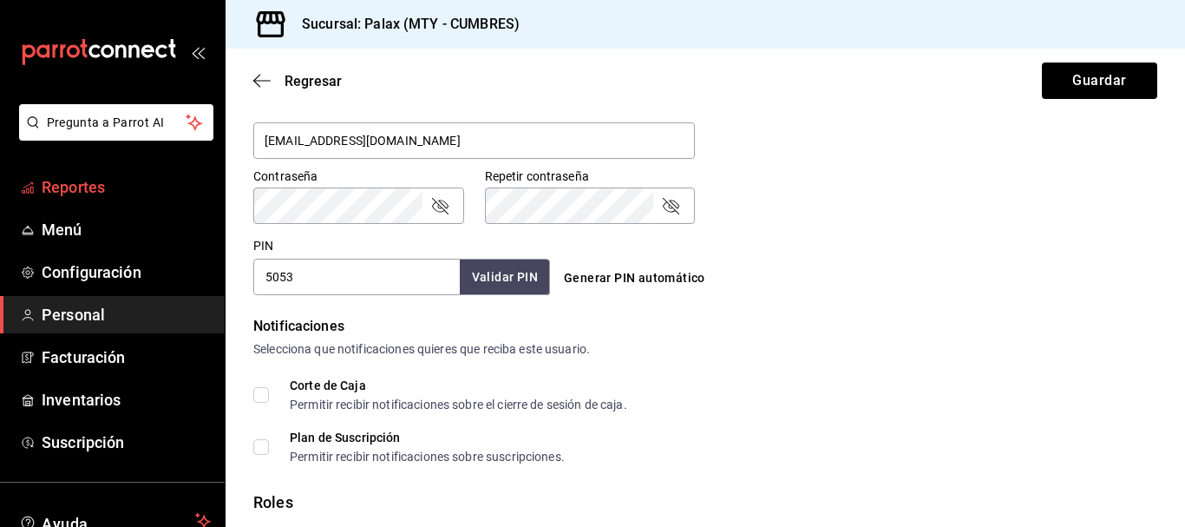
click at [107, 187] on span "Reportes" at bounding box center [126, 186] width 169 height 23
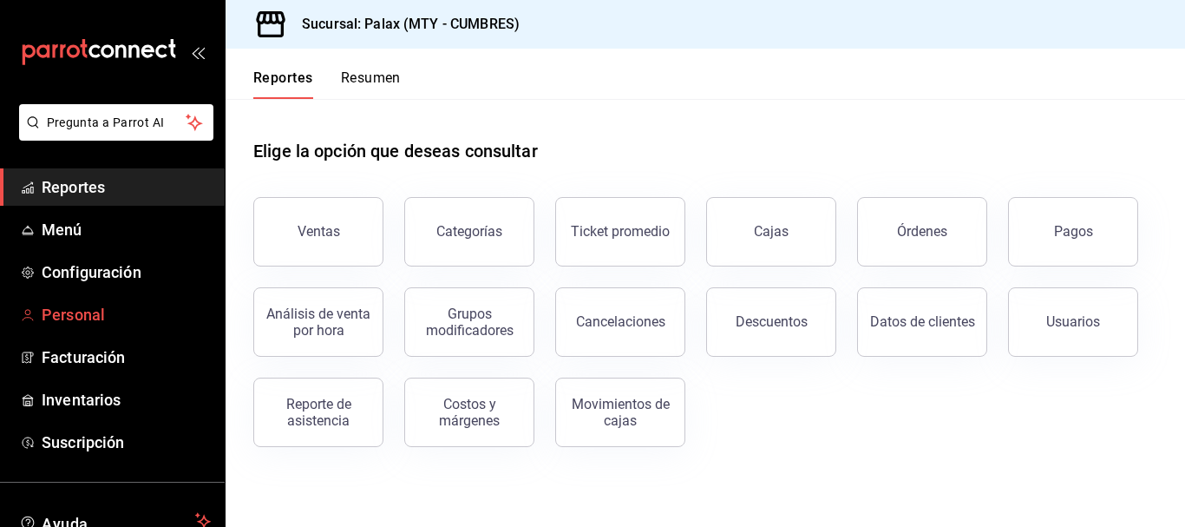
click at [90, 323] on span "Personal" at bounding box center [126, 314] width 169 height 23
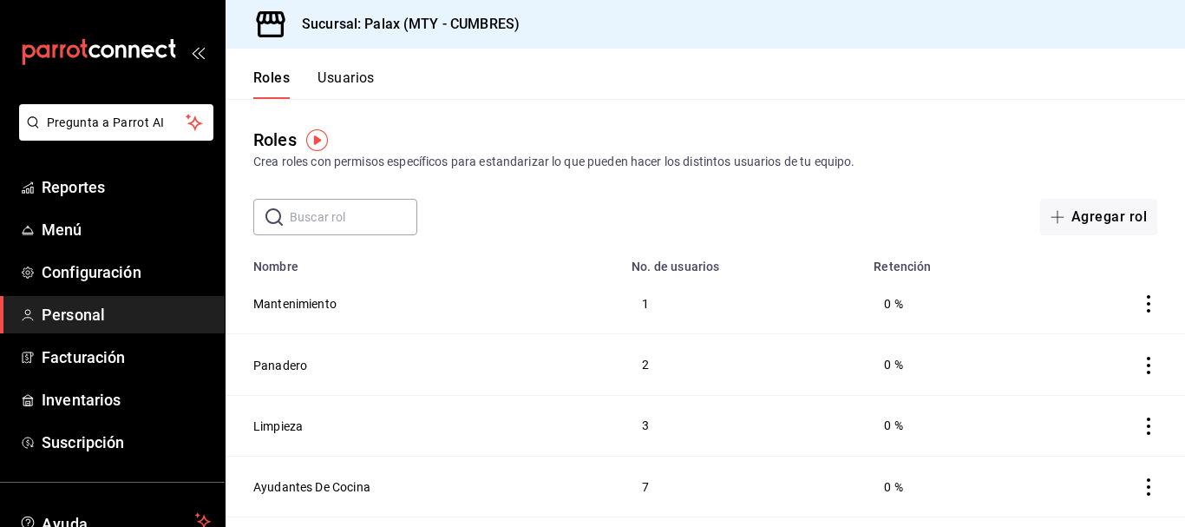
click at [358, 78] on button "Usuarios" at bounding box center [346, 83] width 57 height 29
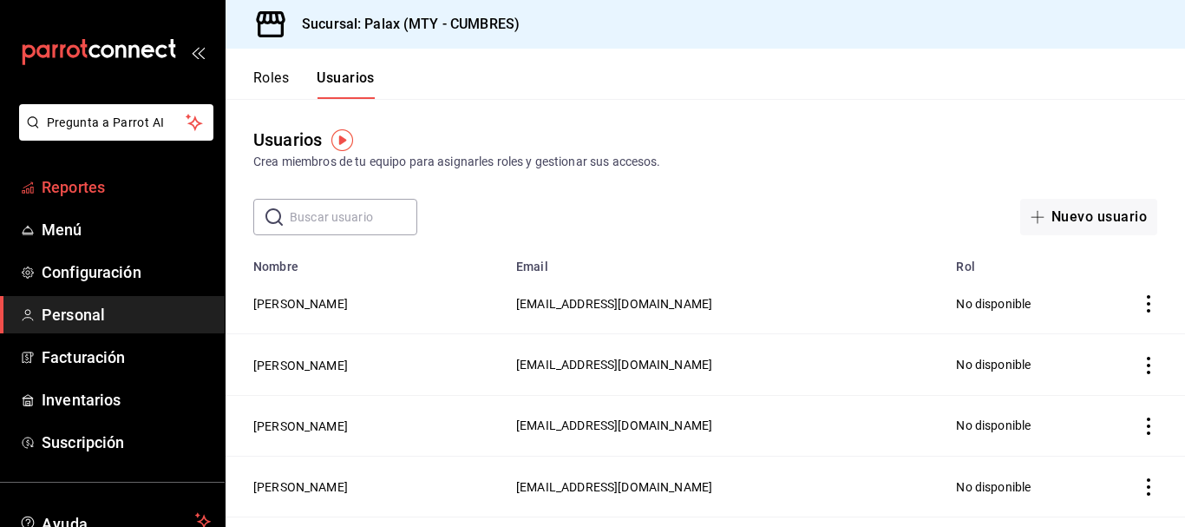
click at [71, 189] on span "Reportes" at bounding box center [126, 186] width 169 height 23
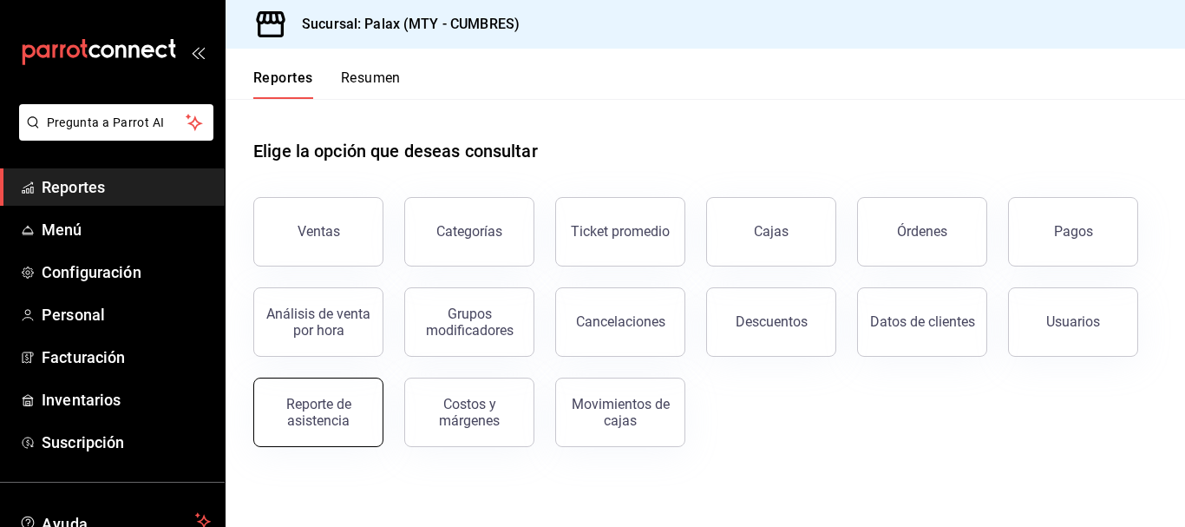
click at [333, 425] on div "Reporte de asistencia" at bounding box center [319, 412] width 108 height 33
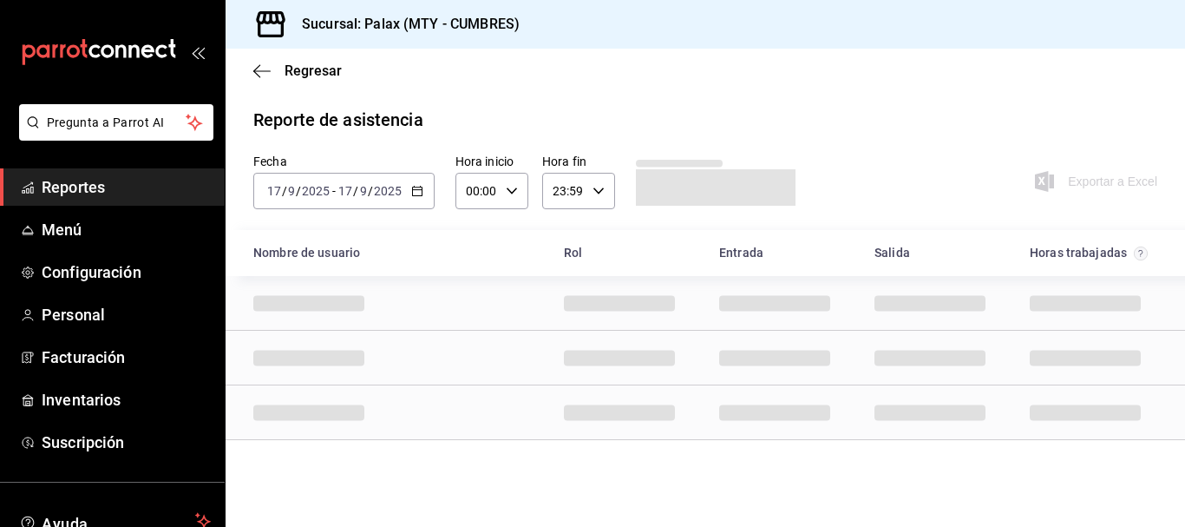
click at [412, 175] on div "[DATE] [DATE] - [DATE] [DATE]" at bounding box center [343, 191] width 181 height 36
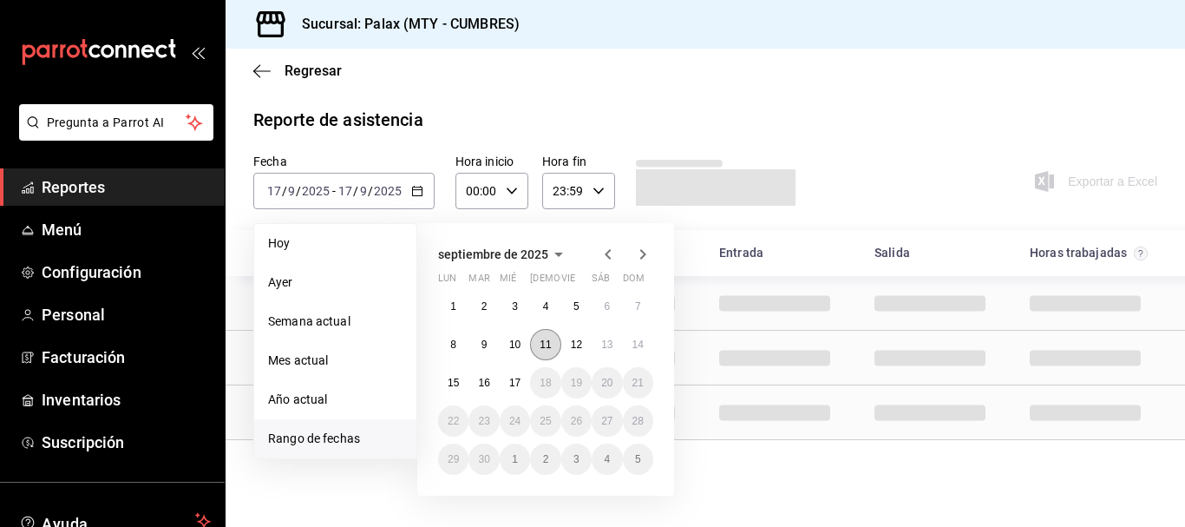
click at [542, 345] on abbr "11" at bounding box center [545, 344] width 11 height 12
click at [517, 384] on abbr "17" at bounding box center [514, 383] width 11 height 12
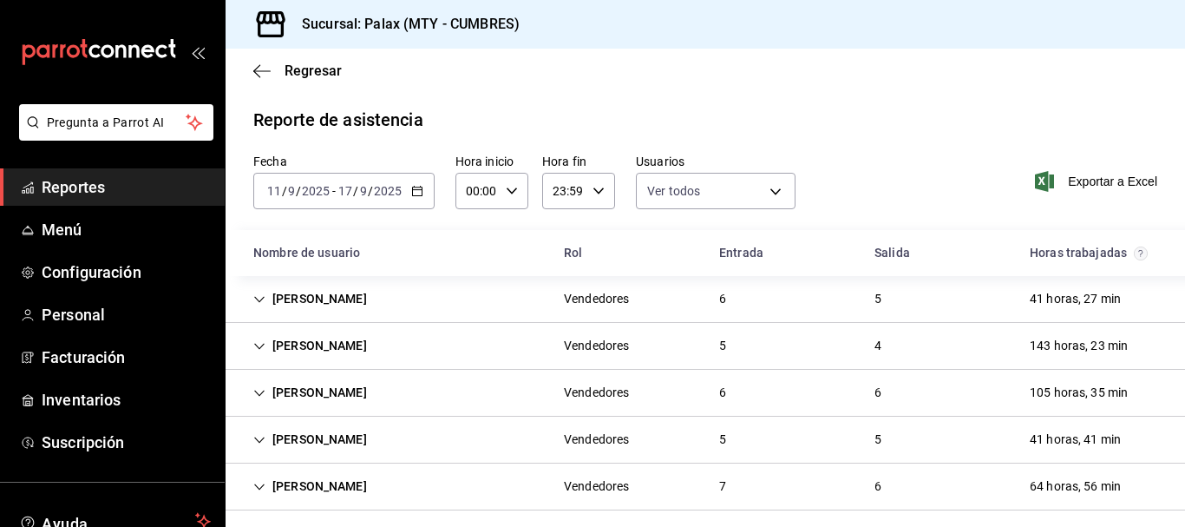
click at [423, 187] on div "[DATE] [DATE] - [DATE] [DATE]" at bounding box center [343, 191] width 181 height 36
click at [731, 187] on body "Pregunta a Parrot AI Reportes Menú Configuración Personal Facturación Inventari…" at bounding box center [592, 263] width 1185 height 527
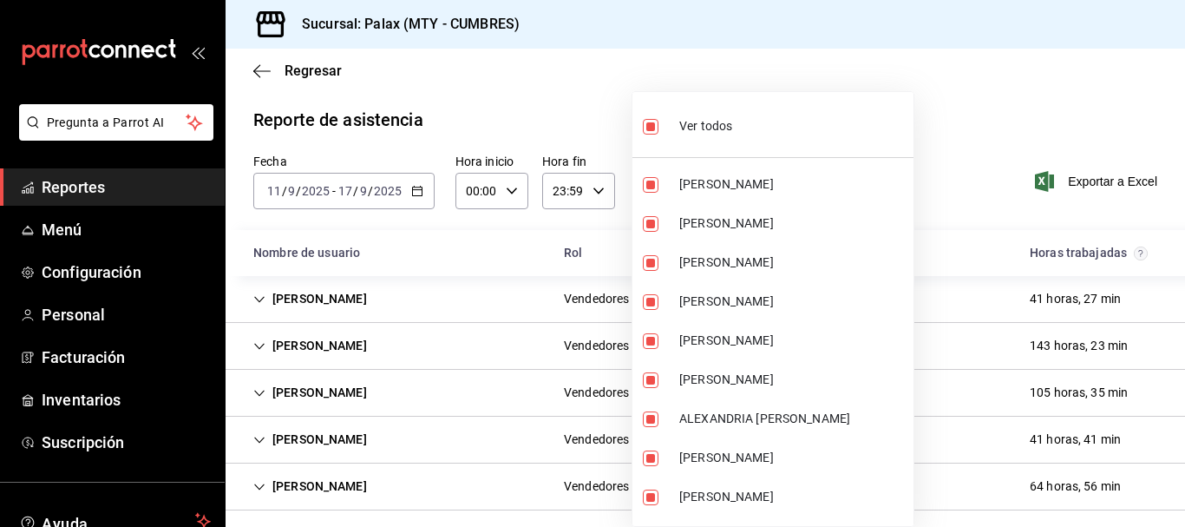
click at [752, 122] on li "Ver todos" at bounding box center [772, 124] width 281 height 51
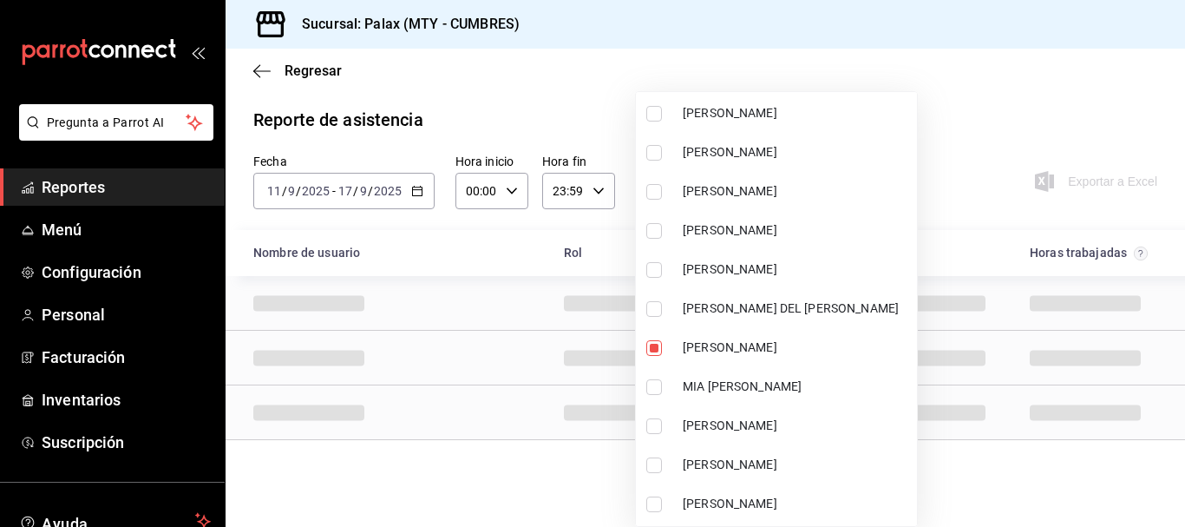
click at [955, 111] on div at bounding box center [592, 263] width 1185 height 527
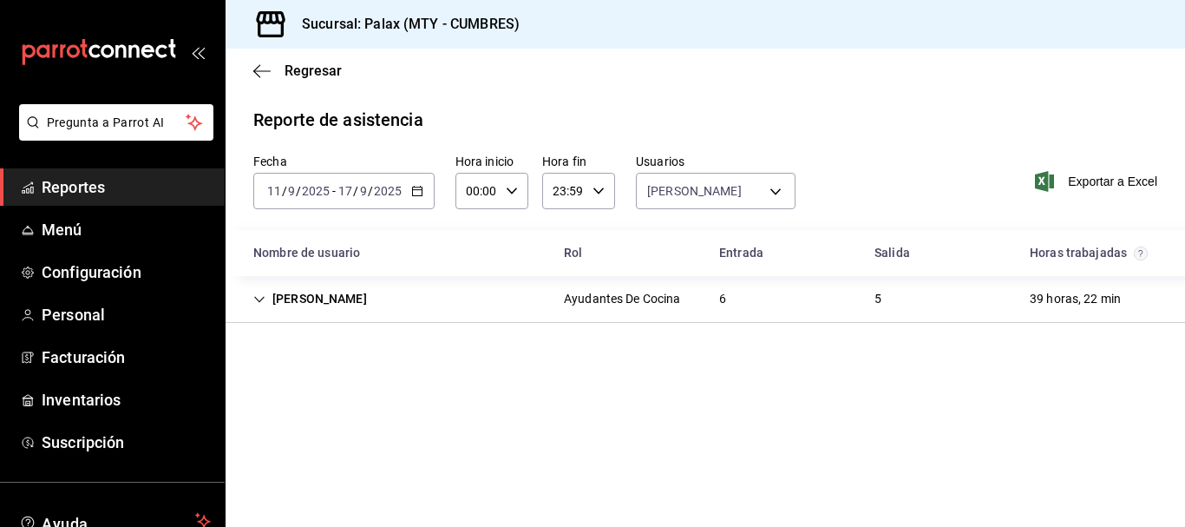
click at [698, 304] on div "[PERSON_NAME] Ayudantes De Cocina 6 5 39 horas, 22 min" at bounding box center [706, 299] width 960 height 47
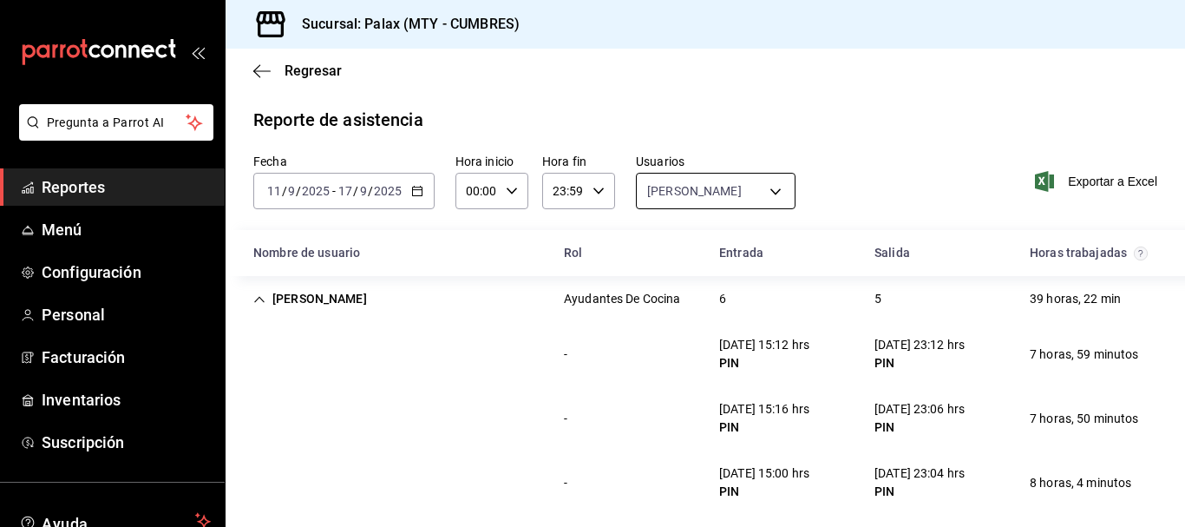
click at [725, 203] on body "Pregunta a Parrot AI Reportes Menú Configuración Personal Facturación Inventari…" at bounding box center [592, 263] width 1185 height 527
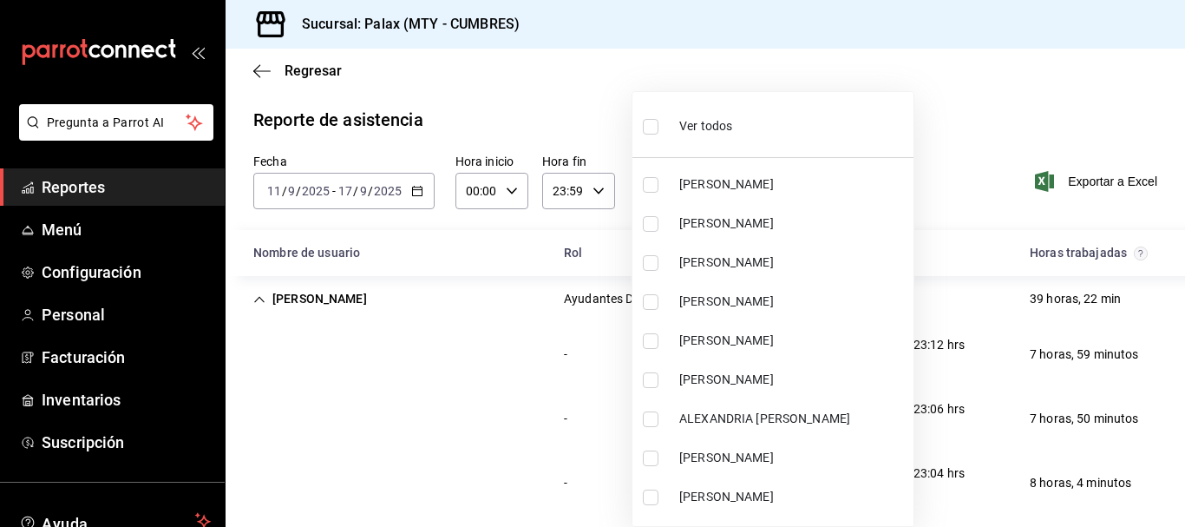
click at [690, 121] on span "Ver todos" at bounding box center [705, 126] width 53 height 18
click at [688, 122] on span "Ver todos" at bounding box center [705, 126] width 53 height 18
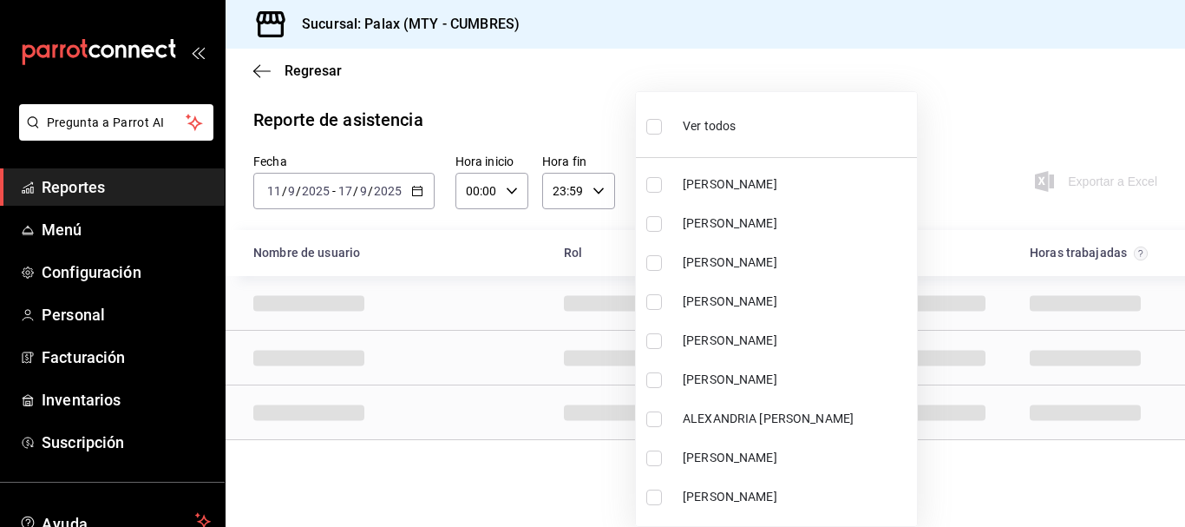
scroll to position [6474, 0]
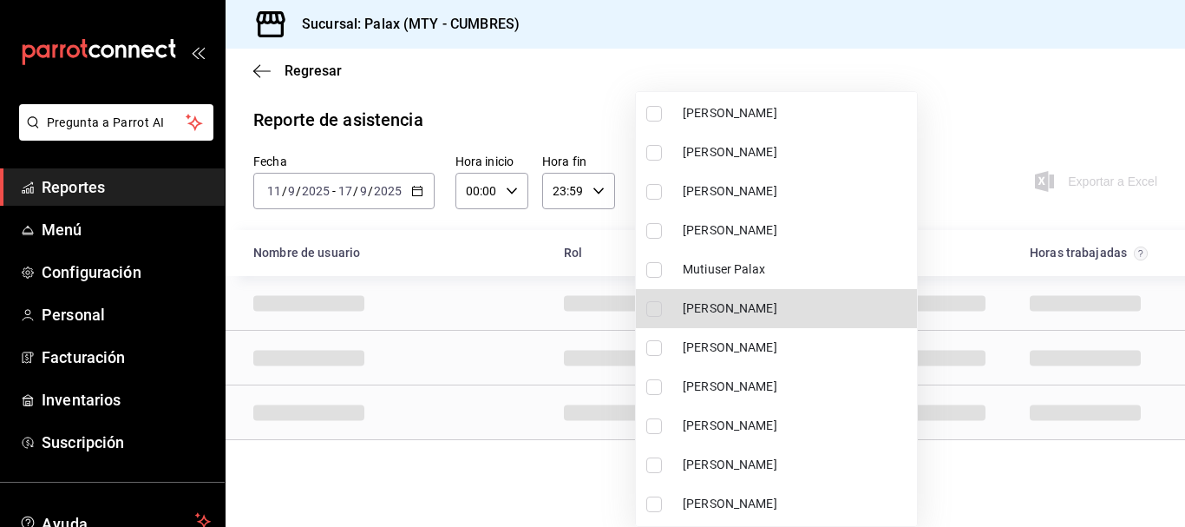
click at [752, 303] on span "[PERSON_NAME]" at bounding box center [796, 308] width 227 height 18
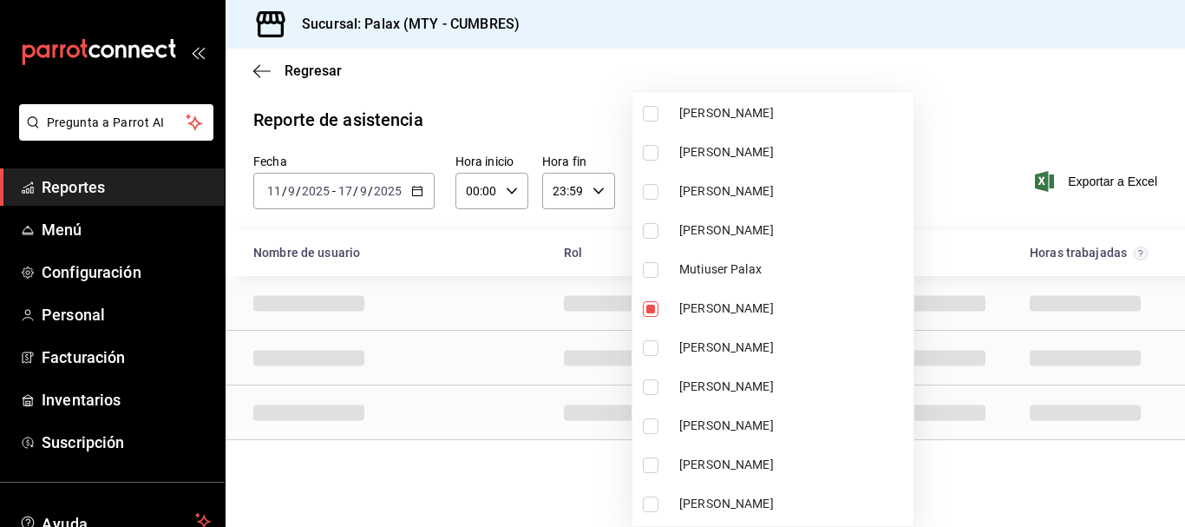
click at [962, 117] on div at bounding box center [592, 263] width 1185 height 527
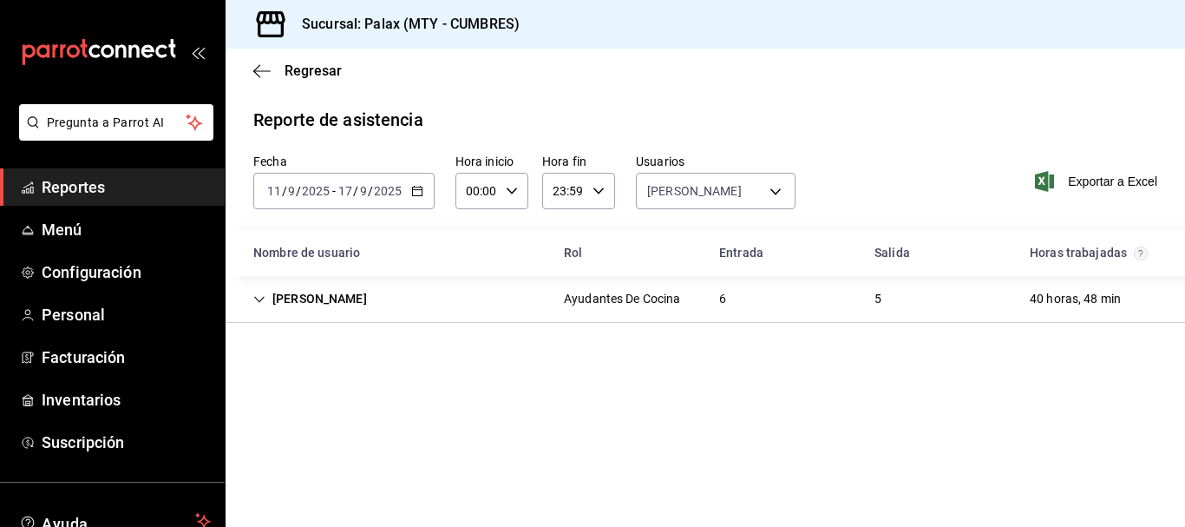
click at [737, 303] on div "6" at bounding box center [722, 299] width 35 height 32
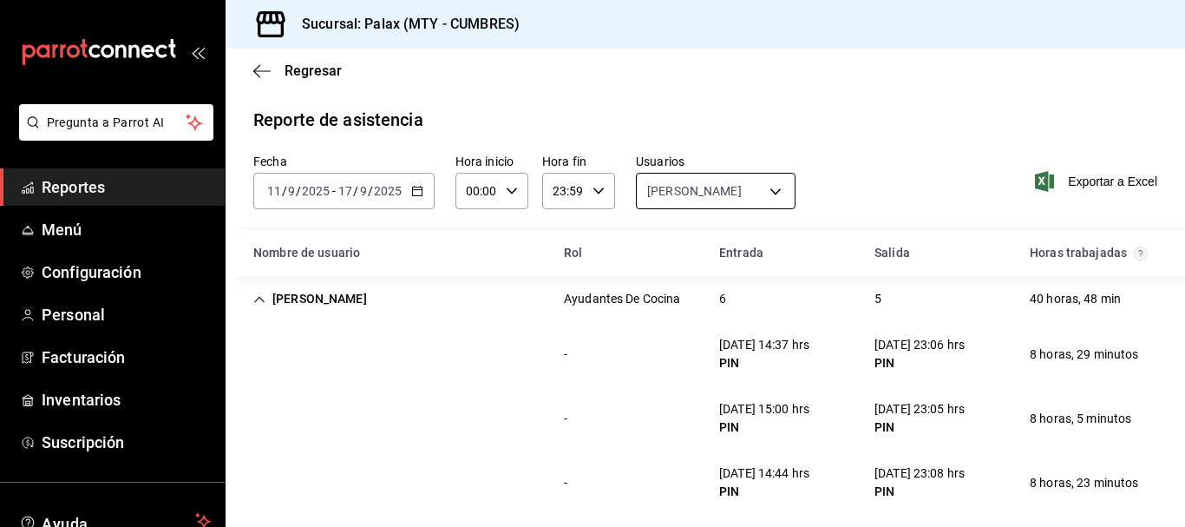
click at [688, 188] on body "Pregunta a Parrot AI Reportes Menú Configuración Personal Facturación Inventari…" at bounding box center [592, 263] width 1185 height 527
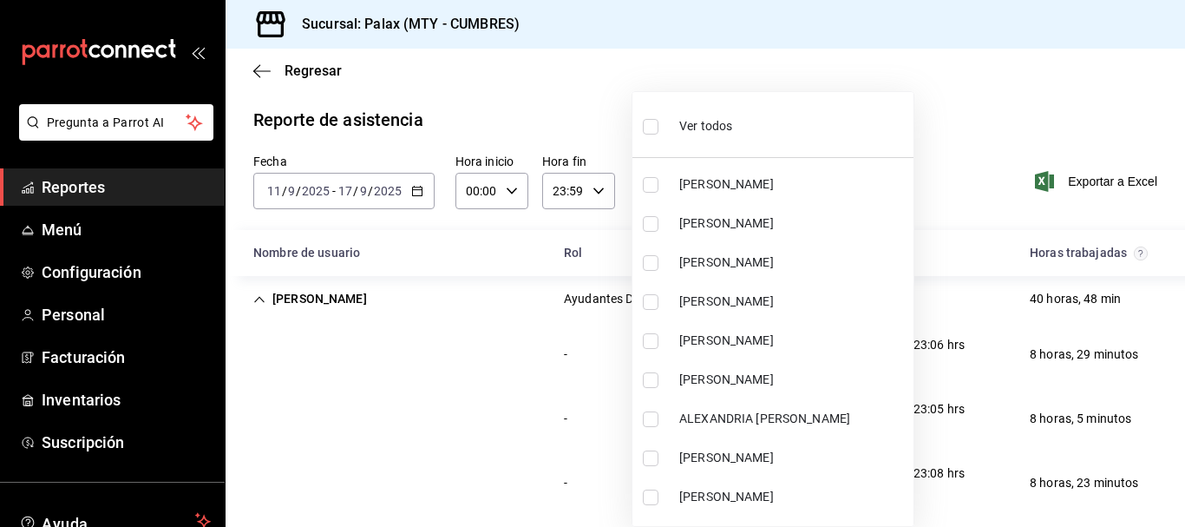
click at [725, 150] on ul "Ver todos [PERSON_NAME] [PERSON_NAME] [PERSON_NAME] [PERSON_NAME] [PERSON_NAME]…" at bounding box center [772, 309] width 281 height 434
click at [731, 128] on span "Ver todos" at bounding box center [705, 126] width 53 height 18
click at [726, 118] on span "Ver todos" at bounding box center [705, 126] width 53 height 18
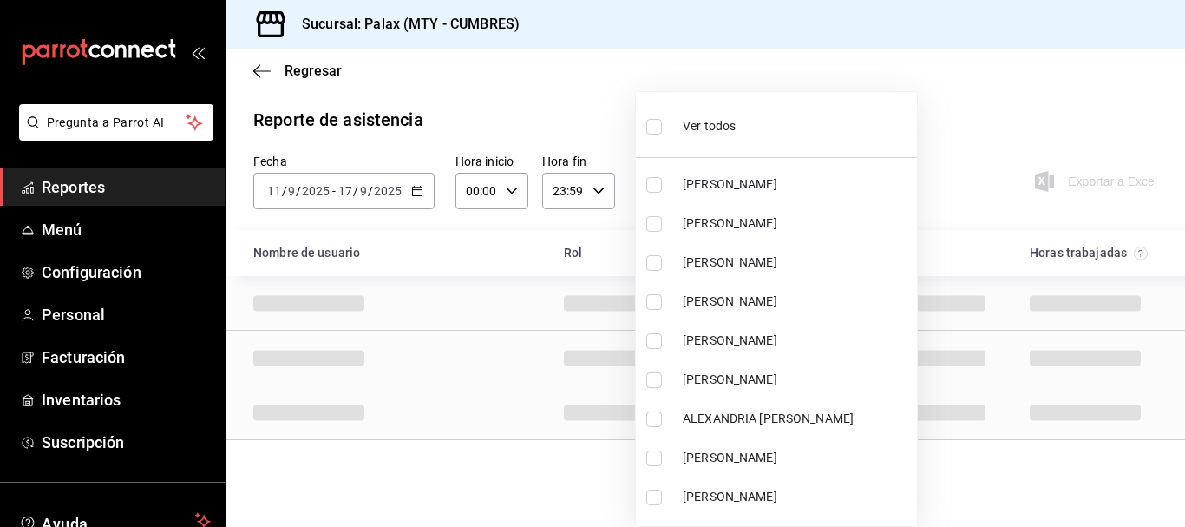
scroll to position [2062, 0]
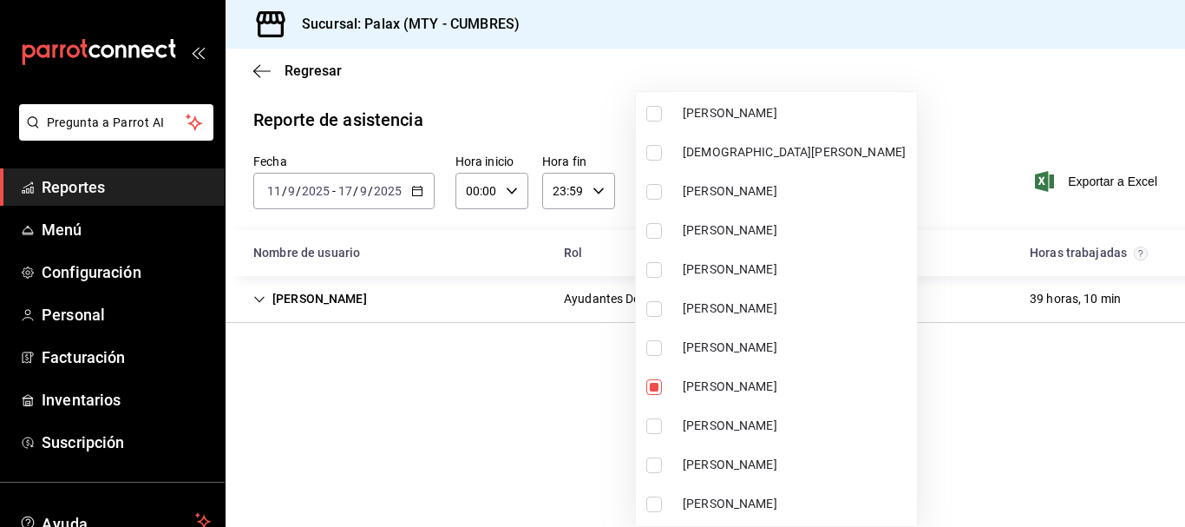
click at [973, 84] on div at bounding box center [592, 263] width 1185 height 527
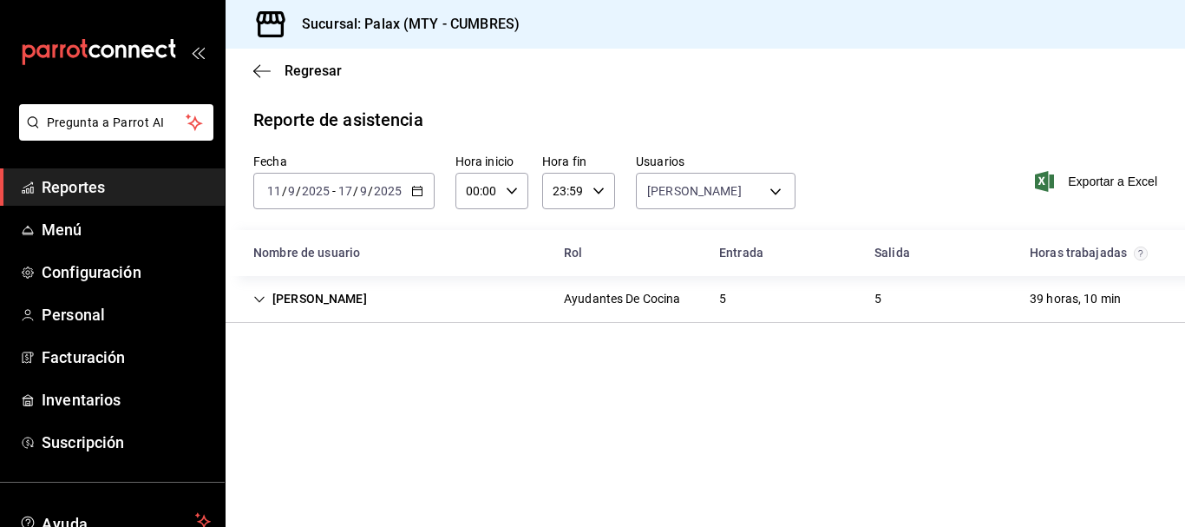
click at [728, 292] on div "5" at bounding box center [722, 299] width 35 height 32
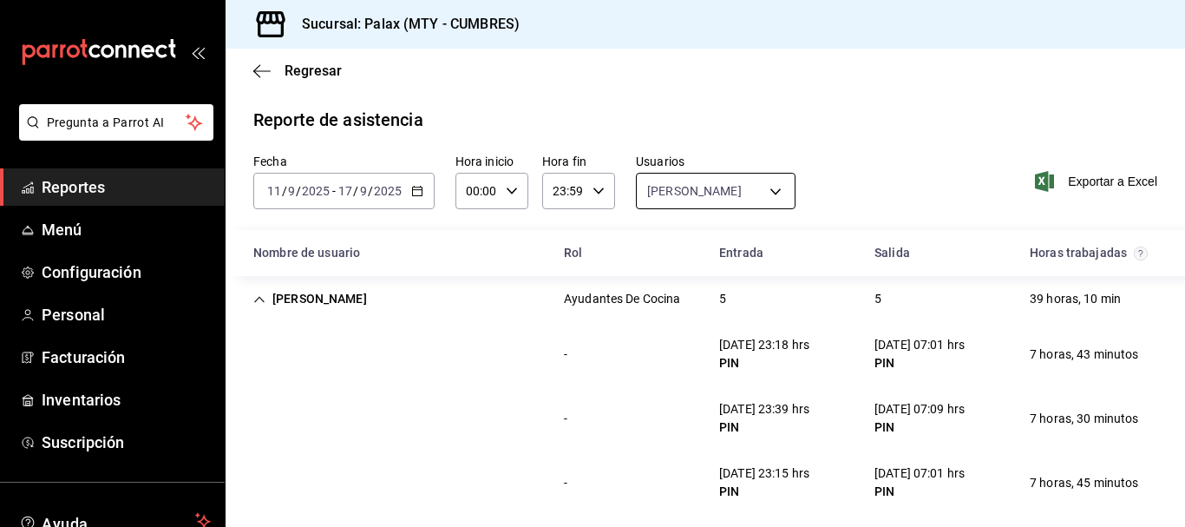
click at [678, 180] on body "Pregunta a Parrot AI Reportes Menú Configuración Personal Facturación Inventari…" at bounding box center [592, 263] width 1185 height 527
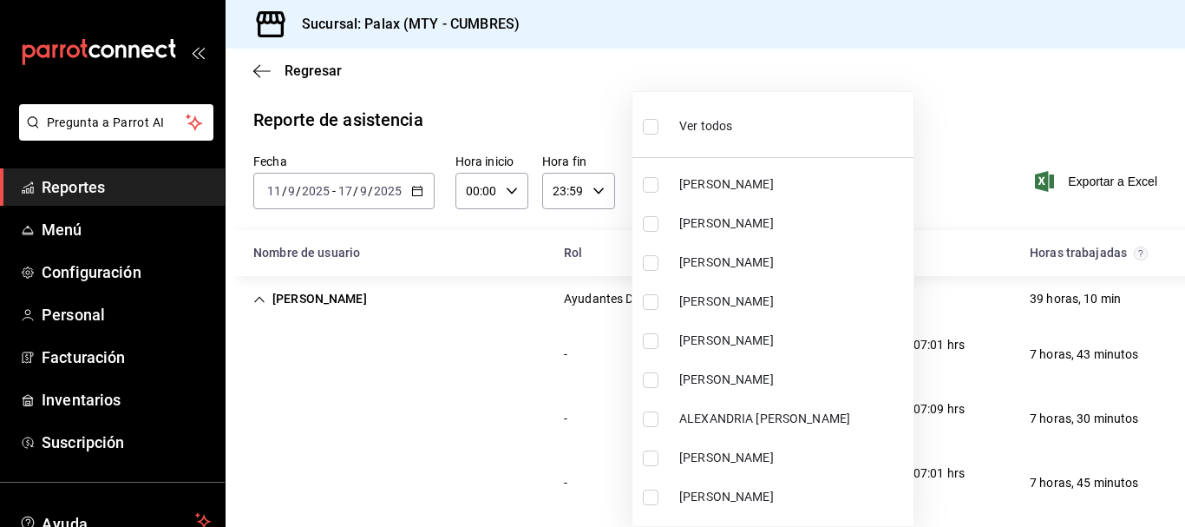
click at [751, 130] on li "Ver todos" at bounding box center [772, 124] width 281 height 51
click at [737, 119] on li "Ver todos" at bounding box center [772, 124] width 281 height 51
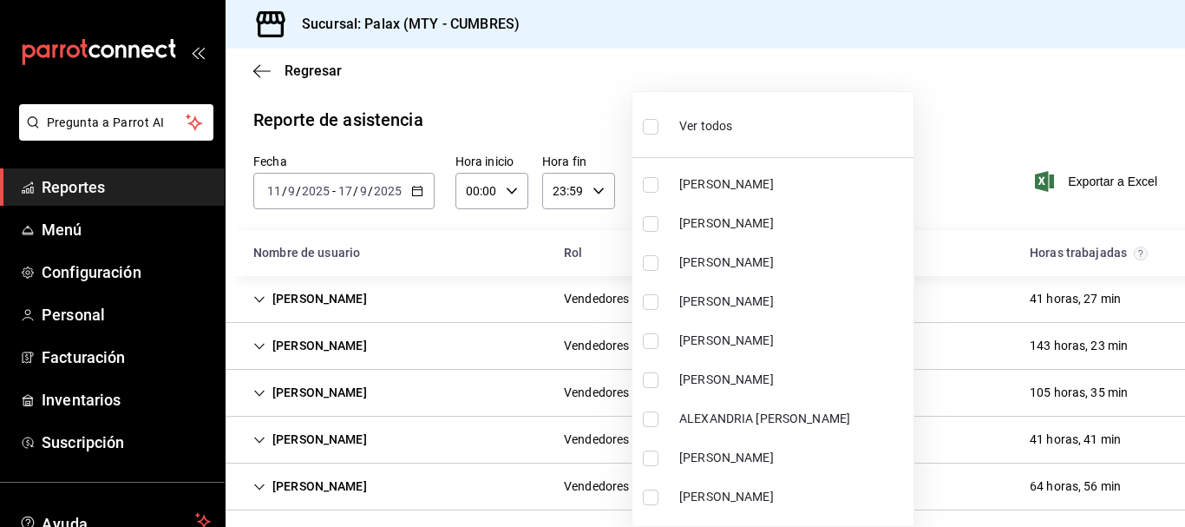
scroll to position [3975, 0]
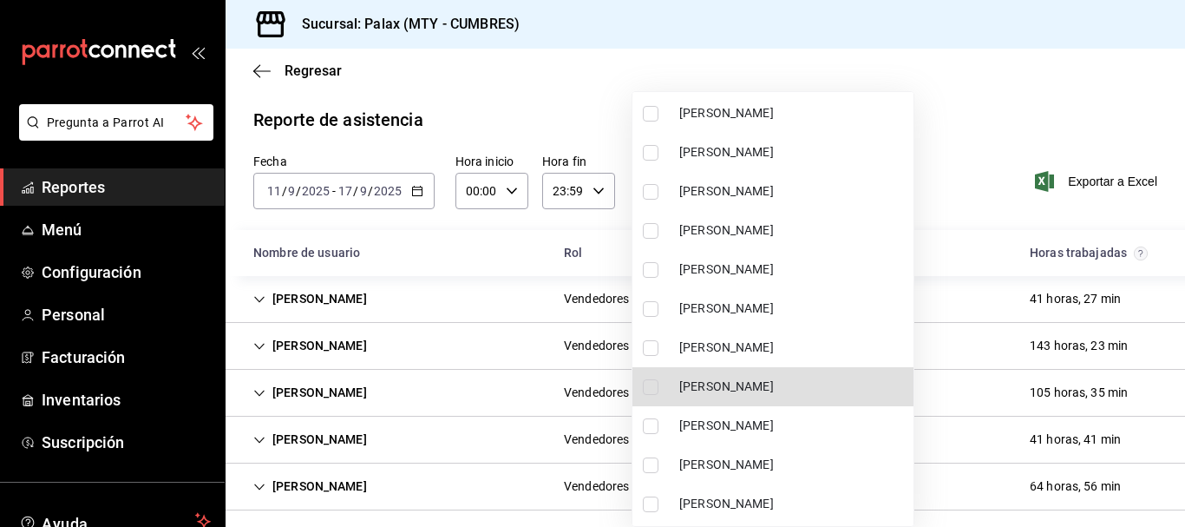
click at [716, 389] on span "[PERSON_NAME]" at bounding box center [792, 386] width 227 height 18
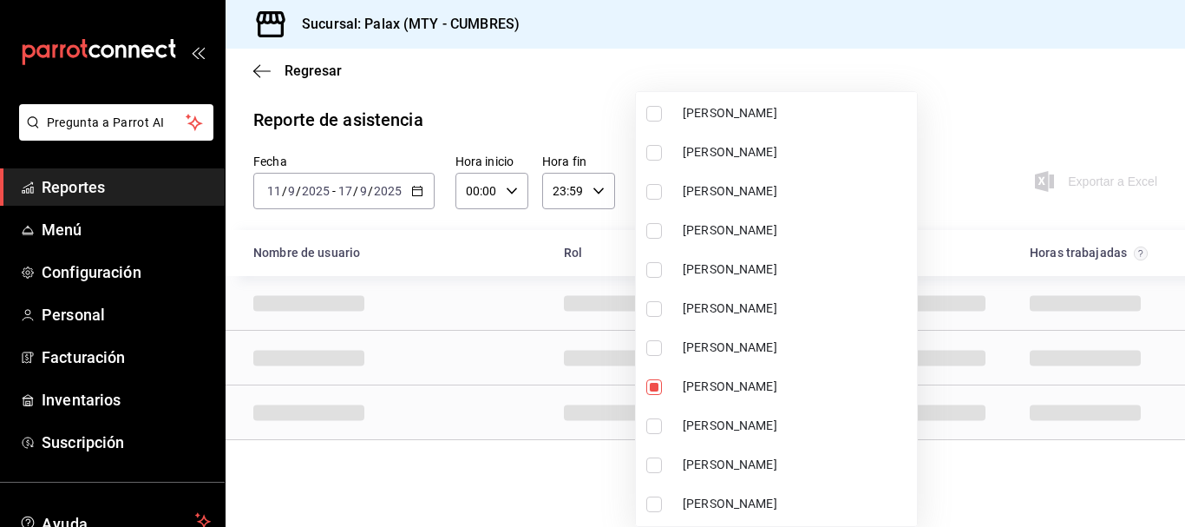
drag, startPoint x: 967, startPoint y: 95, endPoint x: 783, endPoint y: 340, distance: 306.8
click at [968, 94] on div at bounding box center [592, 263] width 1185 height 527
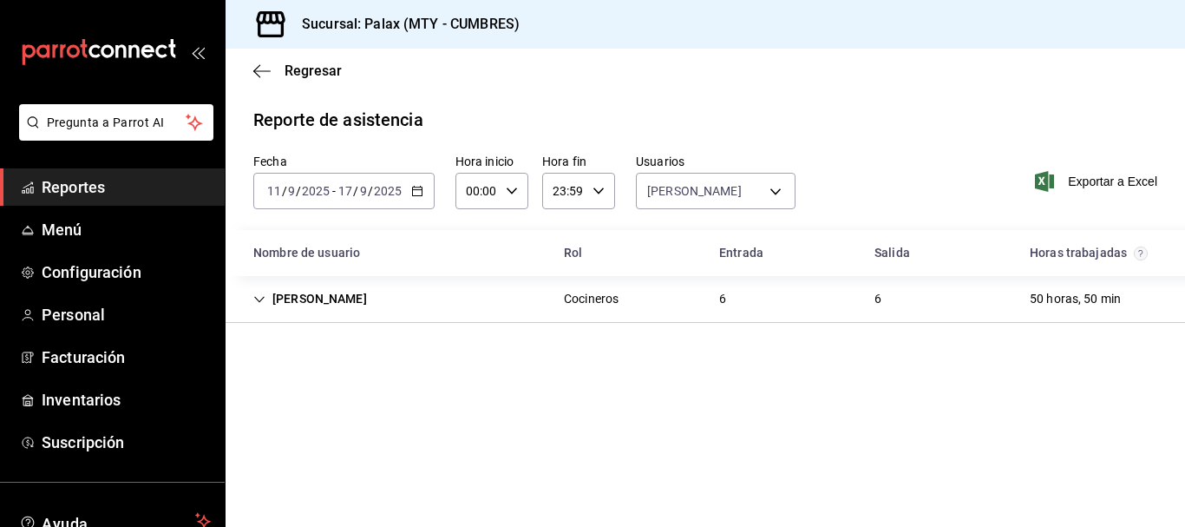
click at [672, 309] on div "[PERSON_NAME] Cocineros 6 6 50 horas, 50 min" at bounding box center [706, 299] width 960 height 47
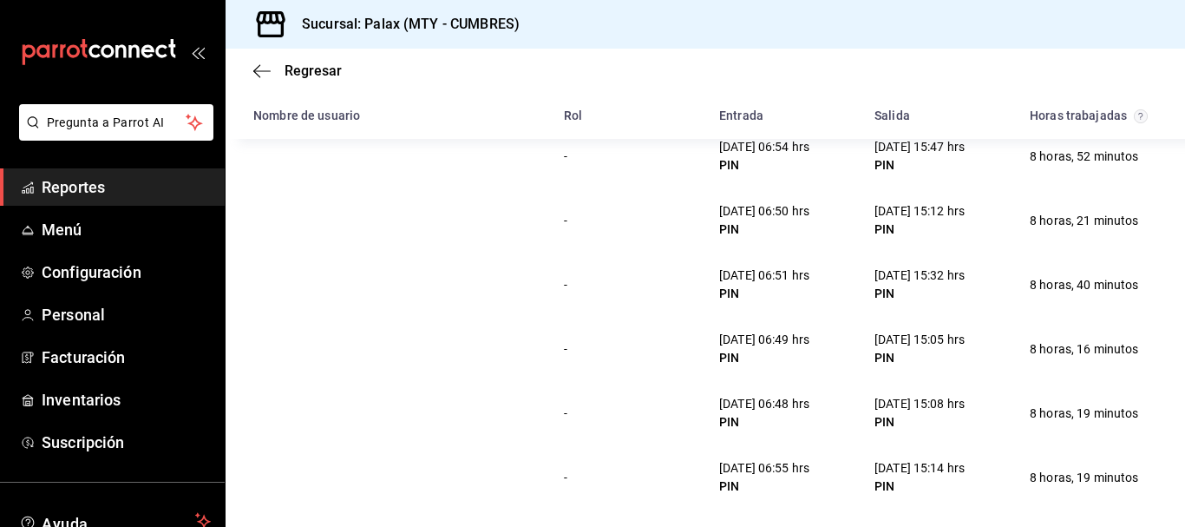
scroll to position [208, 0]
